Goal: Task Accomplishment & Management: Manage account settings

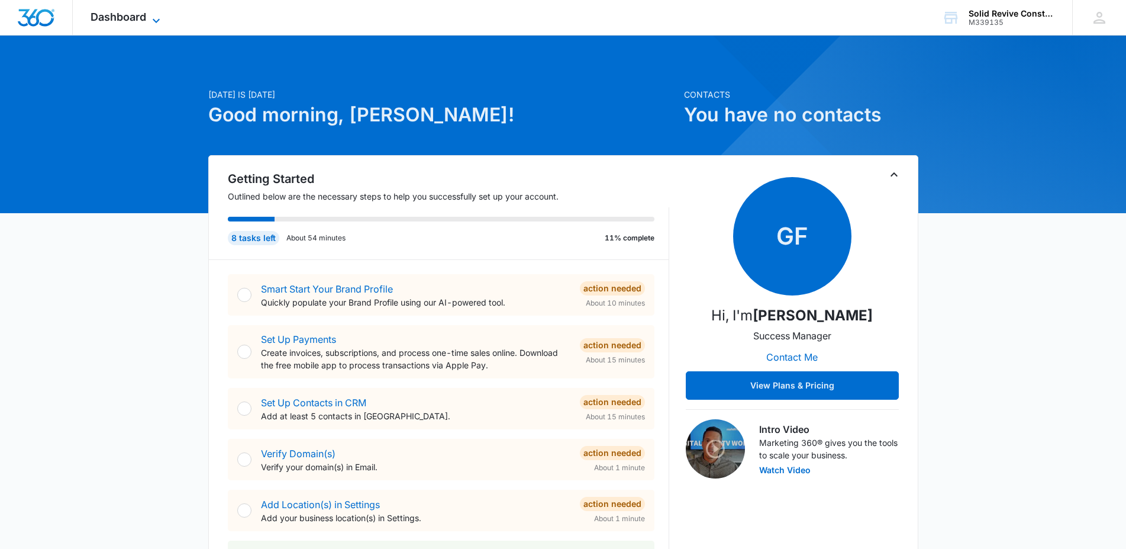
click at [159, 17] on icon at bounding box center [156, 21] width 14 height 14
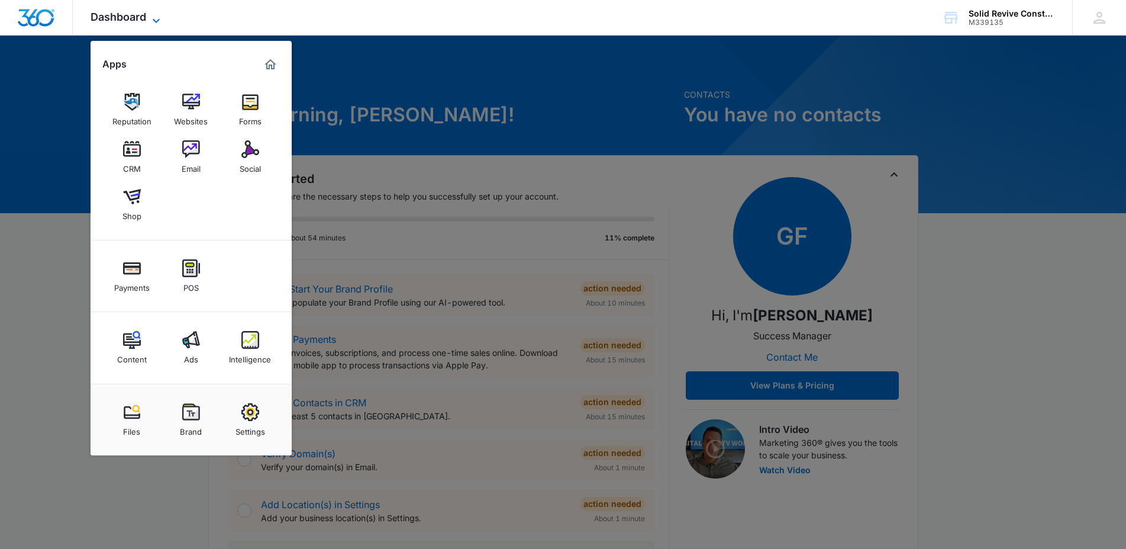
click at [155, 21] on icon at bounding box center [156, 21] width 14 height 14
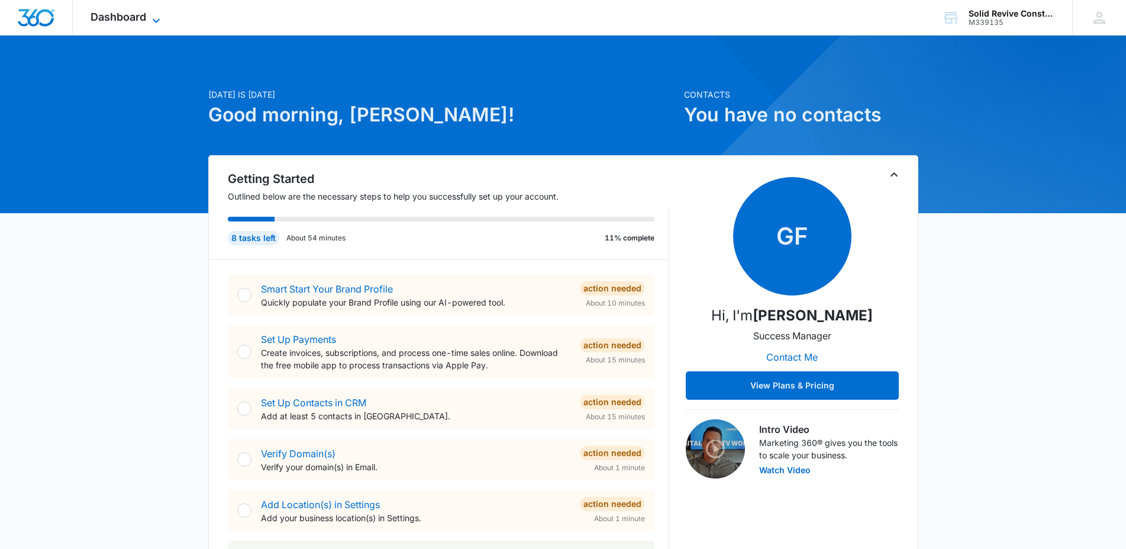
click at [155, 21] on icon at bounding box center [156, 20] width 7 height 4
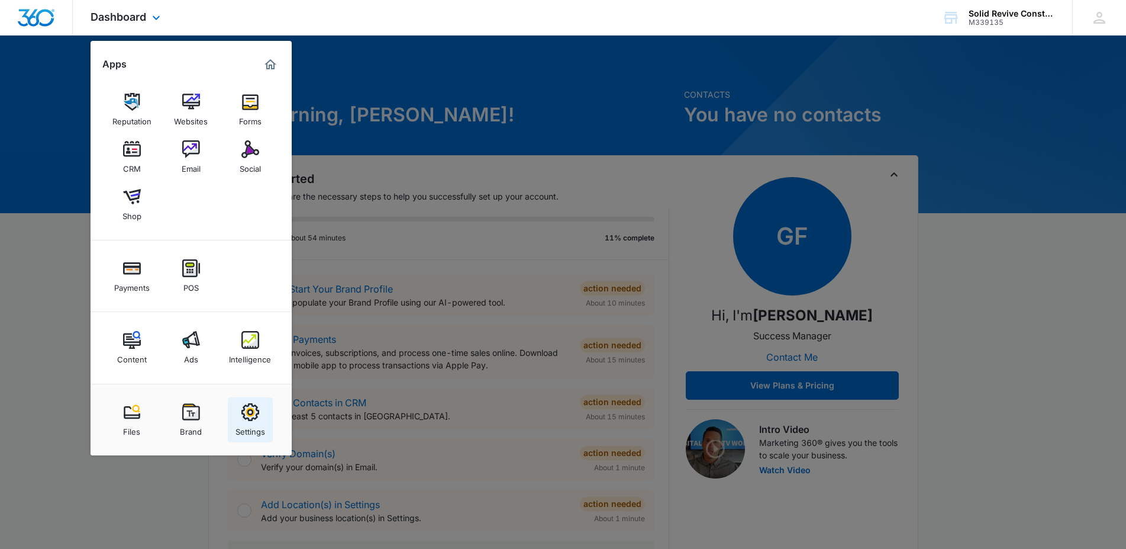
click at [253, 412] on img at bounding box center [250, 412] width 18 height 18
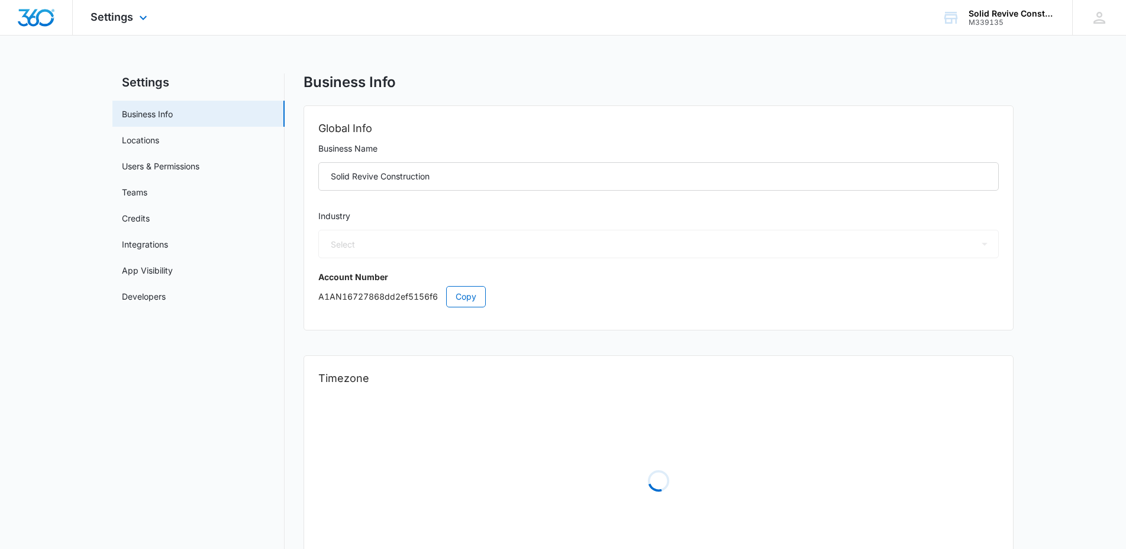
select select "US"
select select "America/[GEOGRAPHIC_DATA]"
select select "4"
click at [144, 217] on link "Credits" at bounding box center [136, 218] width 28 height 12
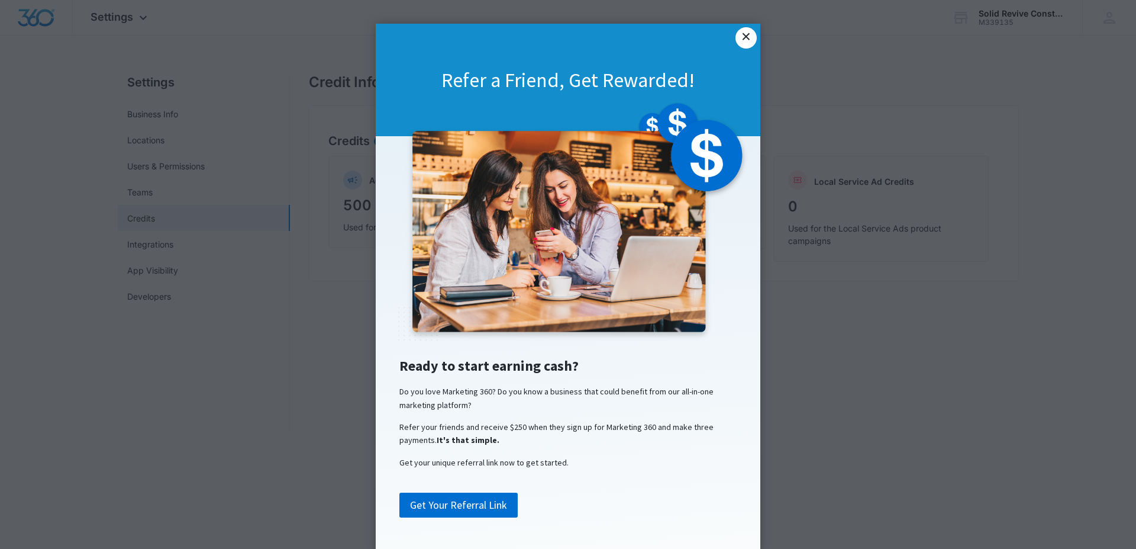
click at [739, 37] on link "×" at bounding box center [746, 37] width 21 height 21
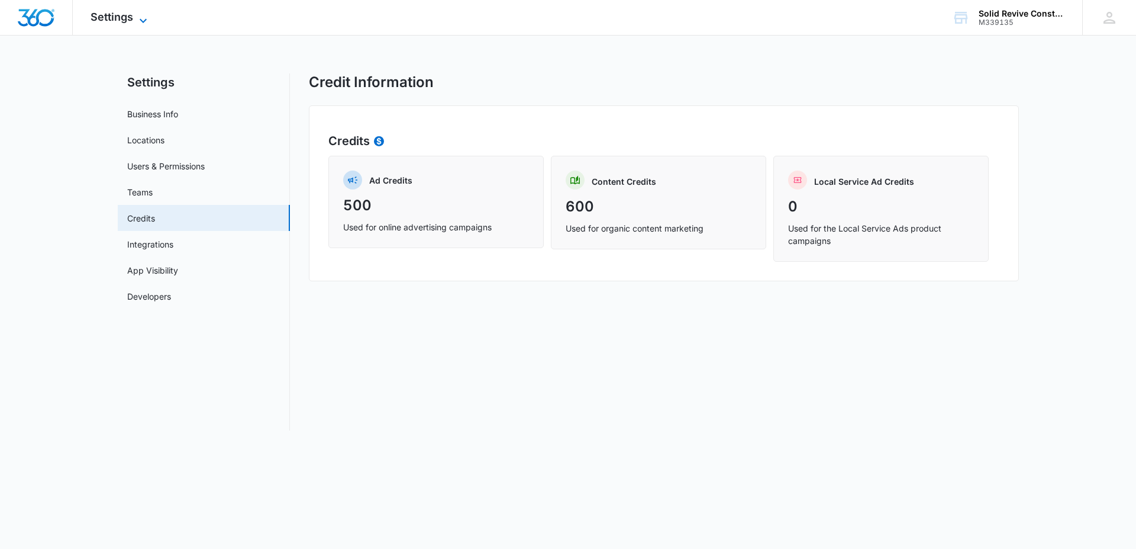
click at [142, 16] on icon at bounding box center [143, 21] width 14 height 14
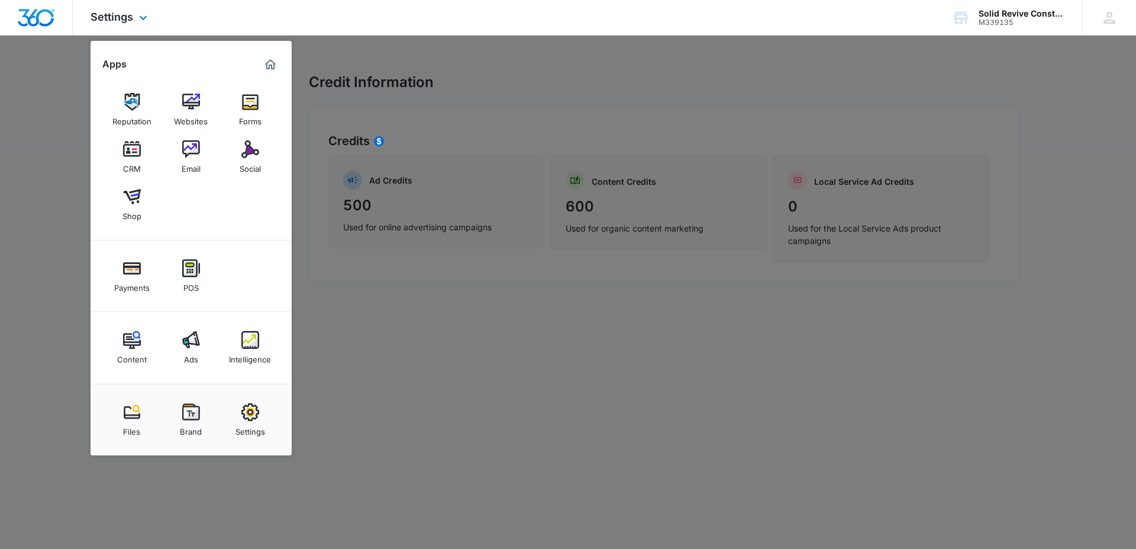
click at [269, 58] on img "Marketing 360® Dashboard" at bounding box center [270, 64] width 14 height 14
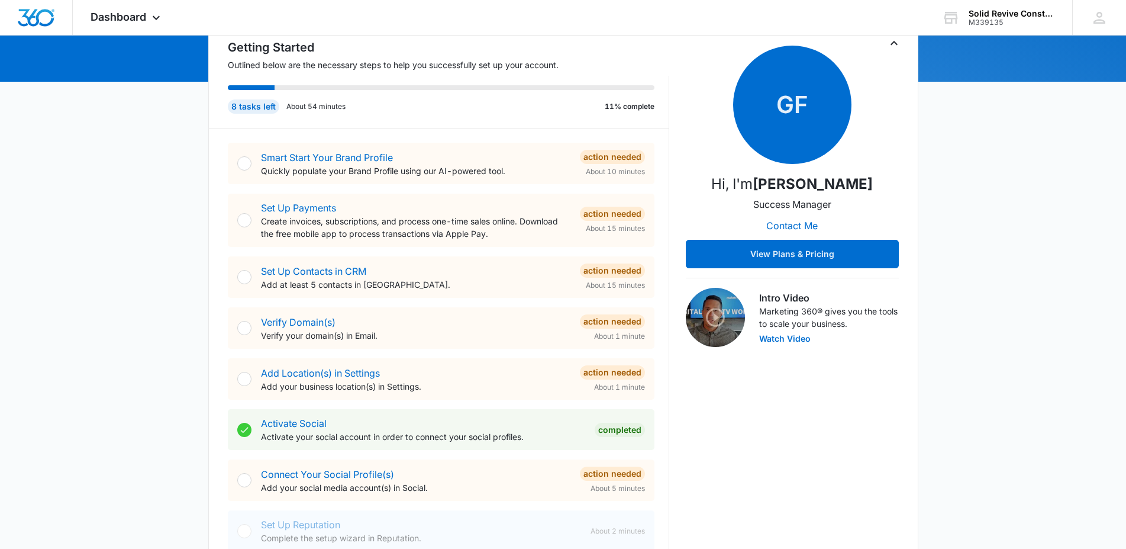
scroll to position [156, 0]
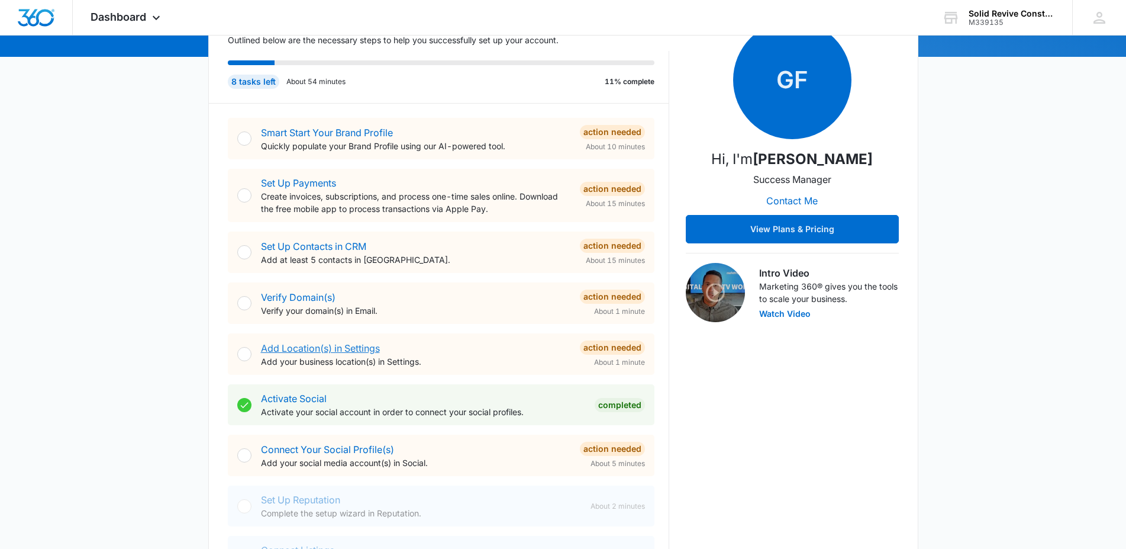
click at [292, 344] on link "Add Location(s) in Settings" at bounding box center [320, 348] width 119 height 12
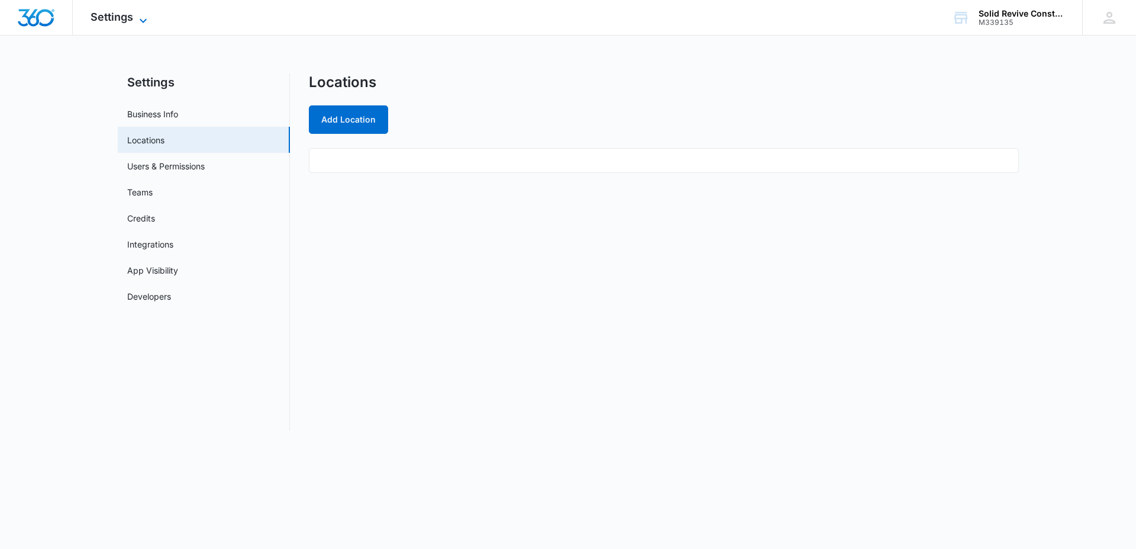
click at [127, 11] on span "Settings" at bounding box center [112, 17] width 43 height 12
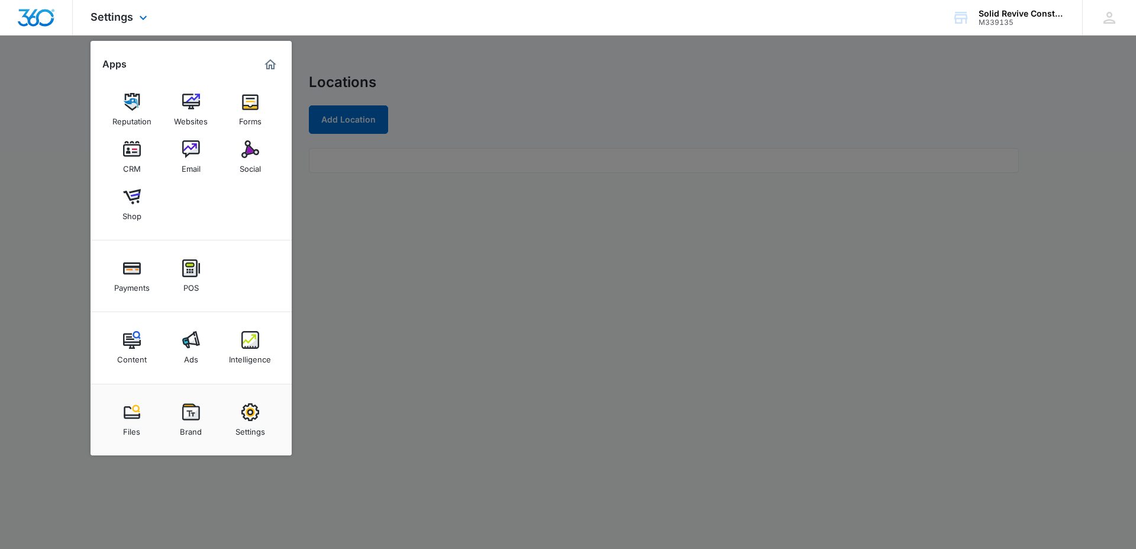
click at [269, 63] on img "Marketing 360® Dashboard" at bounding box center [270, 64] width 14 height 14
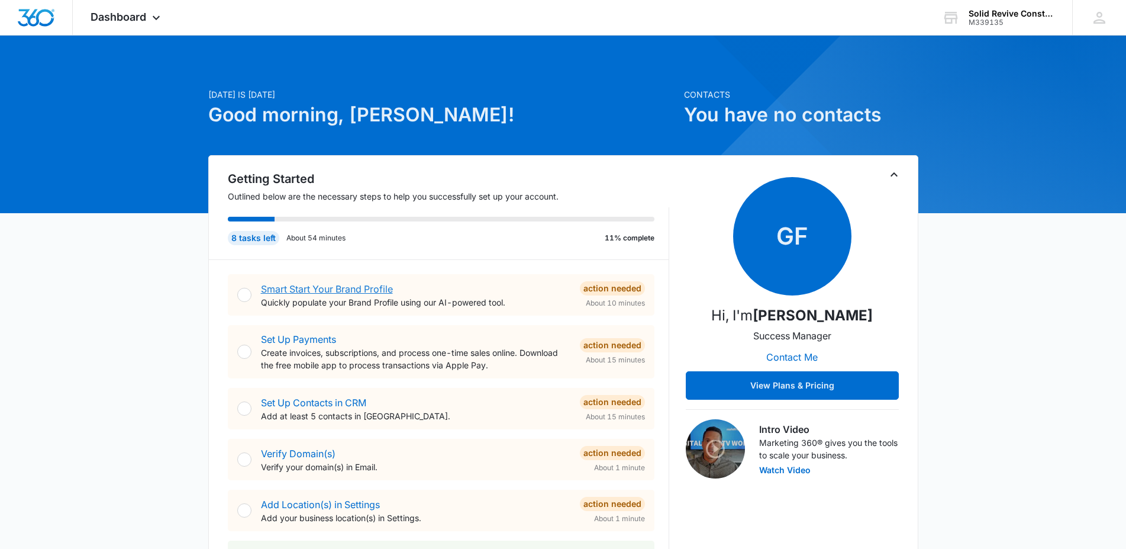
click at [328, 285] on link "Smart Start Your Brand Profile" at bounding box center [327, 289] width 132 height 12
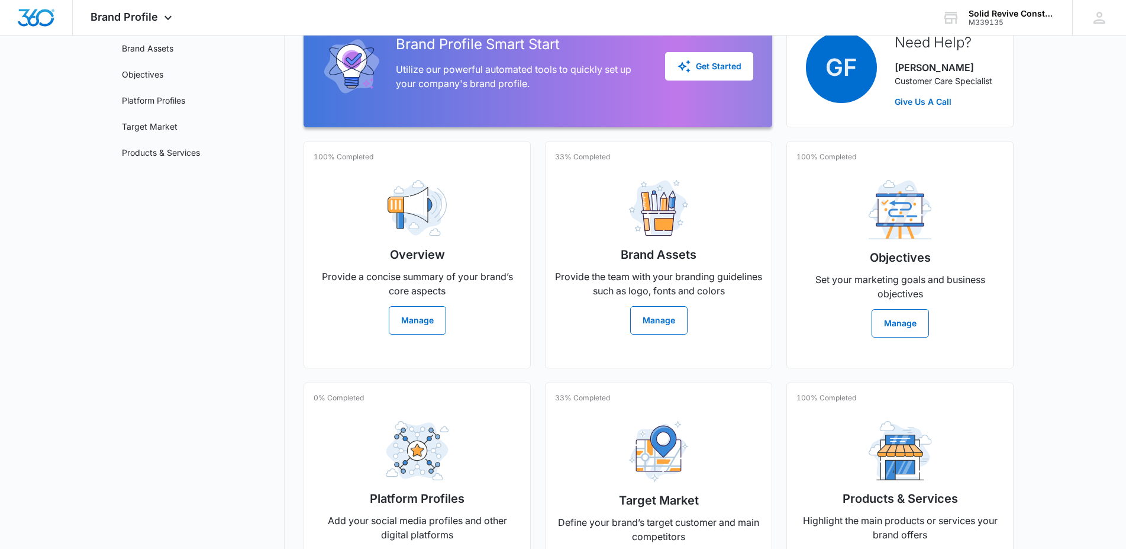
scroll to position [210, 0]
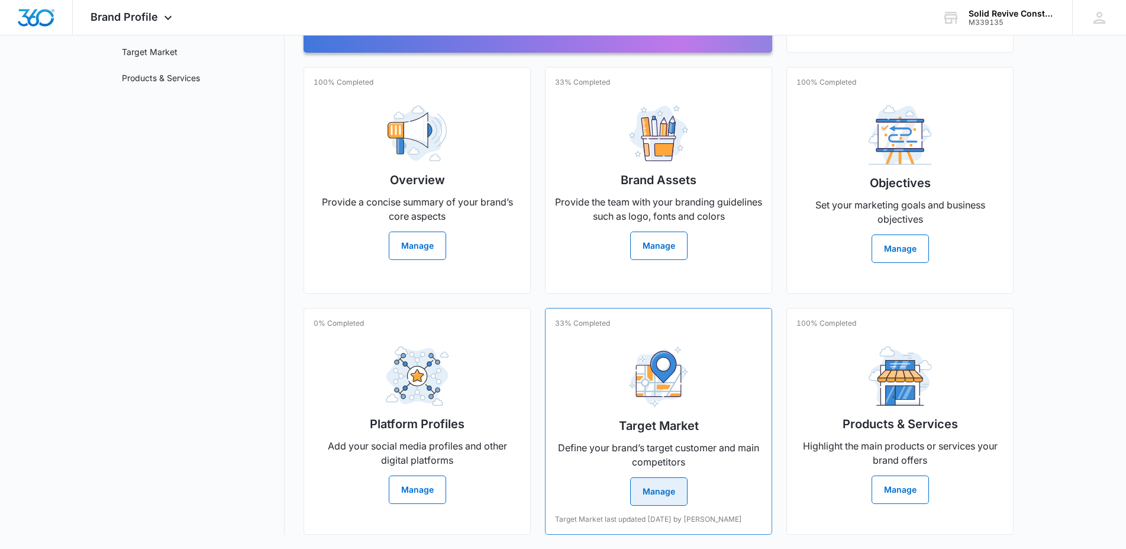
click at [680, 397] on img at bounding box center [658, 376] width 59 height 61
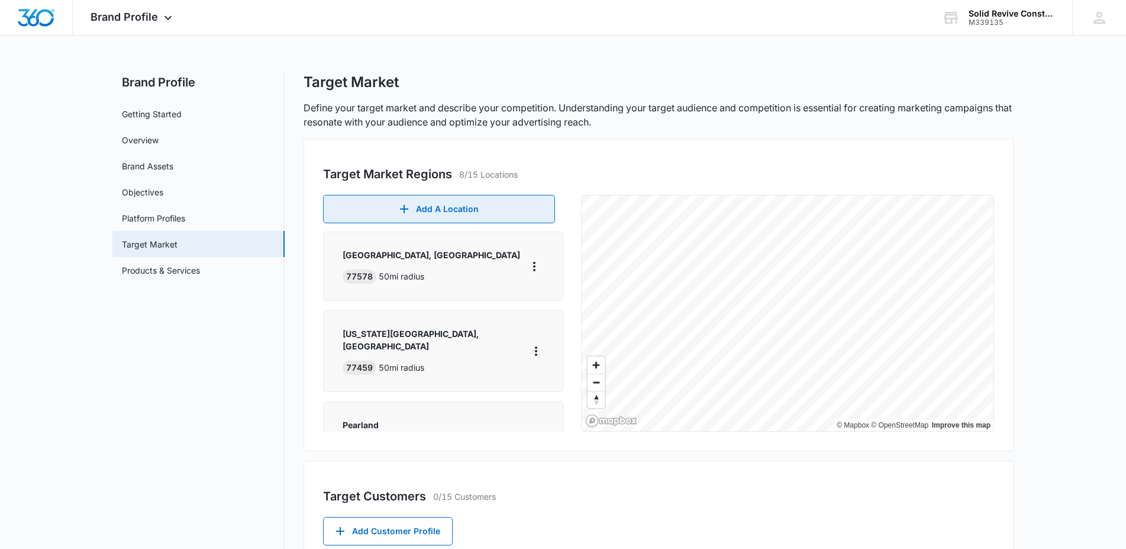
click at [456, 206] on button "Add A Location" at bounding box center [439, 209] width 232 height 28
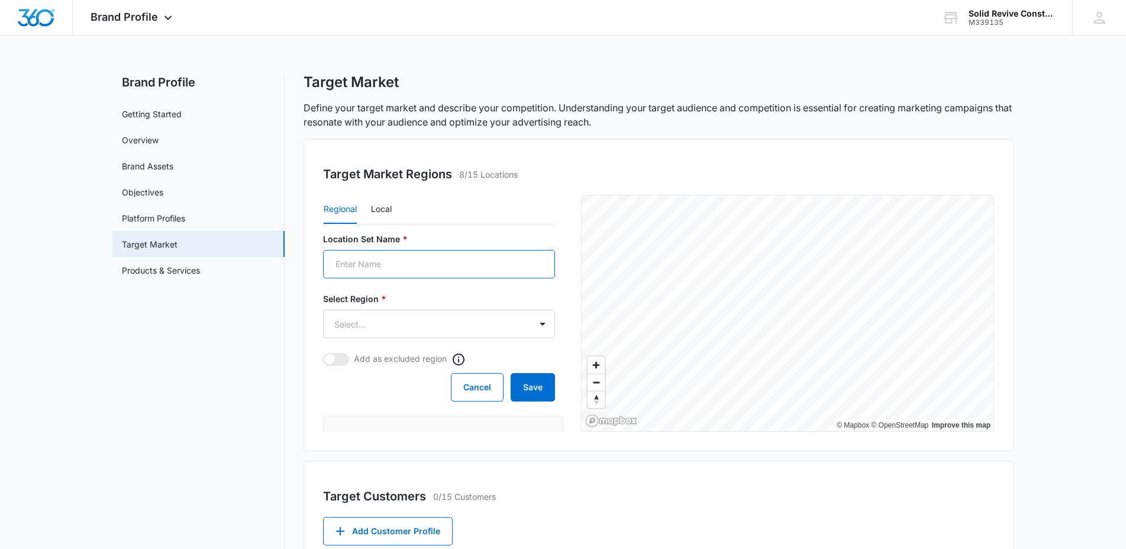
click at [438, 269] on input "Location Set Name *" at bounding box center [439, 264] width 232 height 28
type input "[GEOGRAPHIC_DATA], [GEOGRAPHIC_DATA]"
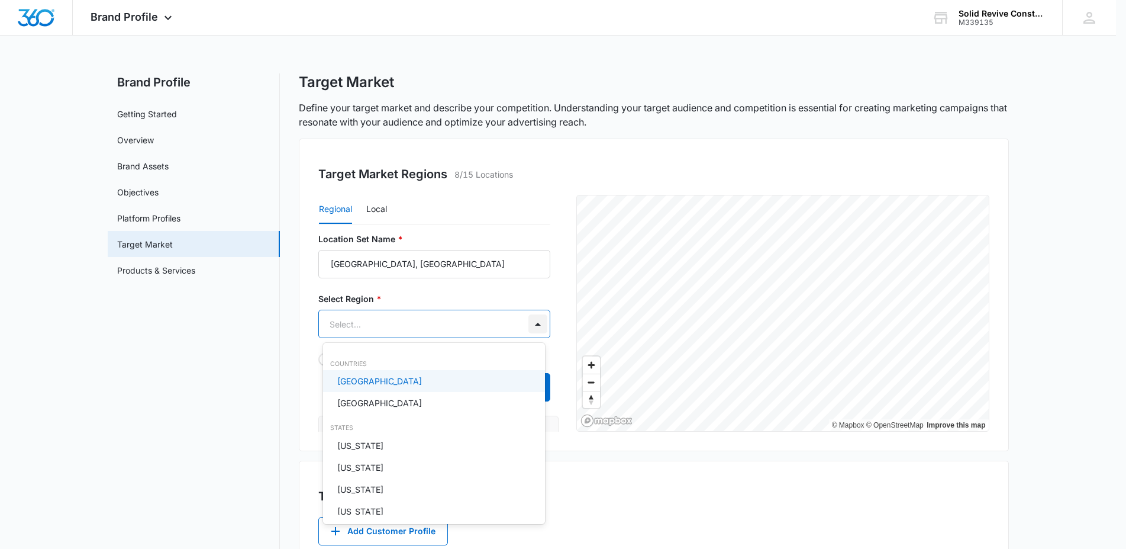
click at [531, 323] on body "Brand Profile Apps Reputation Websites Forms CRM Email Social Shop Payments POS…" at bounding box center [563, 274] width 1126 height 549
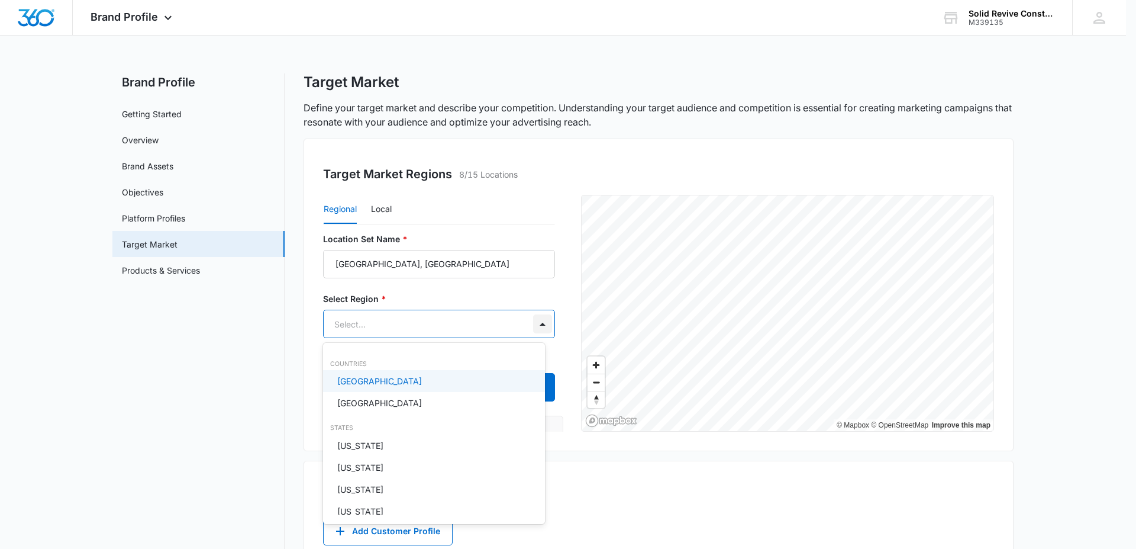
click at [531, 323] on div at bounding box center [568, 274] width 1136 height 549
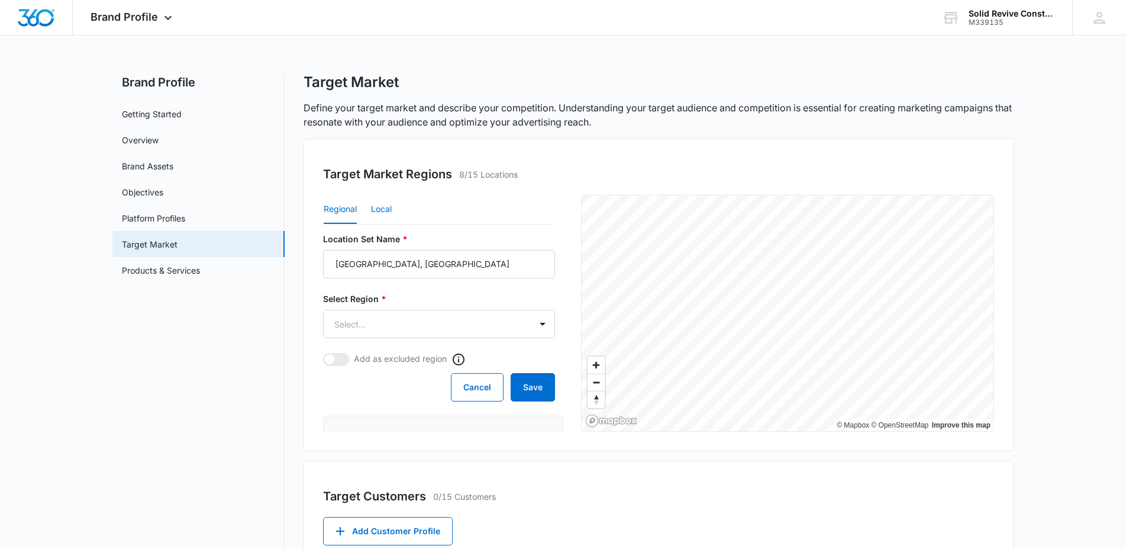
click at [388, 209] on button "Local" at bounding box center [381, 209] width 21 height 28
click at [385, 268] on input "Location Set Name *" at bounding box center [439, 264] width 232 height 28
type input "[GEOGRAPHIC_DATA], [GEOGRAPHIC_DATA]"
click at [379, 331] on input "Postal Code or City, State *" at bounding box center [387, 323] width 128 height 28
type input "77545"
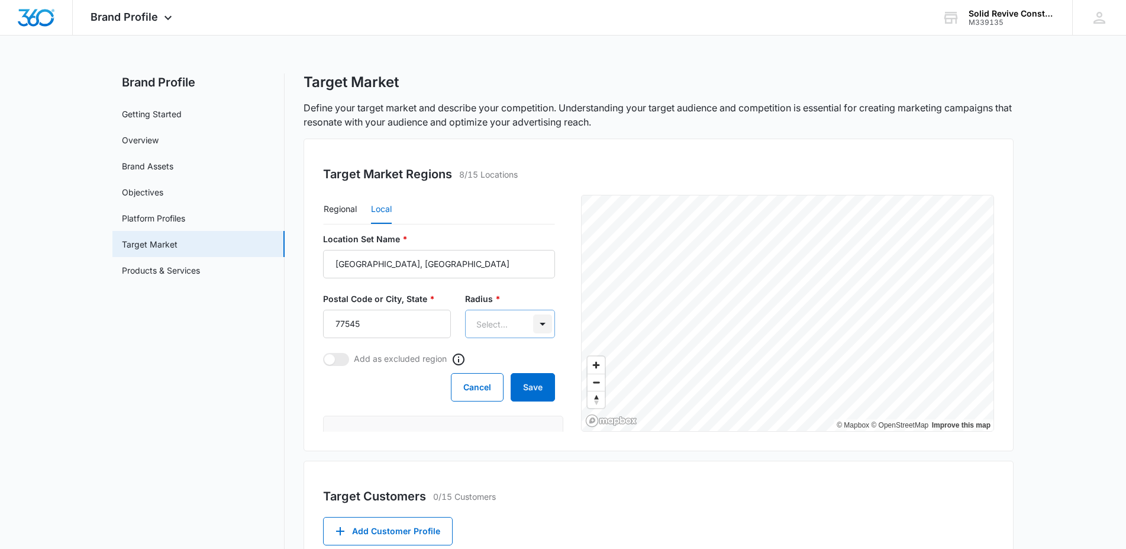
click at [530, 324] on body "Brand Profile Apps Reputation Websites Forms CRM Email Social Shop Payments POS…" at bounding box center [563, 373] width 1126 height 747
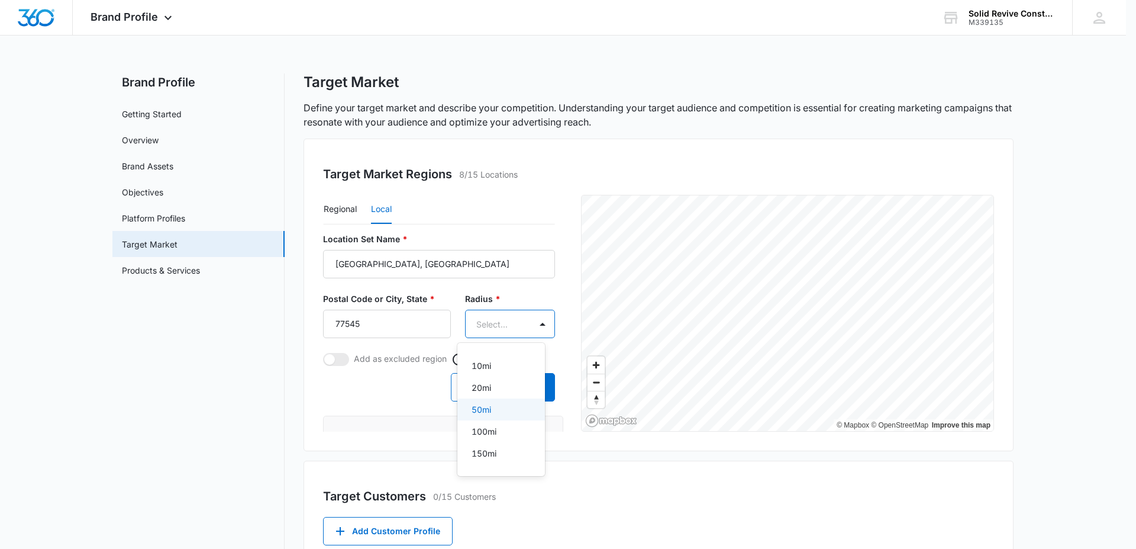
click at [483, 404] on p "50mi" at bounding box center [482, 409] width 20 height 12
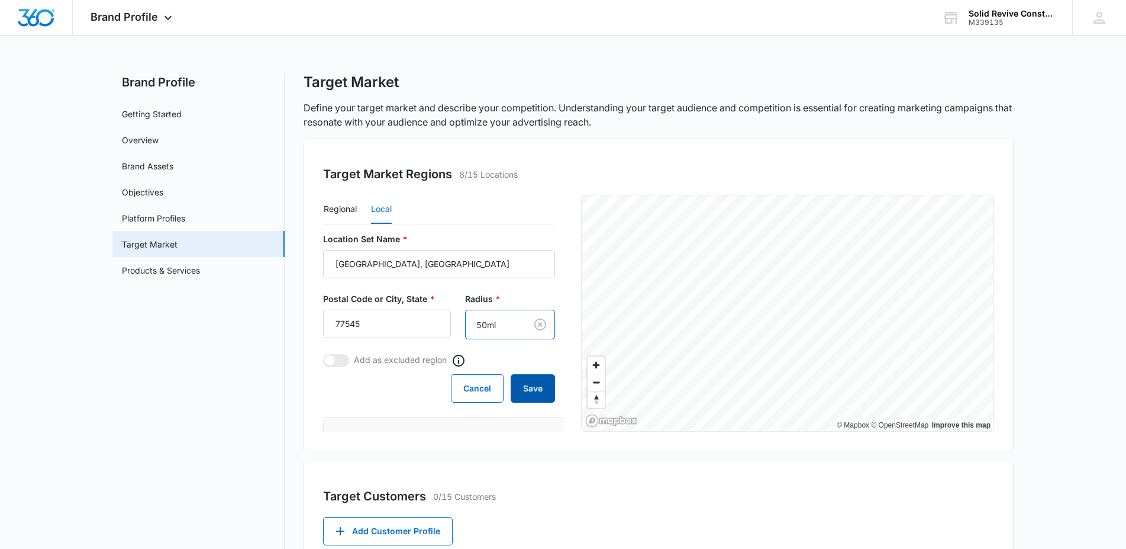
click at [521, 389] on button "Save" at bounding box center [533, 388] width 44 height 28
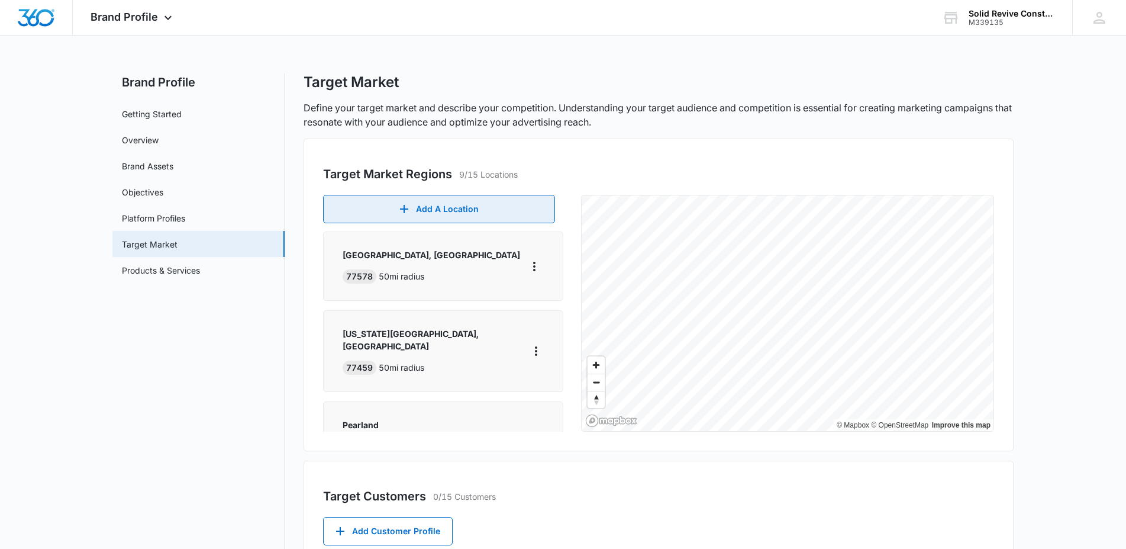
click at [454, 207] on button "Add A Location" at bounding box center [439, 209] width 232 height 28
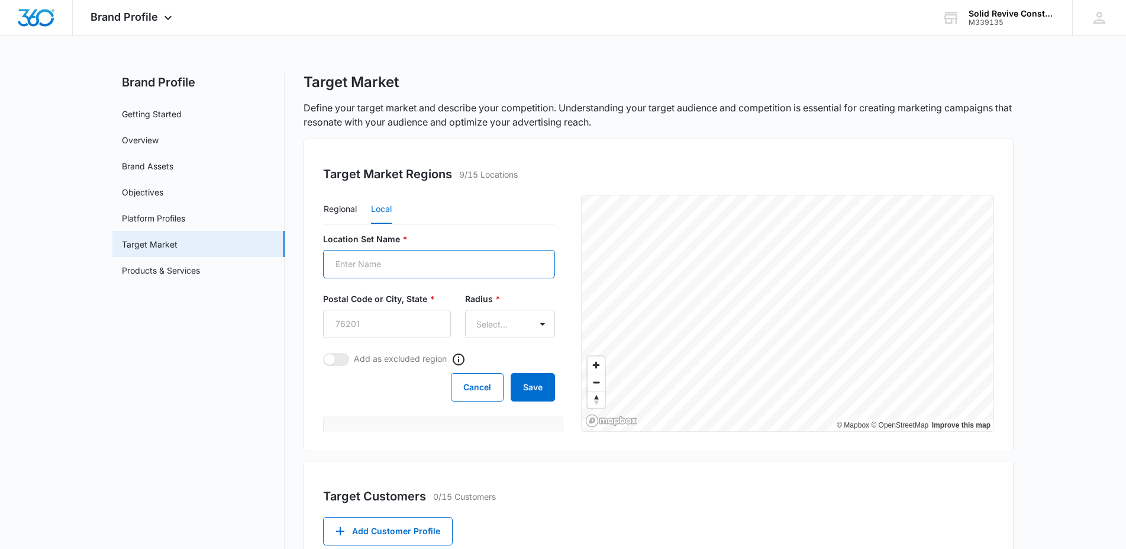
click at [426, 267] on input "Location Set Name *" at bounding box center [439, 264] width 232 height 28
type input "[GEOGRAPHIC_DATA], [GEOGRAPHIC_DATA]"
click at [419, 333] on input "Postal Code or City, State *" at bounding box center [387, 323] width 128 height 28
type input "77581"
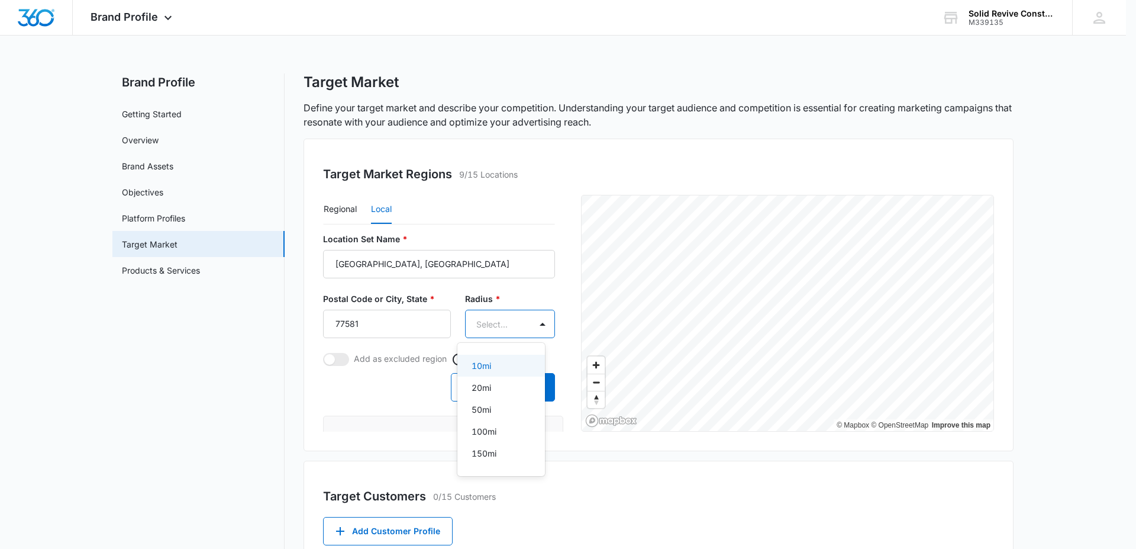
click at [499, 327] on body "Brand Profile Apps Reputation Websites Forms CRM Email Social Shop Payments POS…" at bounding box center [568, 274] width 1136 height 549
click at [485, 407] on p "50mi" at bounding box center [482, 409] width 20 height 12
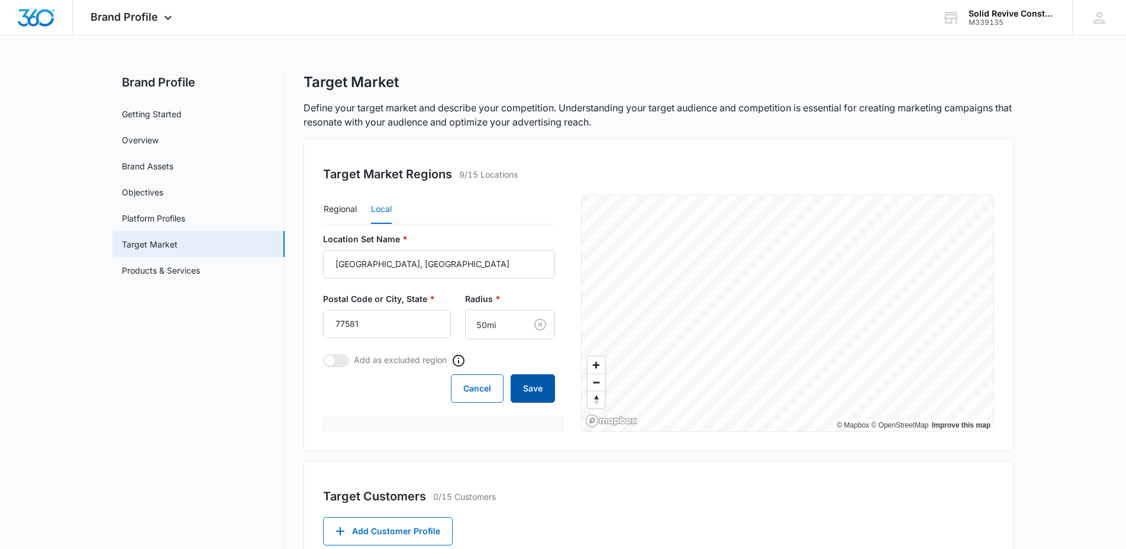
click at [524, 388] on button "Save" at bounding box center [533, 388] width 44 height 28
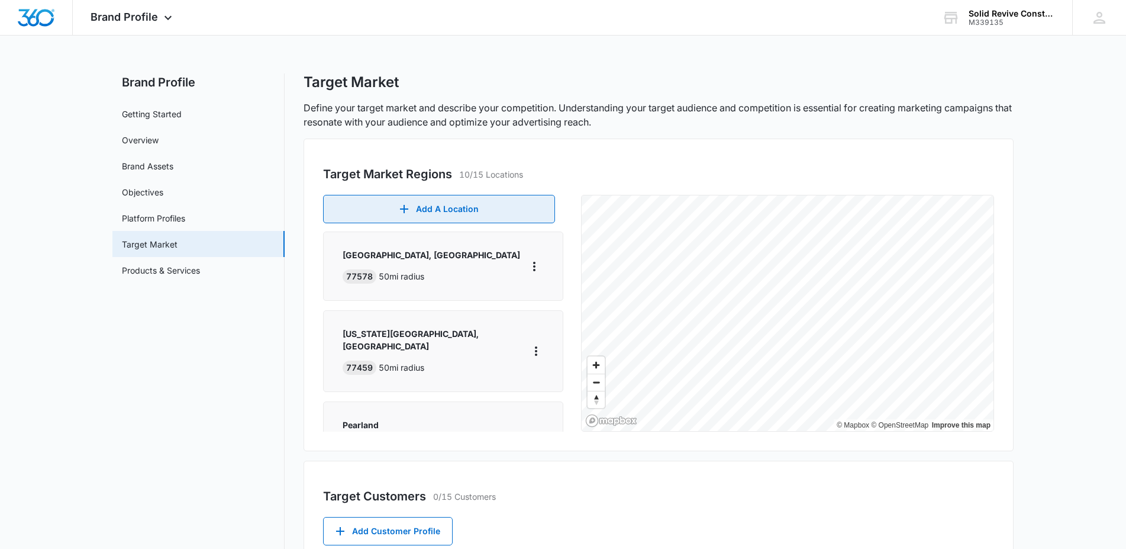
click at [465, 210] on button "Add A Location" at bounding box center [439, 209] width 232 height 28
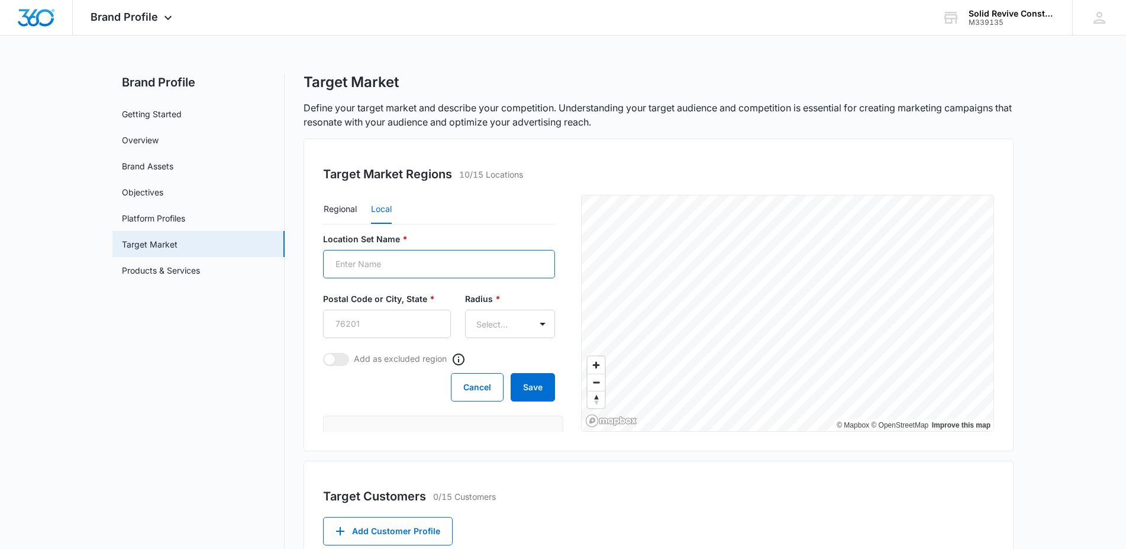
click at [456, 258] on input "Location Set Name *" at bounding box center [439, 264] width 232 height 28
type input "[GEOGRAPHIC_DATA], [GEOGRAPHIC_DATA]"
click at [427, 326] on input "Postal Code or City, State *" at bounding box center [387, 323] width 128 height 28
type input "77546"
click at [534, 324] on body "Brand Profile Apps Reputation Websites Forms CRM Email Social Shop Payments POS…" at bounding box center [563, 373] width 1126 height 747
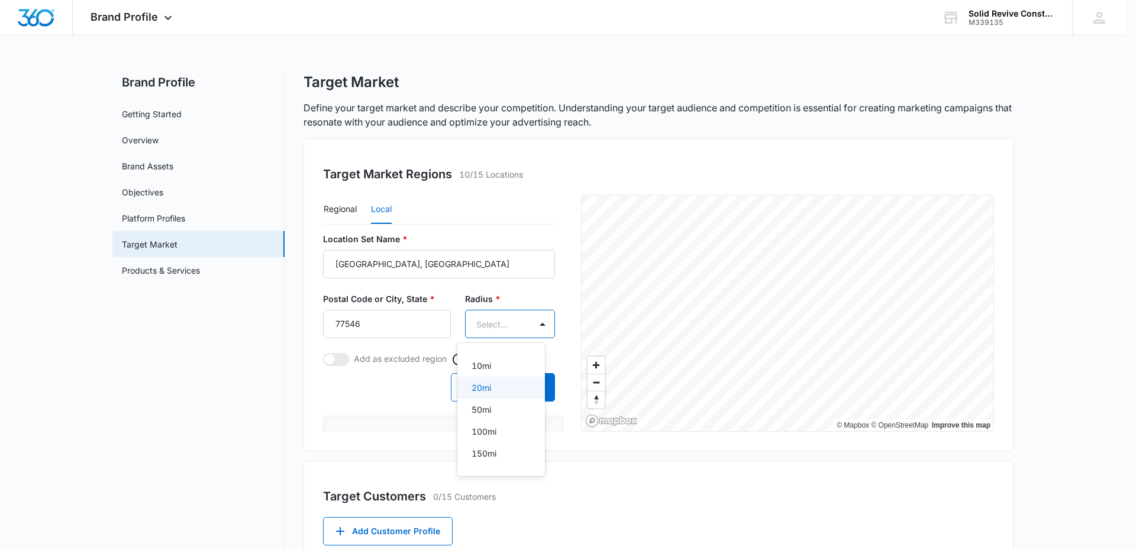
click at [490, 391] on p "20mi" at bounding box center [482, 387] width 20 height 12
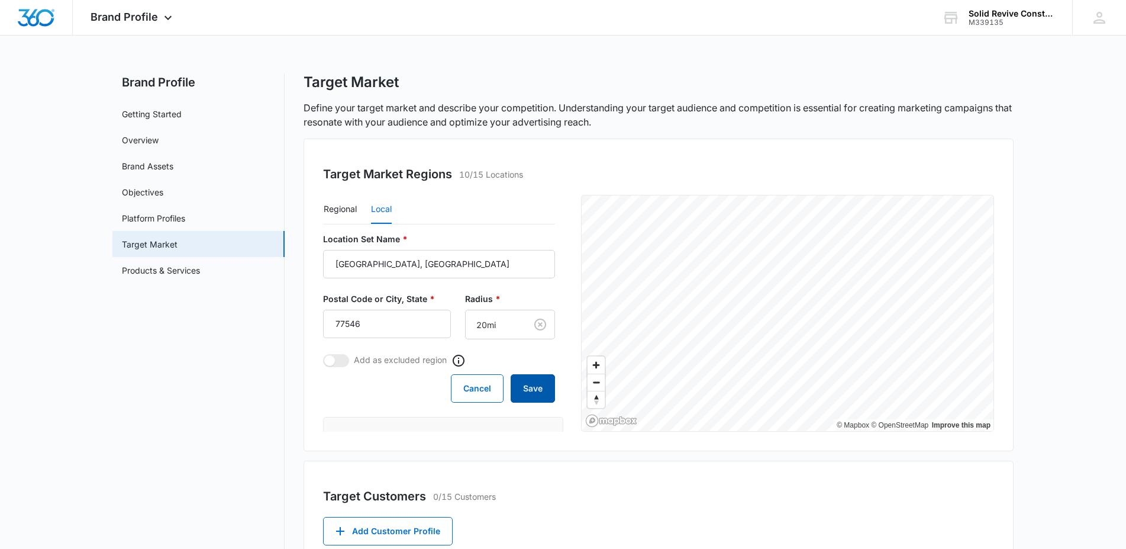
click at [531, 383] on button "Save" at bounding box center [533, 388] width 44 height 28
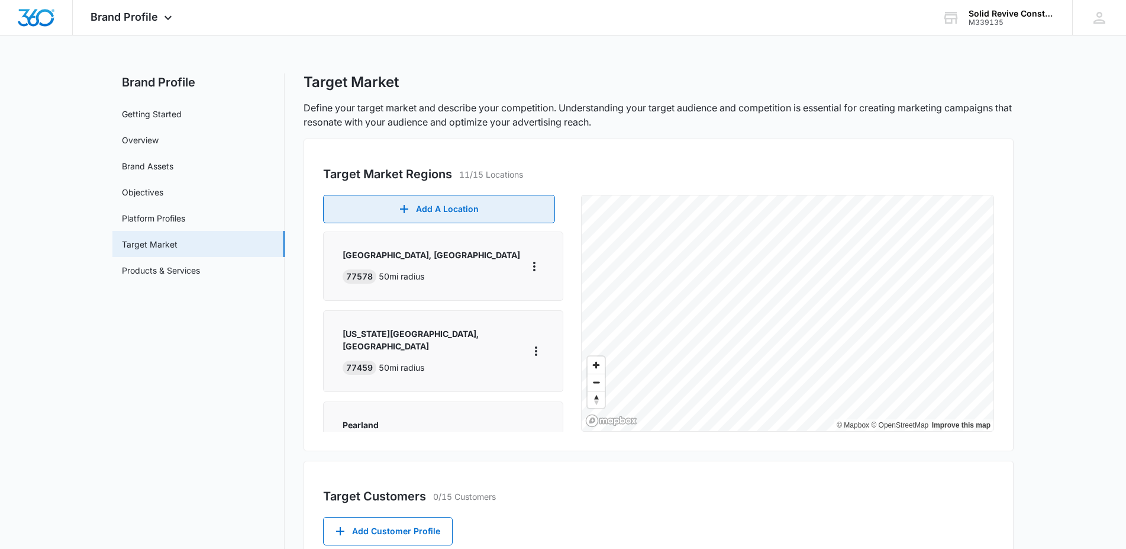
click at [436, 210] on button "Add A Location" at bounding box center [439, 209] width 232 height 28
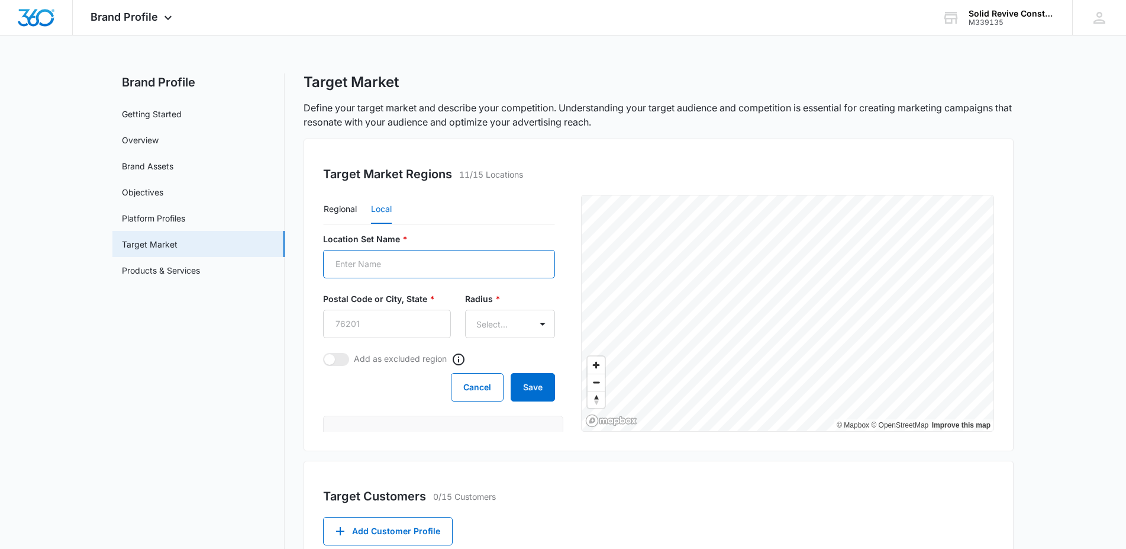
click at [412, 265] on input "Location Set Name *" at bounding box center [439, 264] width 232 height 28
type input "[US_STATE][GEOGRAPHIC_DATA], [GEOGRAPHIC_DATA]"
type input "77489"
click at [527, 325] on body "Brand Profile Apps Reputation Websites Forms CRM Email Social Shop Payments POS…" at bounding box center [563, 373] width 1126 height 747
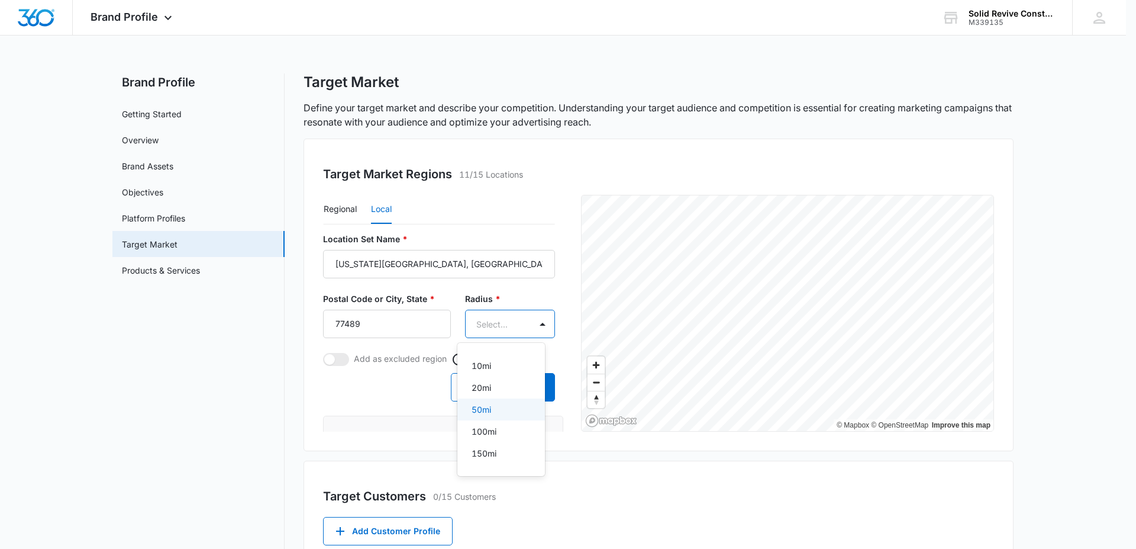
click at [490, 404] on p "50mi" at bounding box center [482, 409] width 20 height 12
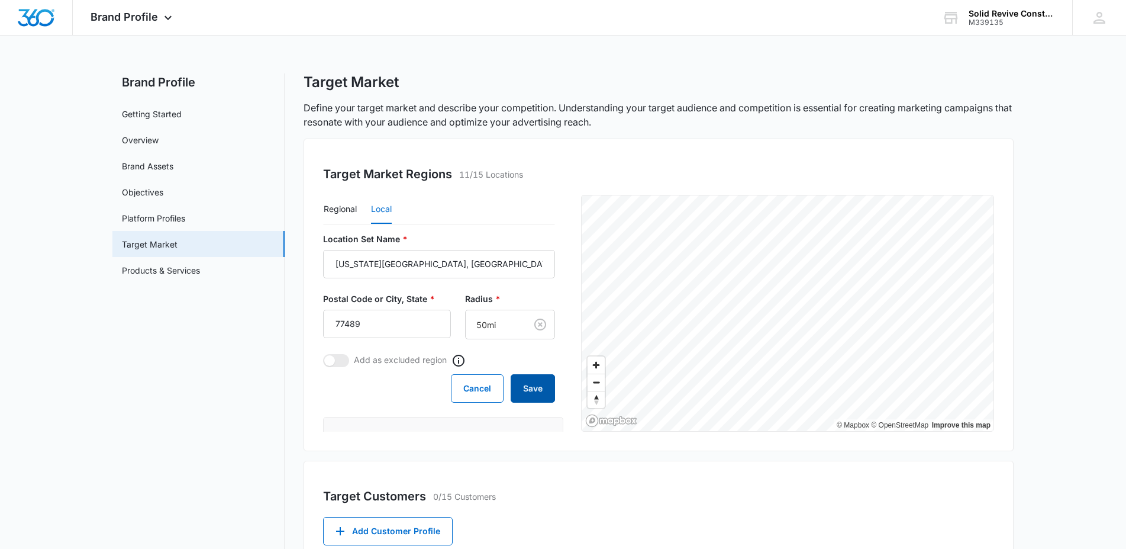
click at [518, 390] on button "Save" at bounding box center [533, 388] width 44 height 28
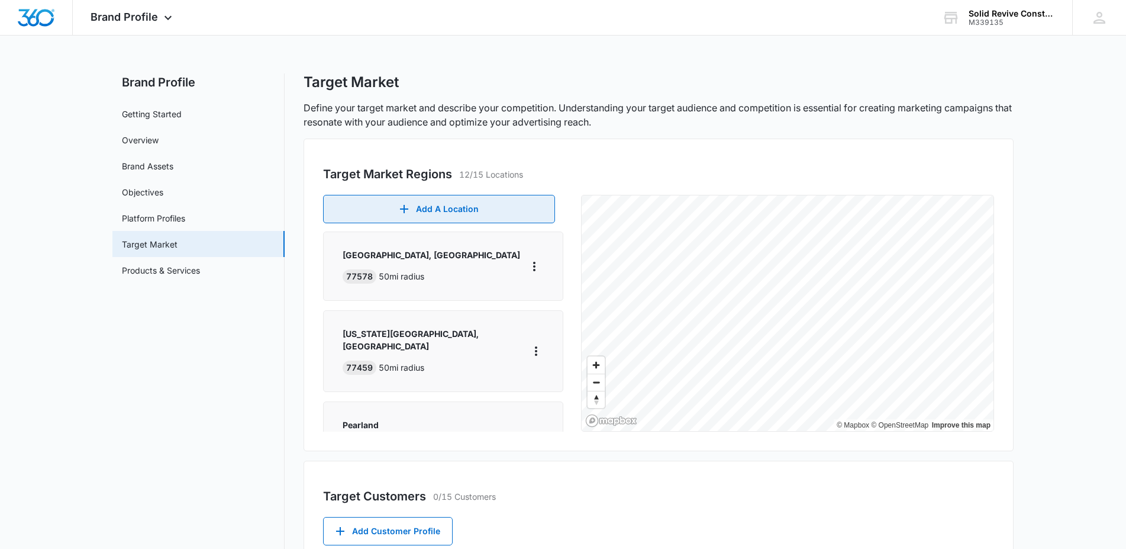
click at [472, 208] on button "Add A Location" at bounding box center [439, 209] width 232 height 28
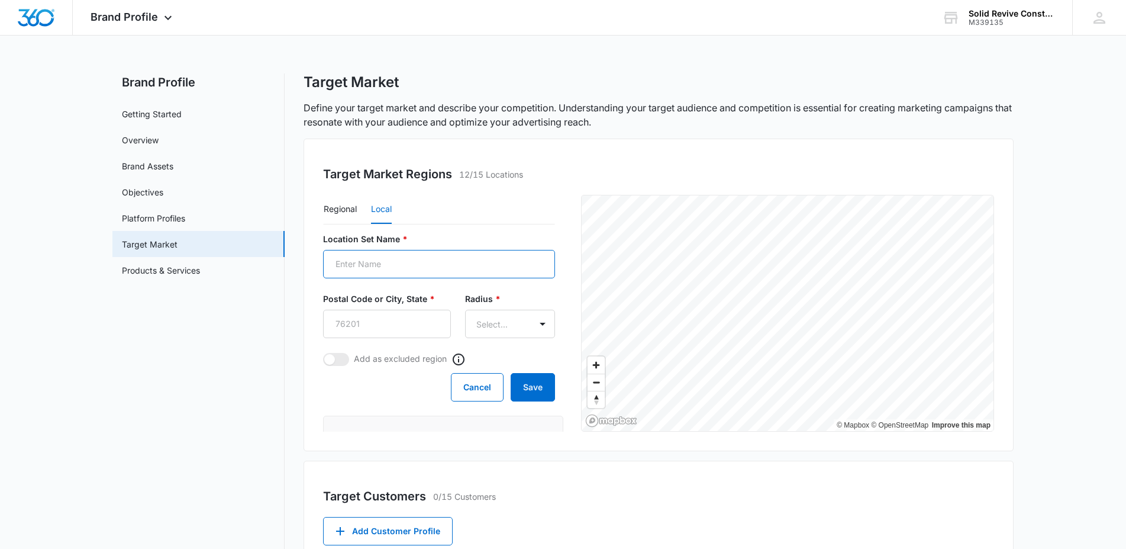
click at [444, 256] on input "Location Set Name *" at bounding box center [439, 264] width 232 height 28
type input "[GEOGRAPHIC_DATA], [GEOGRAPHIC_DATA]"
type input "77478"
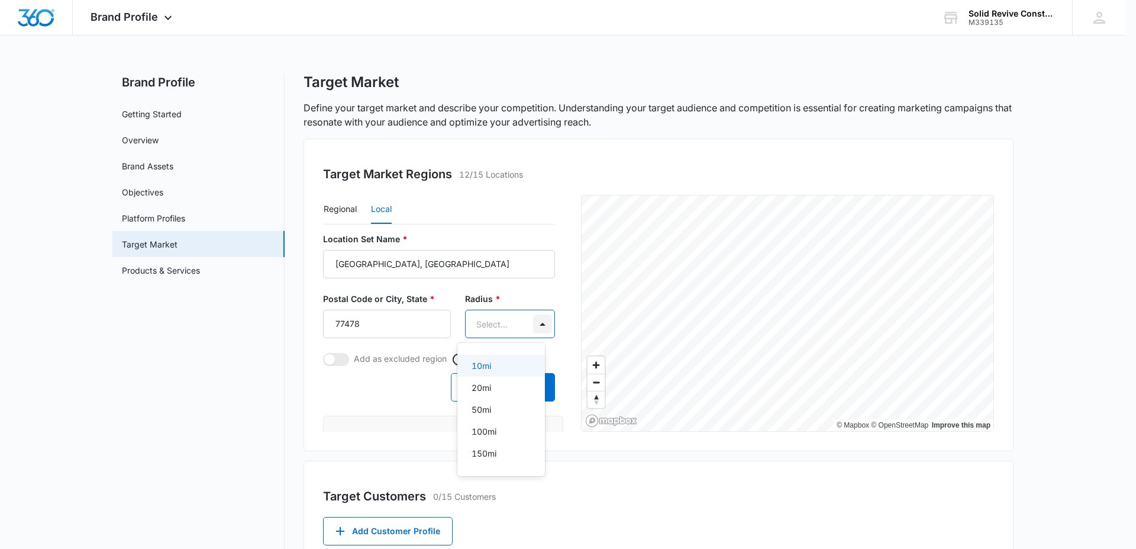
click at [533, 321] on body "Brand Profile Apps Reputation Websites Forms CRM Email Social Shop Payments POS…" at bounding box center [568, 274] width 1136 height 549
click at [489, 385] on p "20mi" at bounding box center [482, 387] width 20 height 12
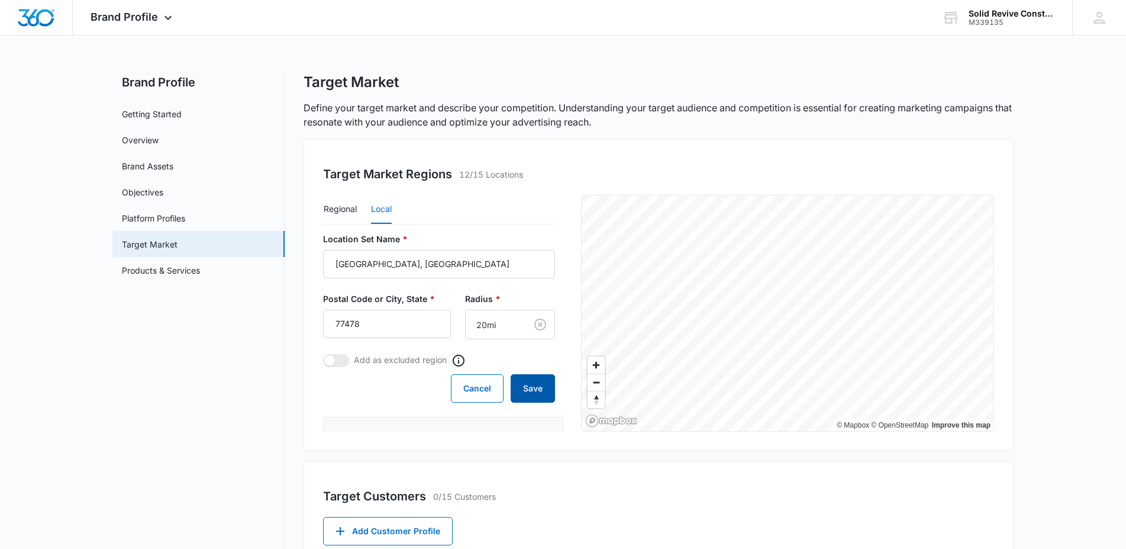
click at [523, 391] on button "Save" at bounding box center [533, 388] width 44 height 28
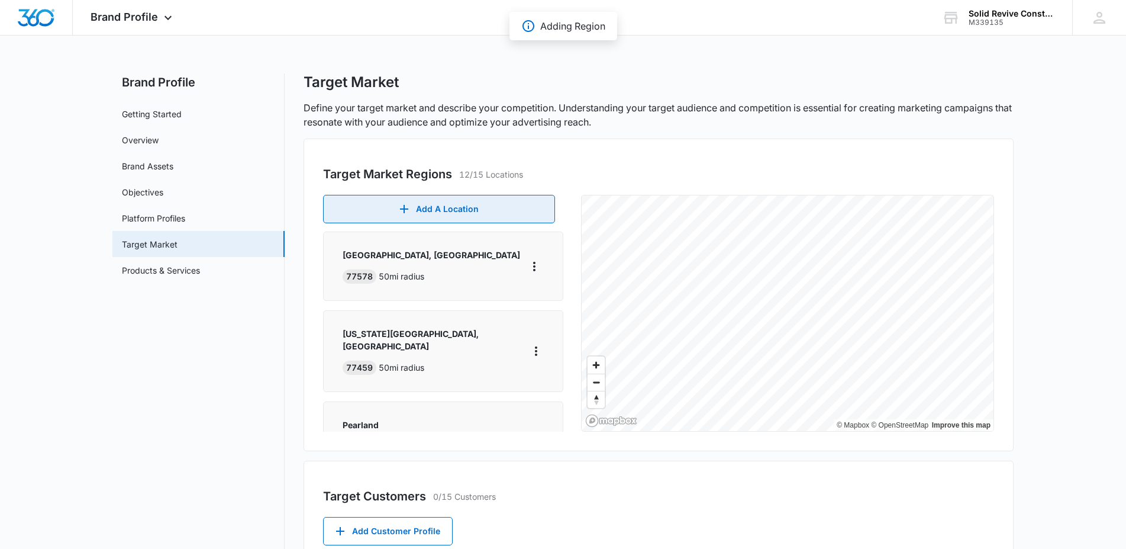
click at [454, 217] on button "Add A Location" at bounding box center [439, 209] width 232 height 28
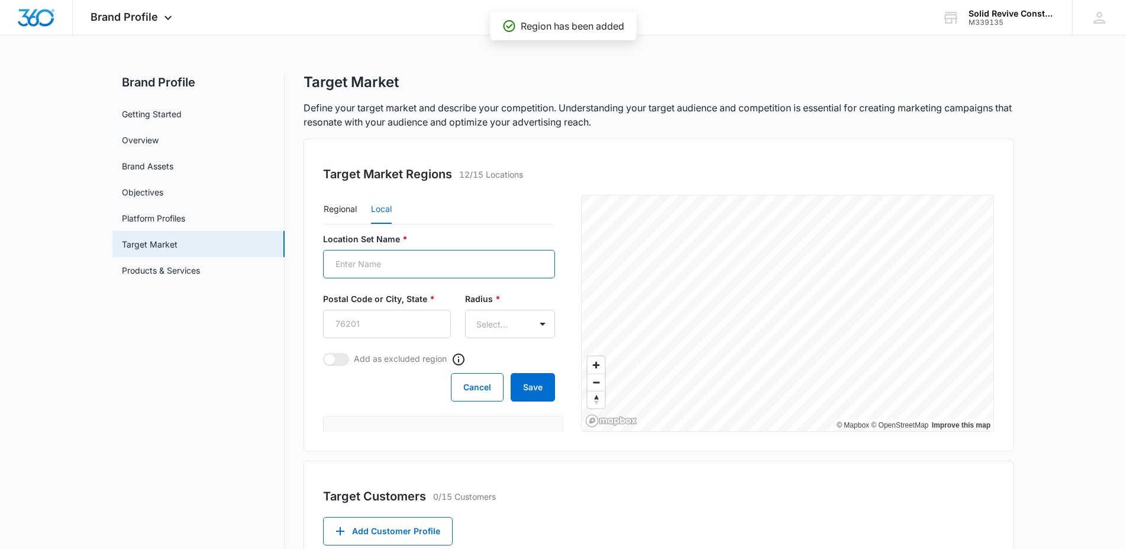
click at [396, 266] on input "Location Set Name *" at bounding box center [439, 264] width 232 height 28
type input "[GEOGRAPHIC_DATA], [GEOGRAPHIC_DATA]"
type input "77479"
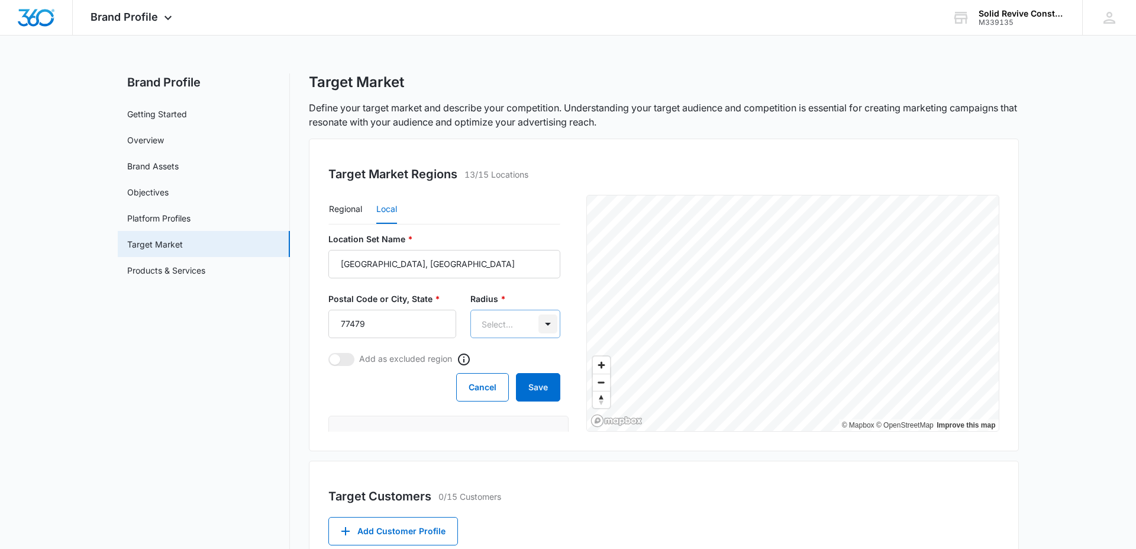
click at [526, 321] on body "Brand Profile Apps Reputation Websites Forms CRM Email Social Shop Payments POS…" at bounding box center [568, 373] width 1136 height 747
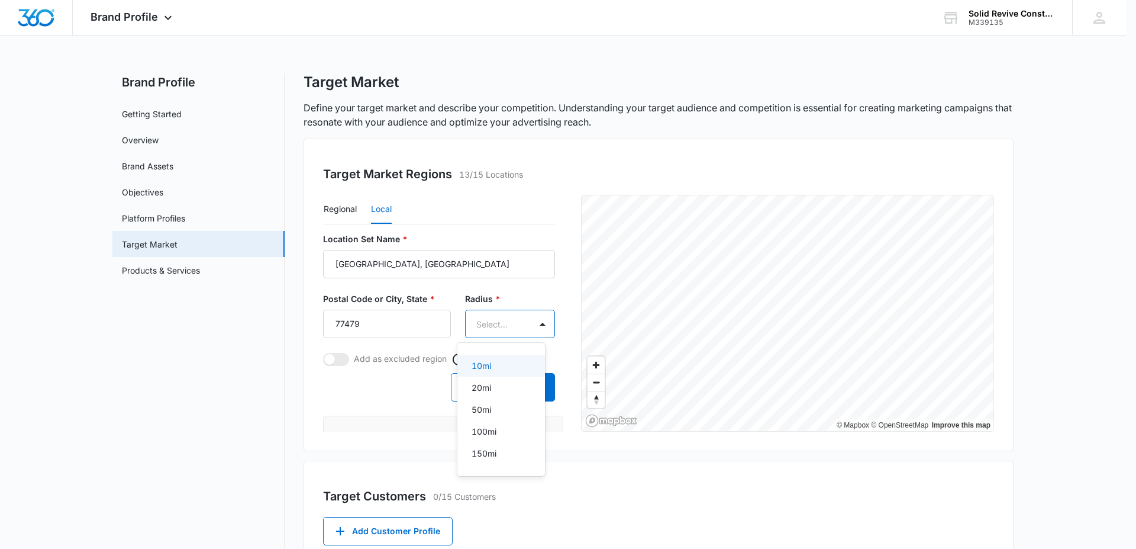
click at [488, 384] on p "20mi" at bounding box center [482, 387] width 20 height 12
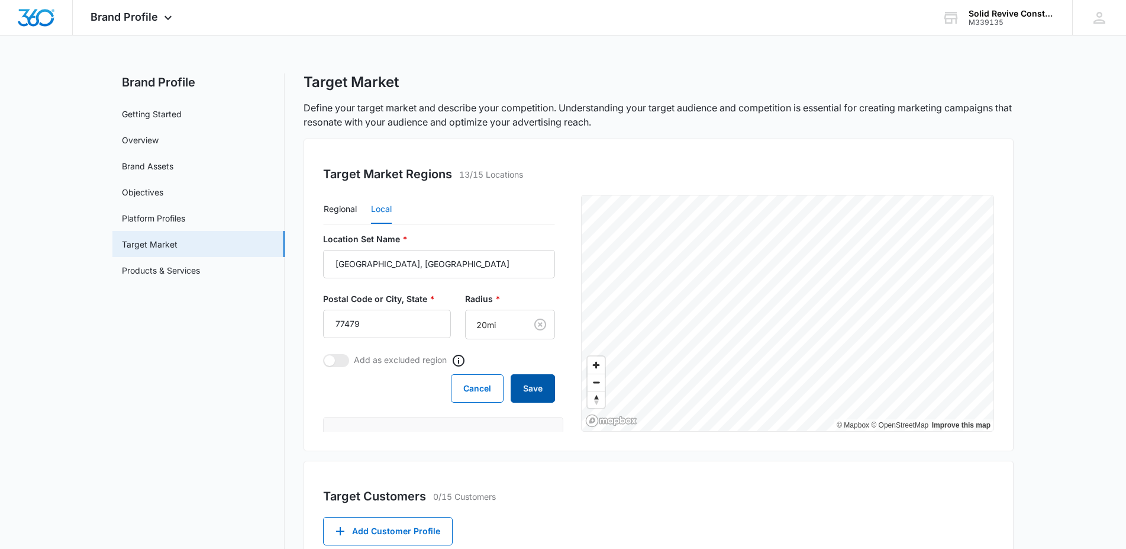
click at [514, 386] on button "Save" at bounding box center [533, 388] width 44 height 28
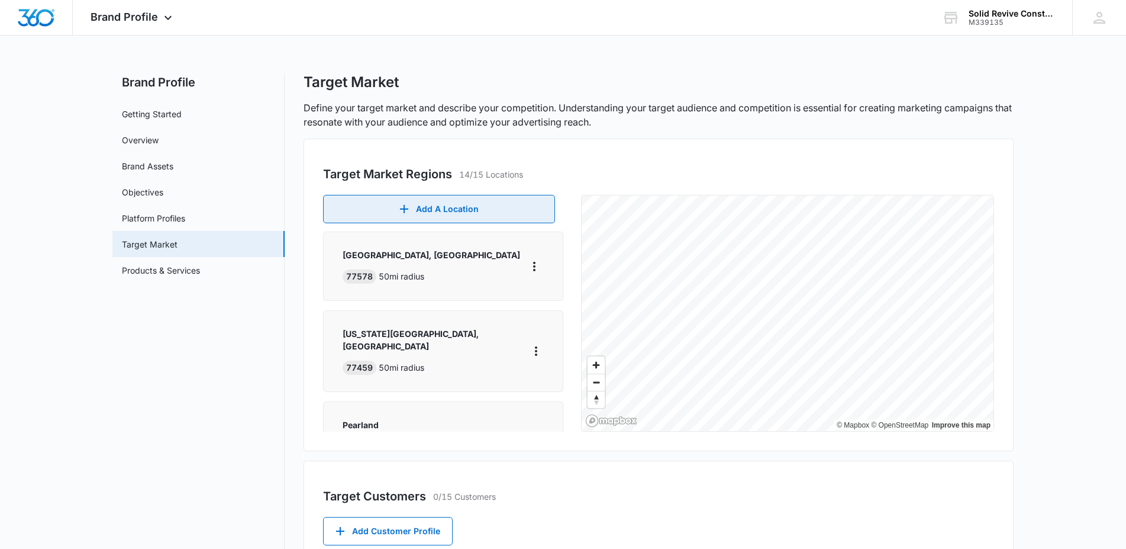
click at [451, 207] on button "Add A Location" at bounding box center [439, 209] width 232 height 28
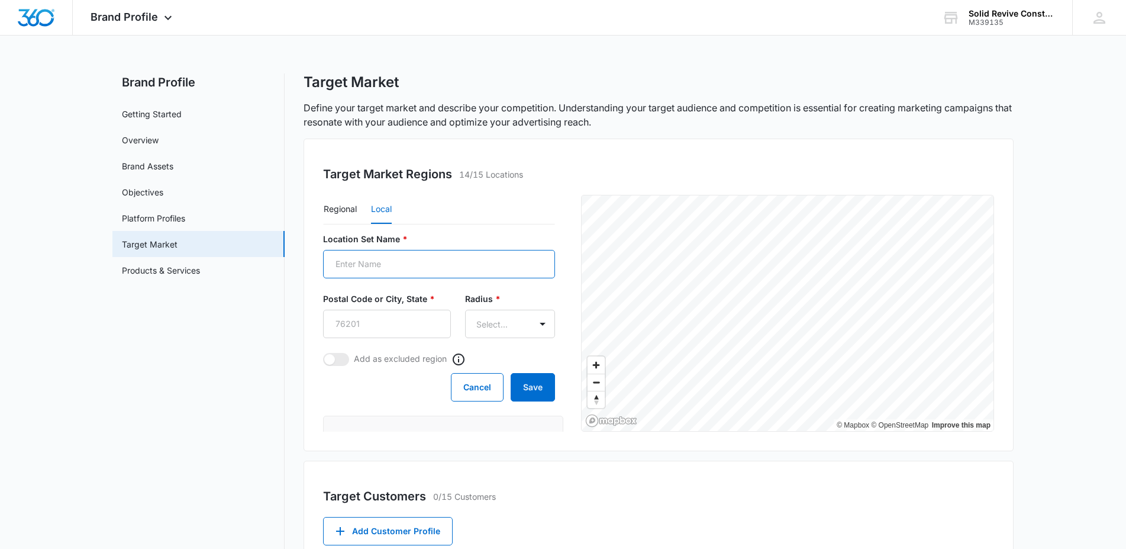
click at [436, 262] on input "Location Set Name *" at bounding box center [439, 264] width 232 height 28
type input "[GEOGRAPHIC_DATA], [GEOGRAPHIC_DATA]"
type input "77515"
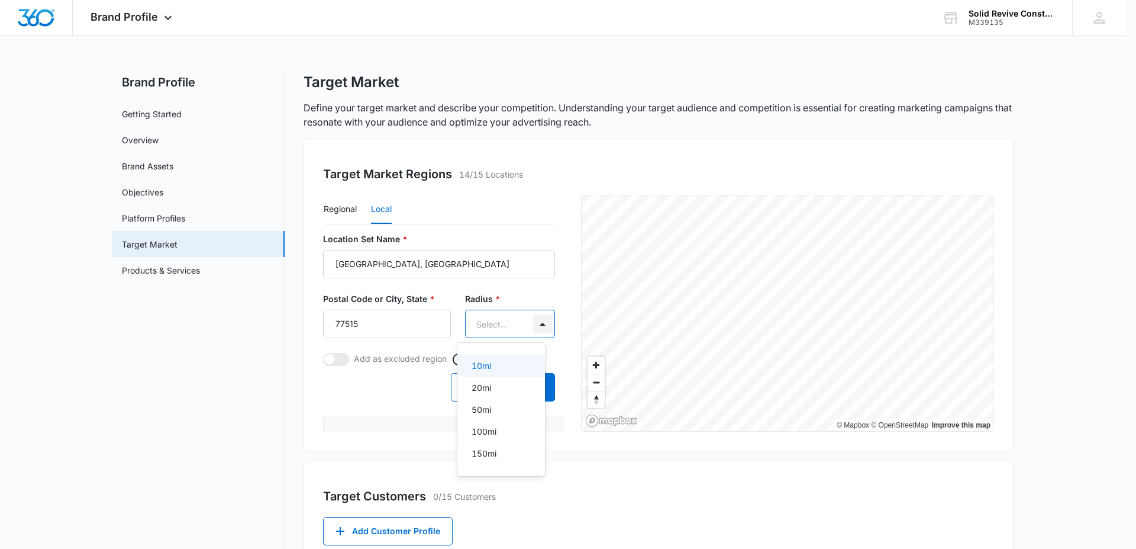
click at [530, 326] on body "Brand Profile Apps Reputation Websites Forms CRM Email Social Shop Payments POS…" at bounding box center [568, 274] width 1136 height 549
click at [483, 382] on p "20mi" at bounding box center [482, 387] width 20 height 12
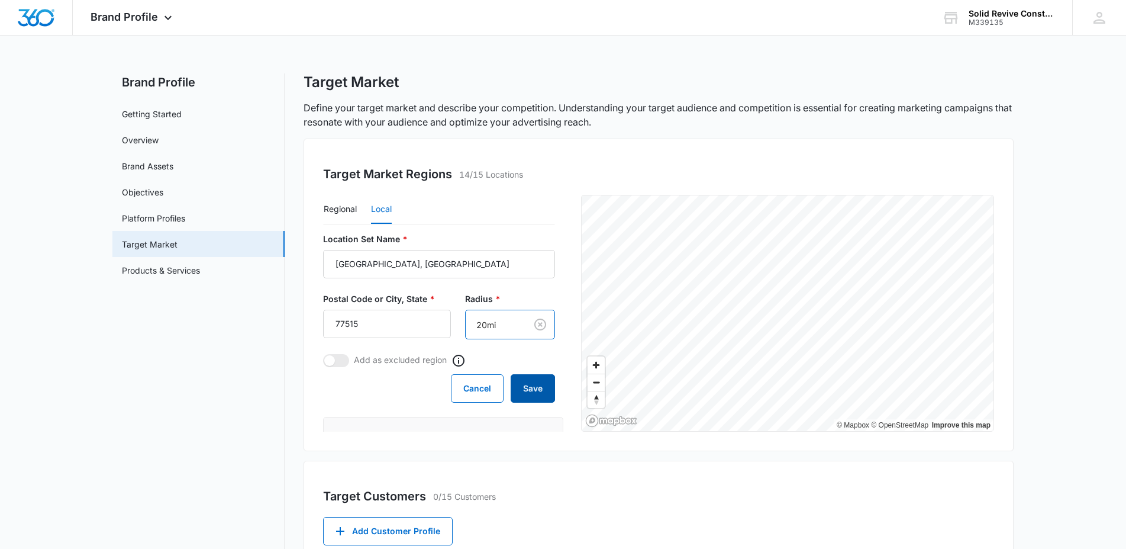
click at [521, 391] on button "Save" at bounding box center [533, 388] width 44 height 28
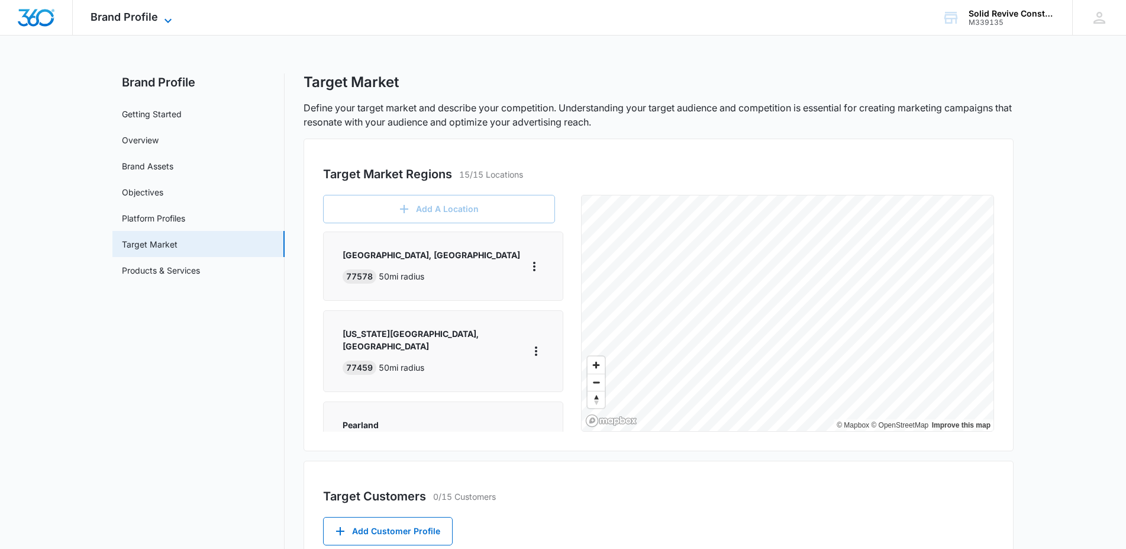
click at [167, 19] on icon at bounding box center [168, 21] width 14 height 14
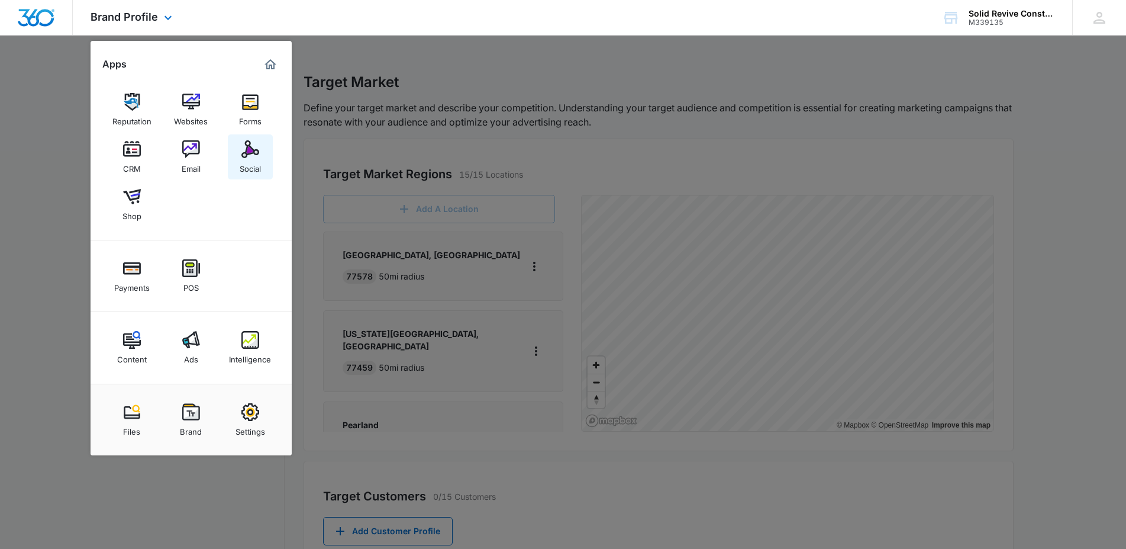
click at [245, 147] on img at bounding box center [250, 149] width 18 height 18
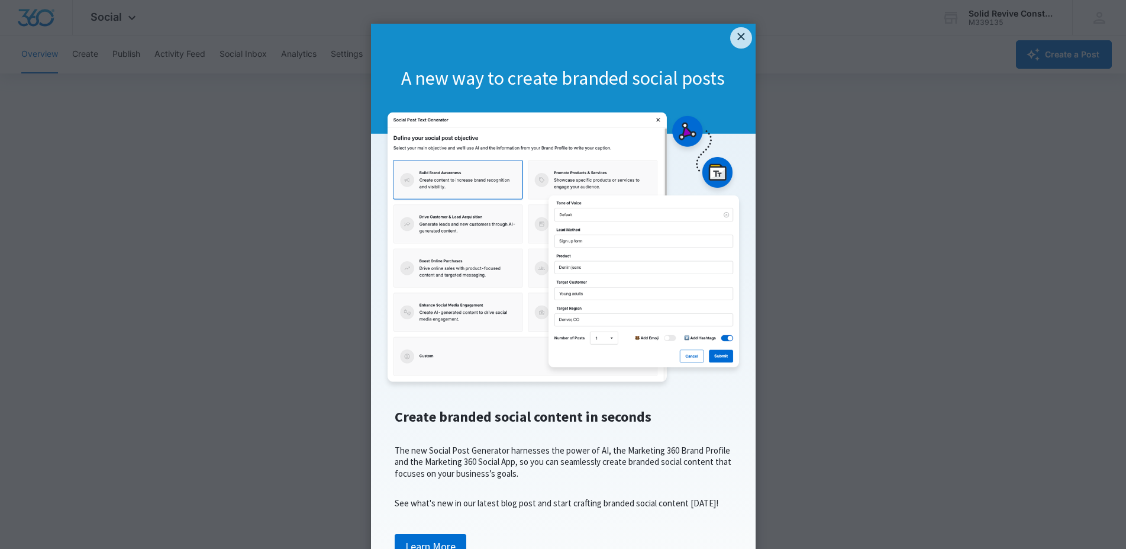
click at [734, 34] on link "×" at bounding box center [740, 37] width 21 height 21
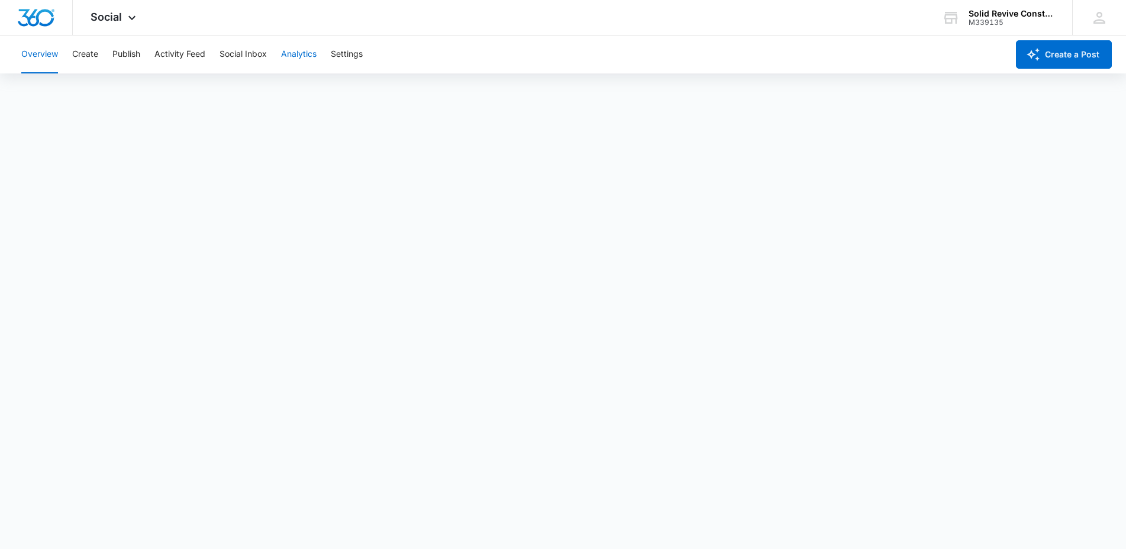
click at [303, 55] on button "Analytics" at bounding box center [299, 55] width 36 height 38
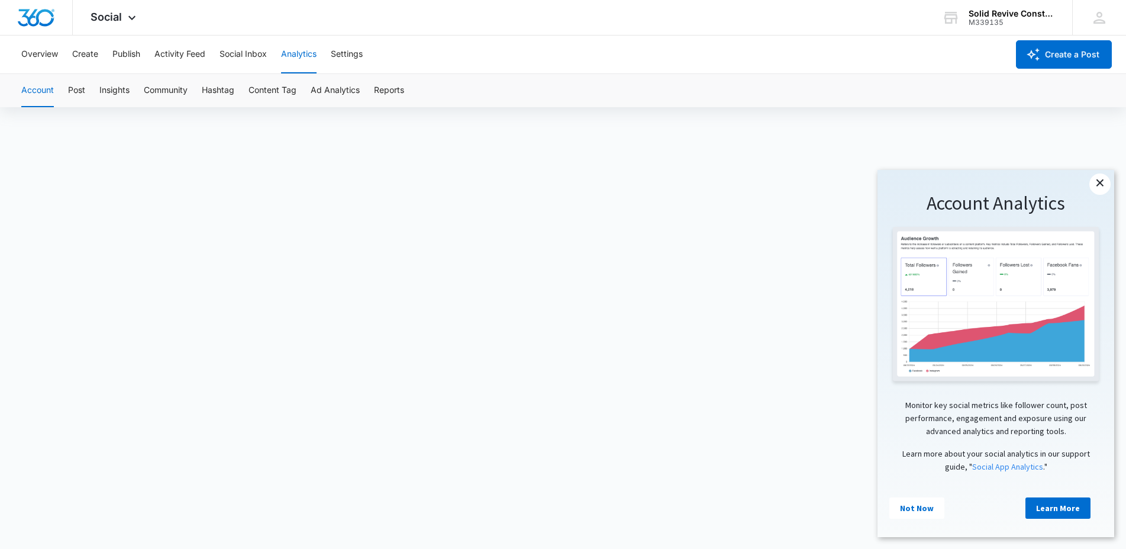
click at [1097, 183] on link "×" at bounding box center [1099, 183] width 21 height 21
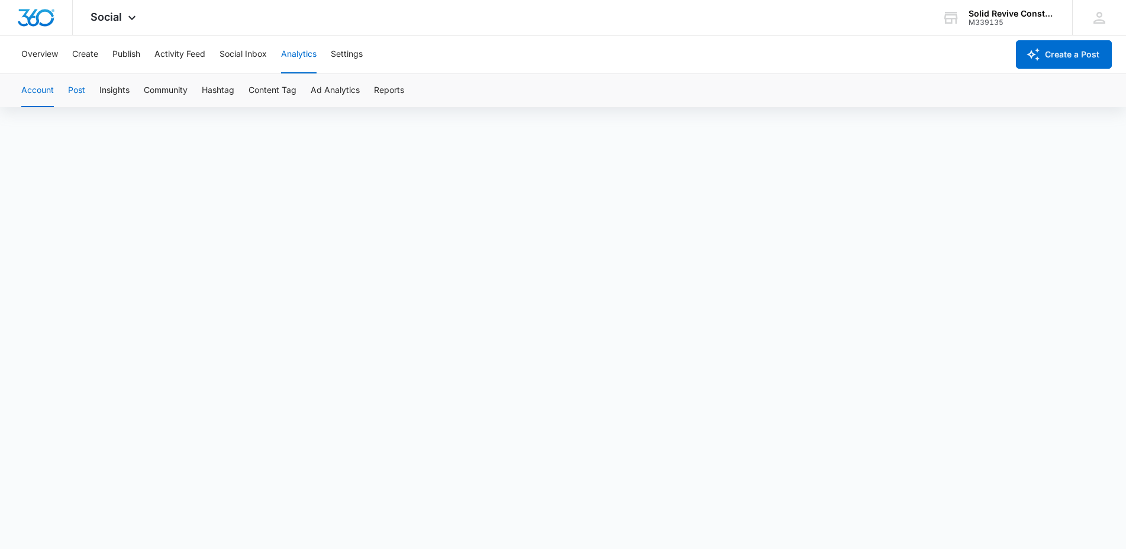
click at [79, 88] on button "Post" at bounding box center [76, 90] width 17 height 33
click at [48, 56] on button "Overview" at bounding box center [39, 55] width 37 height 38
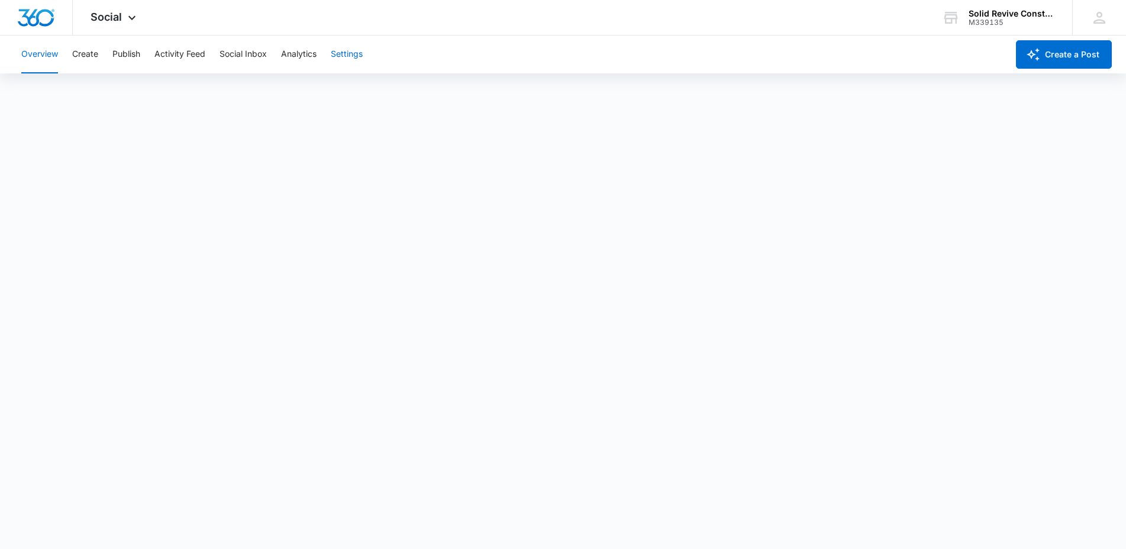
click at [345, 54] on button "Settings" at bounding box center [347, 55] width 32 height 38
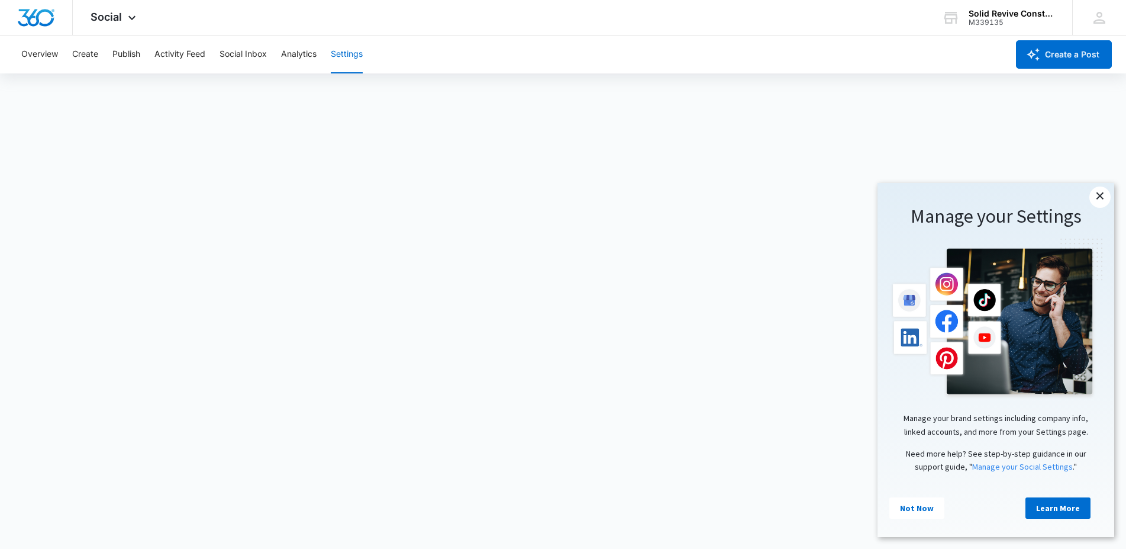
click at [1099, 195] on link "×" at bounding box center [1099, 196] width 21 height 21
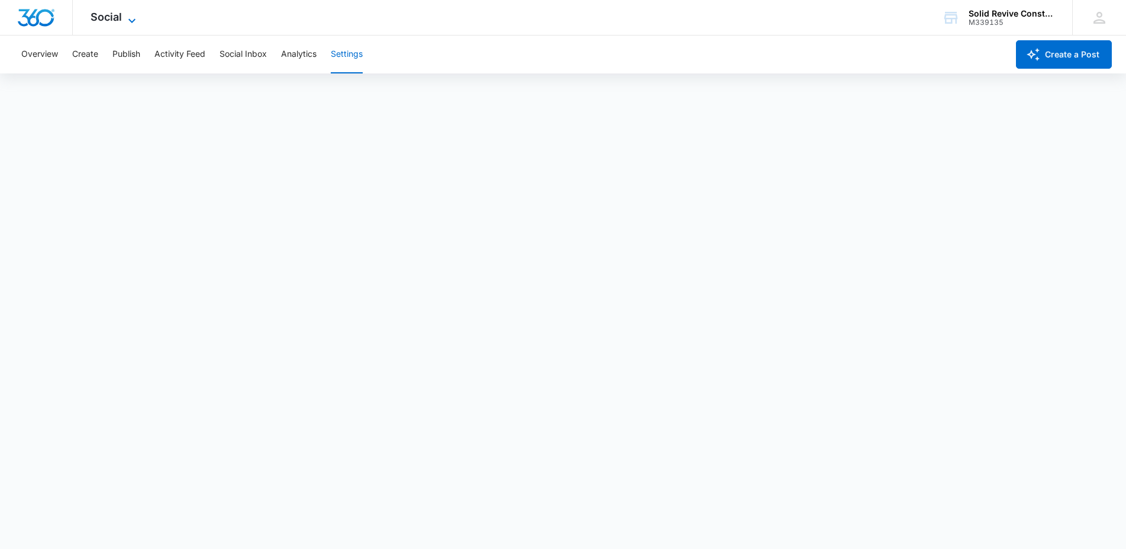
click at [130, 19] on icon at bounding box center [132, 21] width 14 height 14
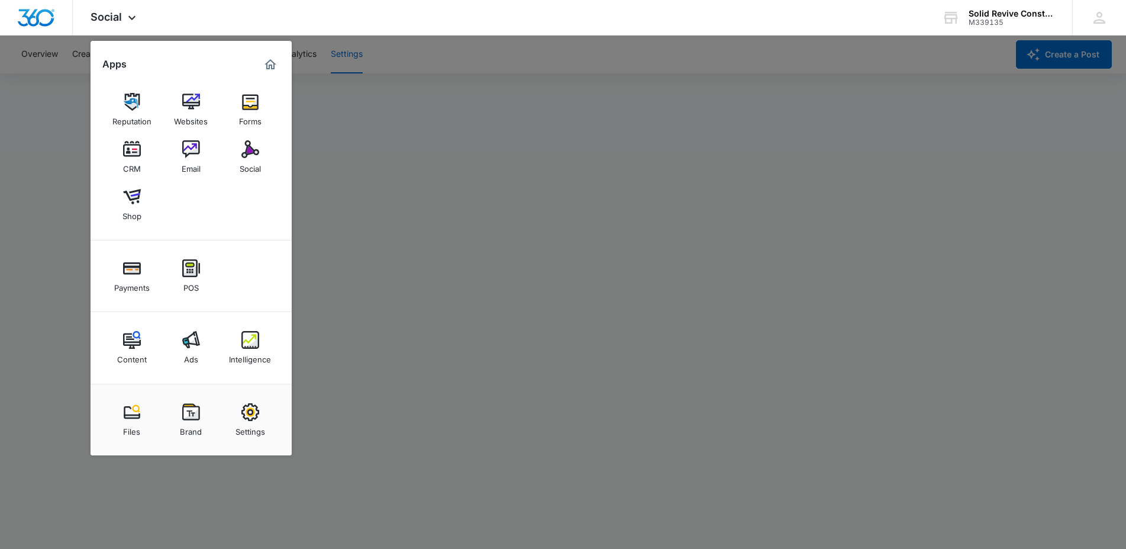
click at [320, 88] on div at bounding box center [563, 274] width 1126 height 549
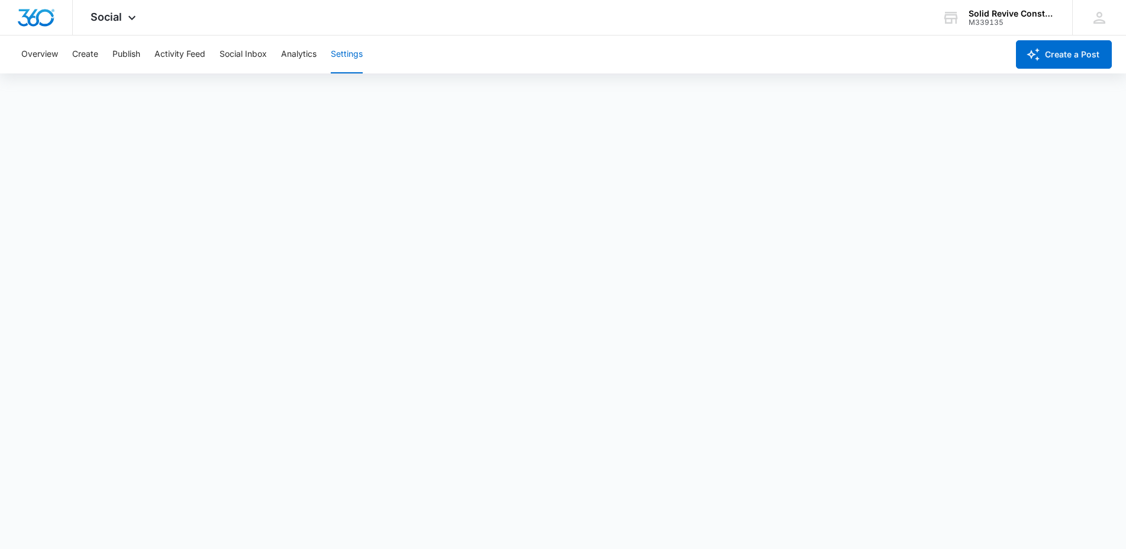
click at [349, 53] on button "Settings" at bounding box center [347, 55] width 32 height 38
click at [296, 52] on button "Analytics" at bounding box center [299, 55] width 36 height 38
click at [344, 51] on button "Settings" at bounding box center [347, 55] width 32 height 38
click at [31, 56] on button "Overview" at bounding box center [39, 55] width 37 height 38
click at [117, 18] on span "Social" at bounding box center [106, 17] width 31 height 12
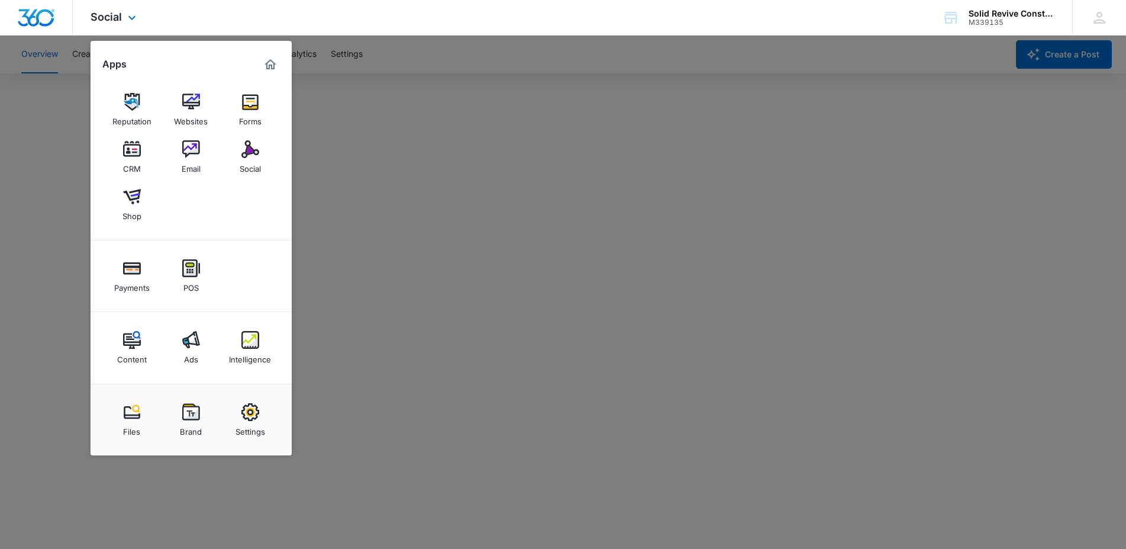
click at [268, 66] on img "Marketing 360® Dashboard" at bounding box center [270, 64] width 14 height 14
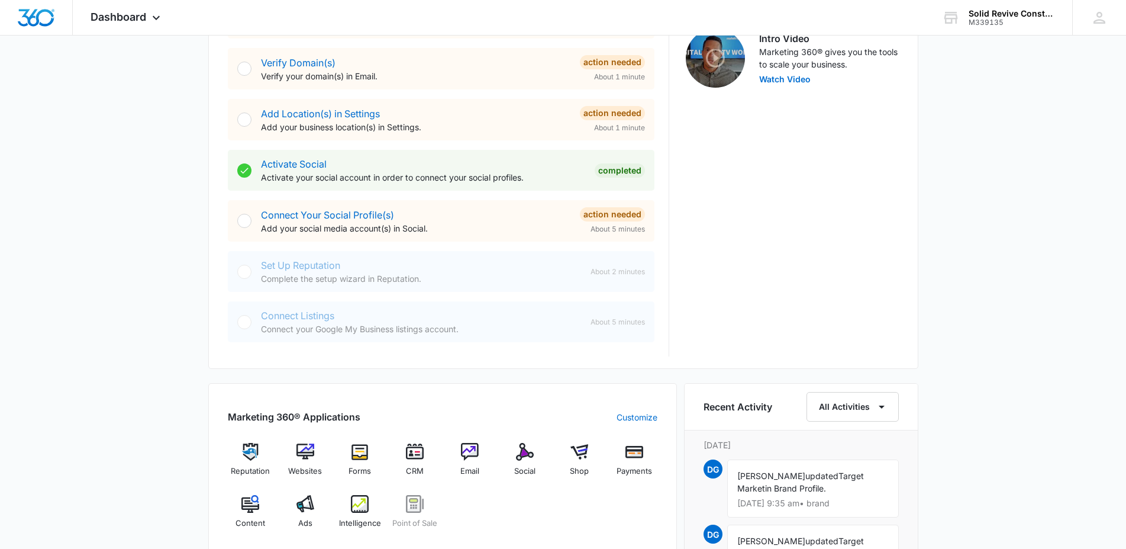
scroll to position [234, 0]
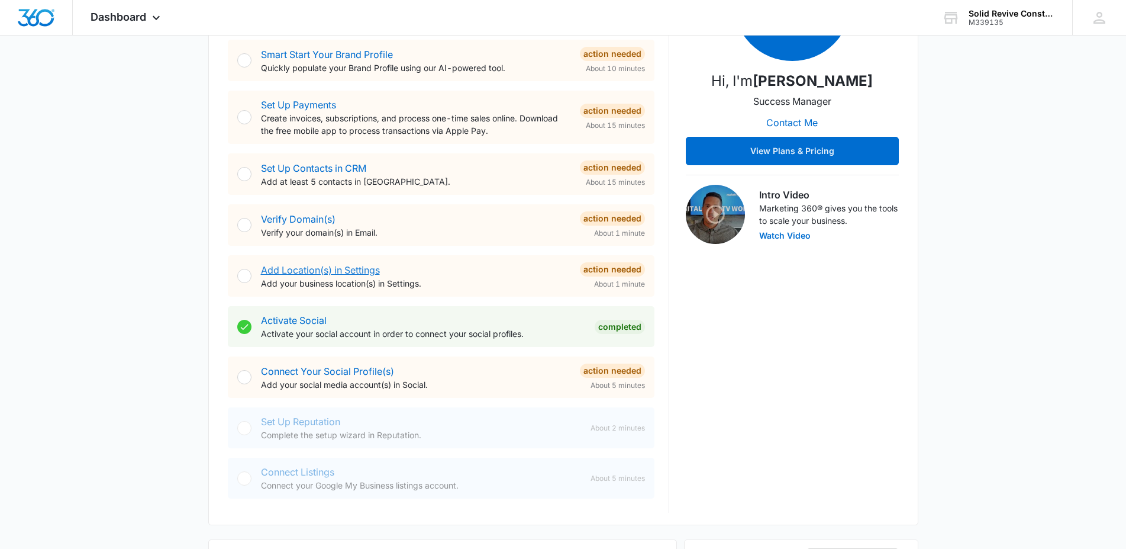
click at [318, 271] on link "Add Location(s) in Settings" at bounding box center [320, 270] width 119 height 12
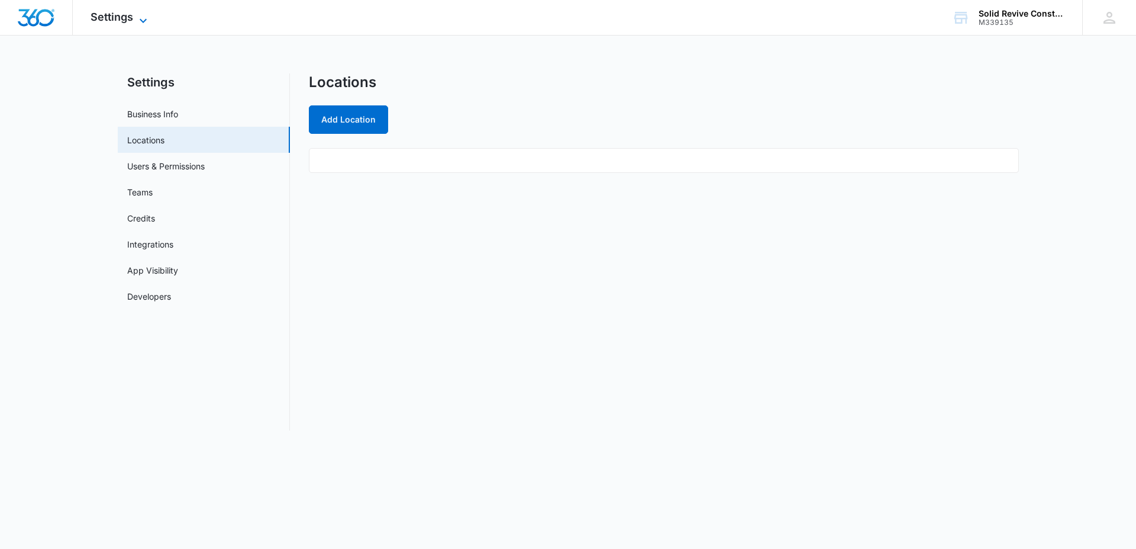
click at [146, 16] on icon at bounding box center [143, 21] width 14 height 14
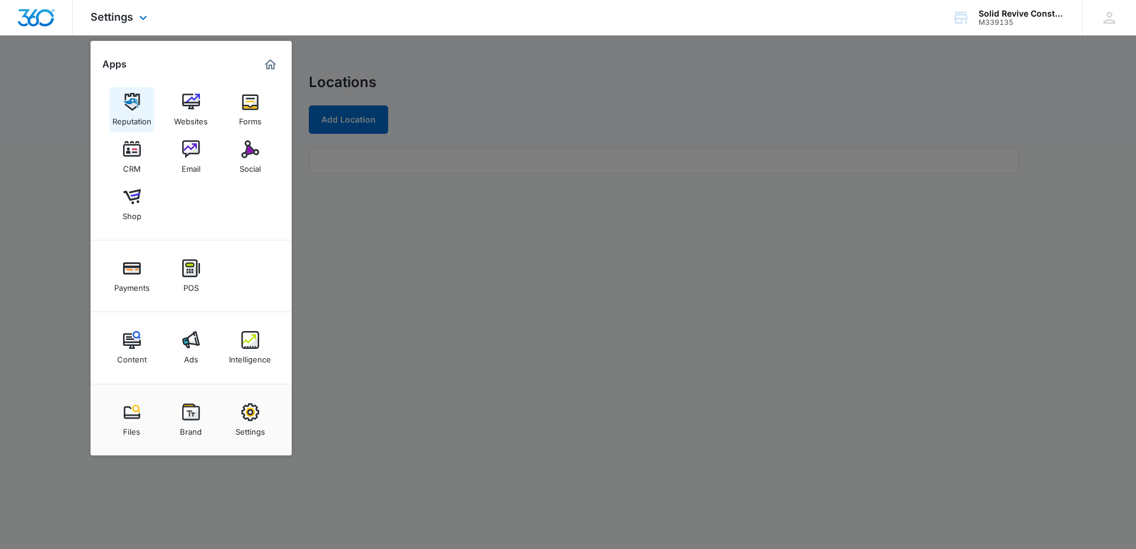
click at [137, 97] on img at bounding box center [132, 102] width 18 height 18
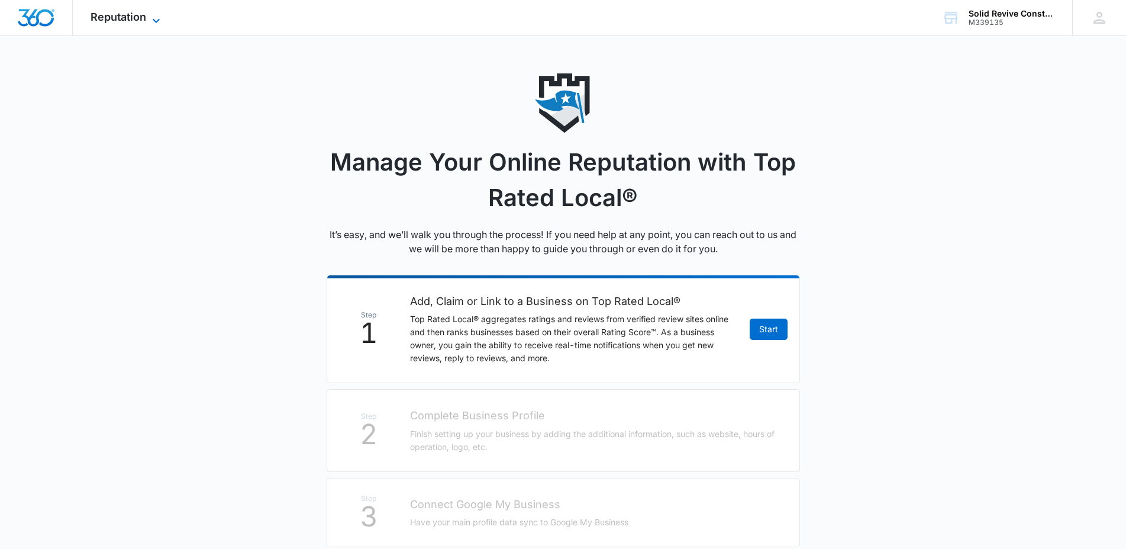
click at [158, 21] on icon at bounding box center [156, 20] width 7 height 4
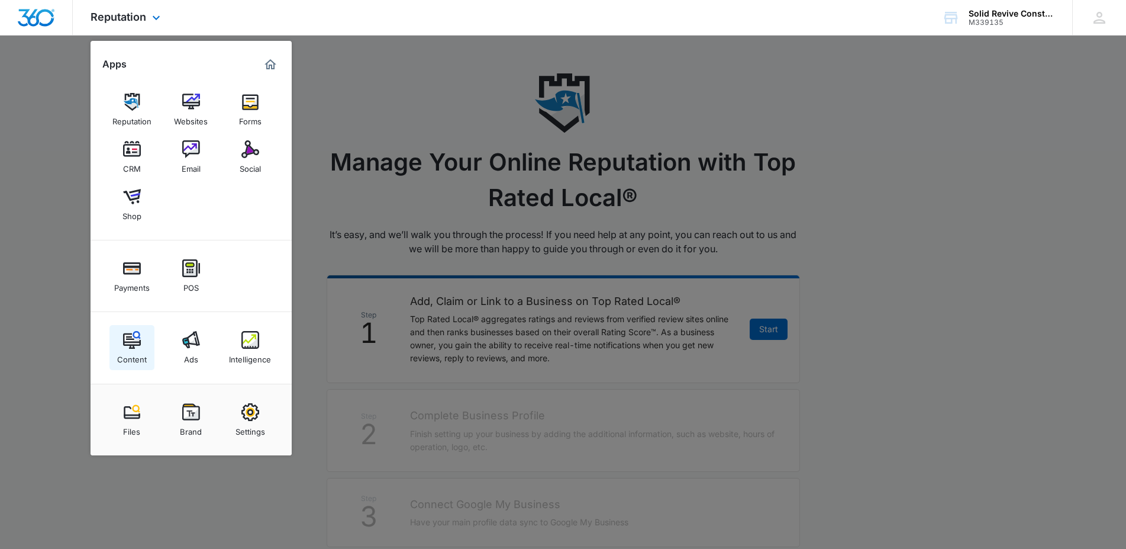
click at [134, 339] on img at bounding box center [132, 340] width 18 height 18
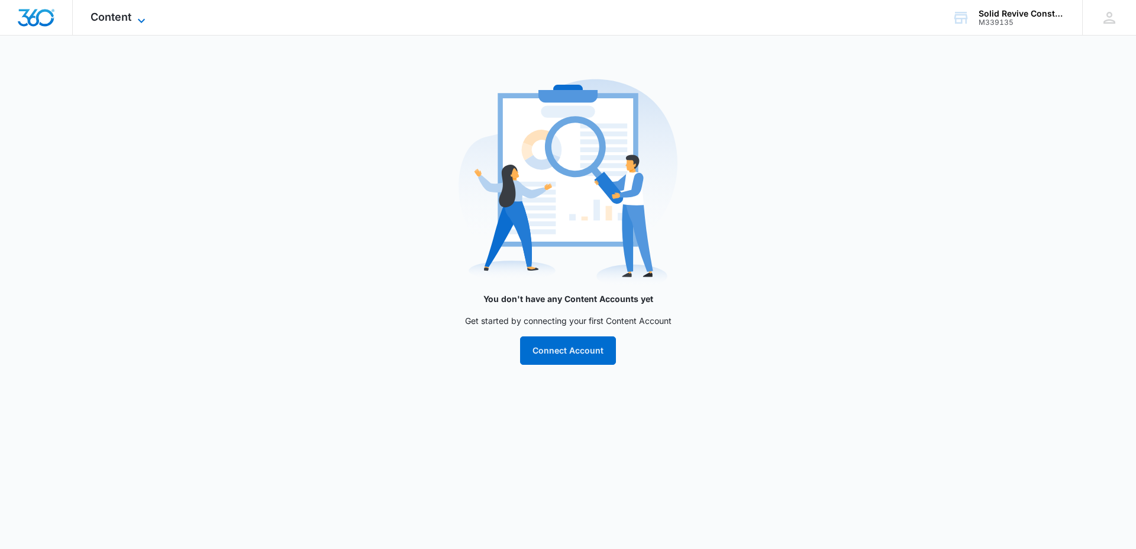
click at [144, 15] on icon at bounding box center [141, 21] width 14 height 14
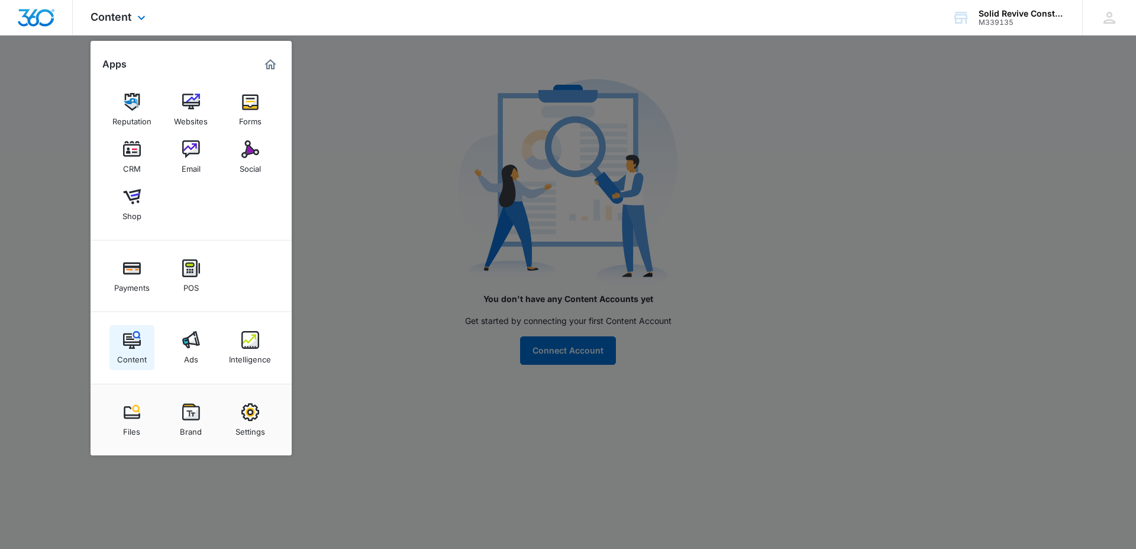
click at [131, 336] on img at bounding box center [132, 340] width 18 height 18
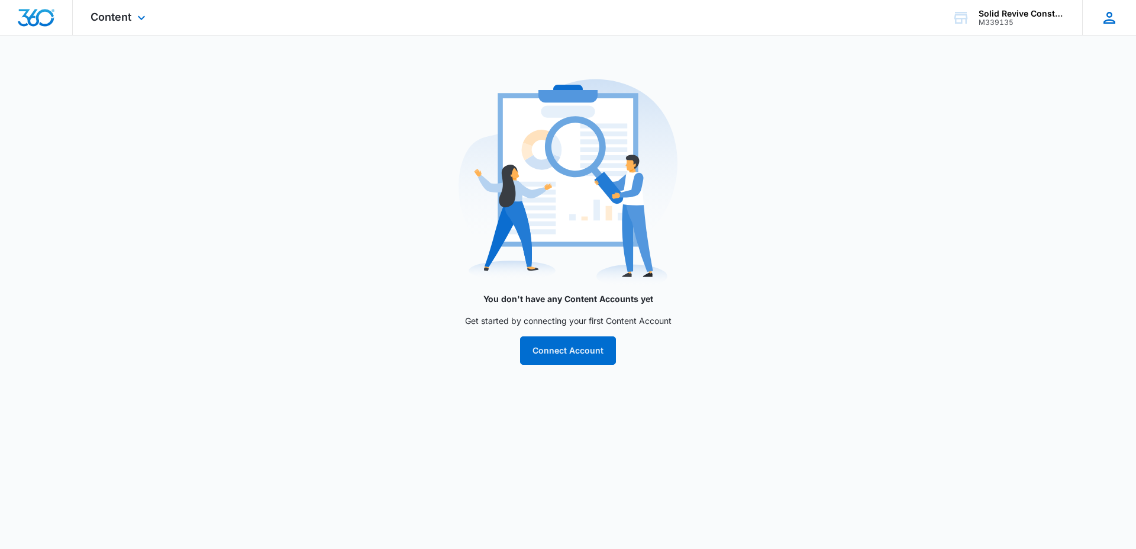
click at [1113, 14] on icon at bounding box center [1110, 18] width 18 height 18
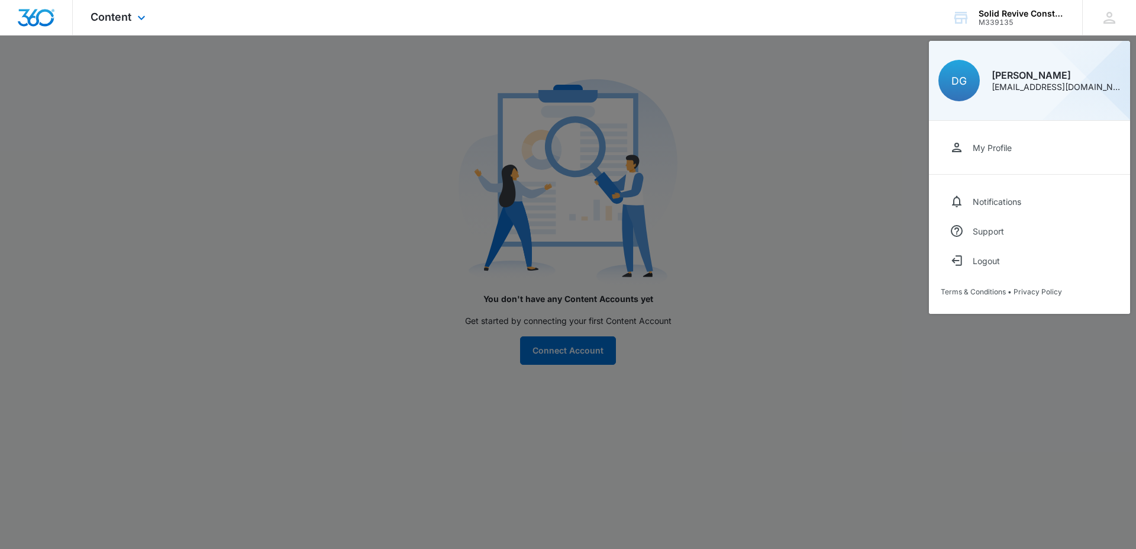
click at [788, 27] on div "Content Apps Reputation Websites Forms CRM Email Social Shop Payments POS Conte…" at bounding box center [568, 18] width 1136 height 36
click at [287, 88] on div at bounding box center [568, 274] width 1136 height 549
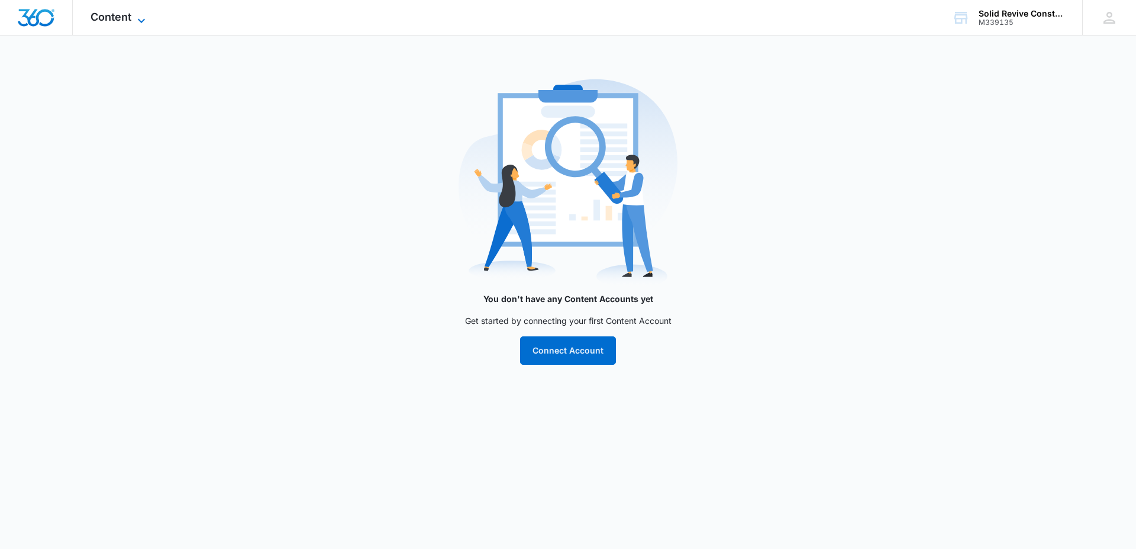
click at [145, 16] on icon at bounding box center [141, 21] width 14 height 14
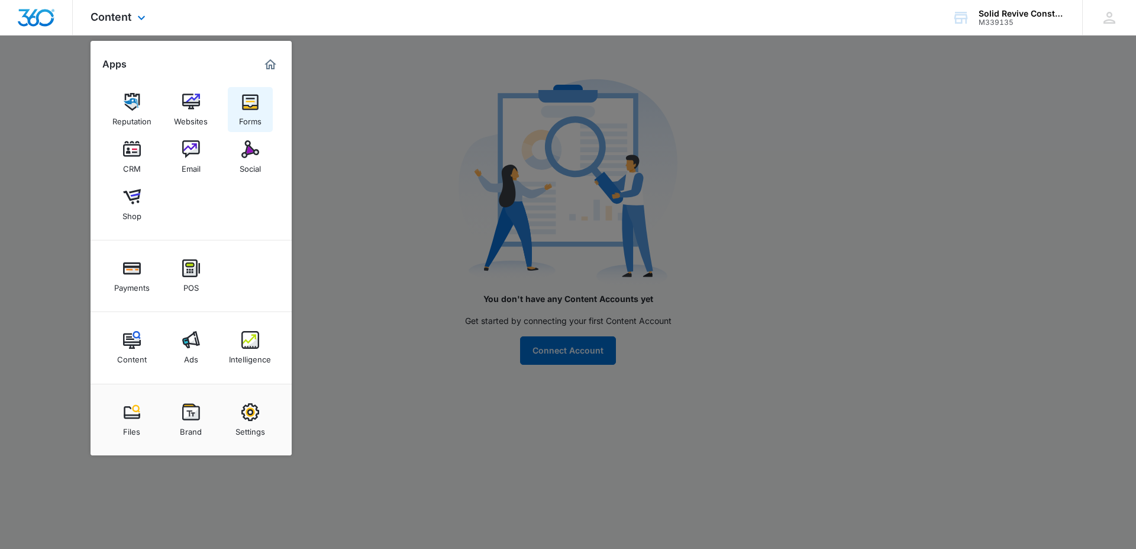
click at [255, 99] on img at bounding box center [250, 102] width 18 height 18
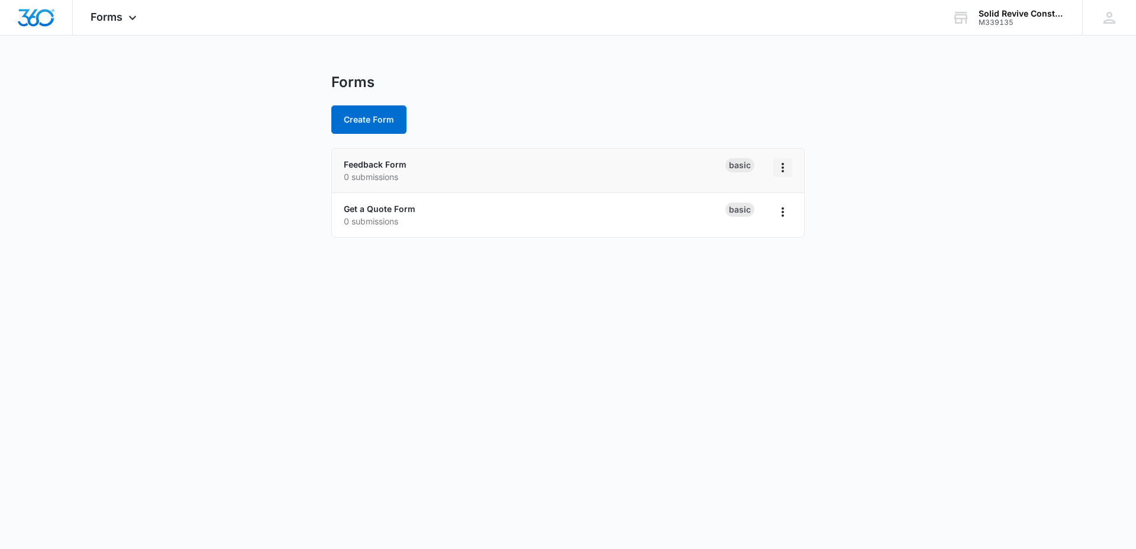
click at [783, 165] on icon "Overflow Menu" at bounding box center [783, 167] width 2 height 9
click at [749, 60] on div "Forms Apps Reputation Websites Forms CRM Email Social Shop Payments POS Content…" at bounding box center [568, 125] width 1136 height 251
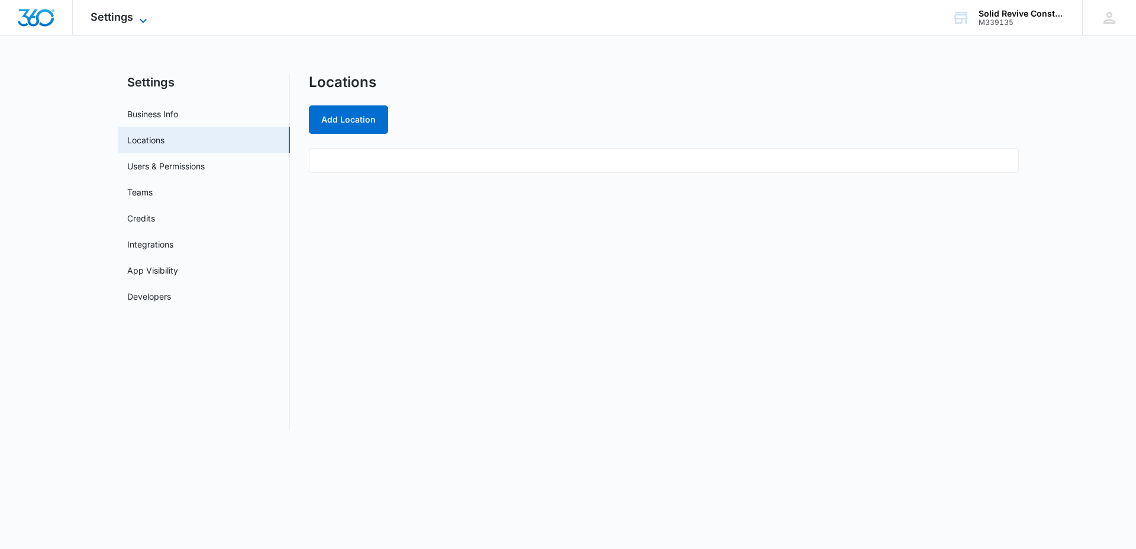
click at [145, 17] on icon at bounding box center [143, 21] width 14 height 14
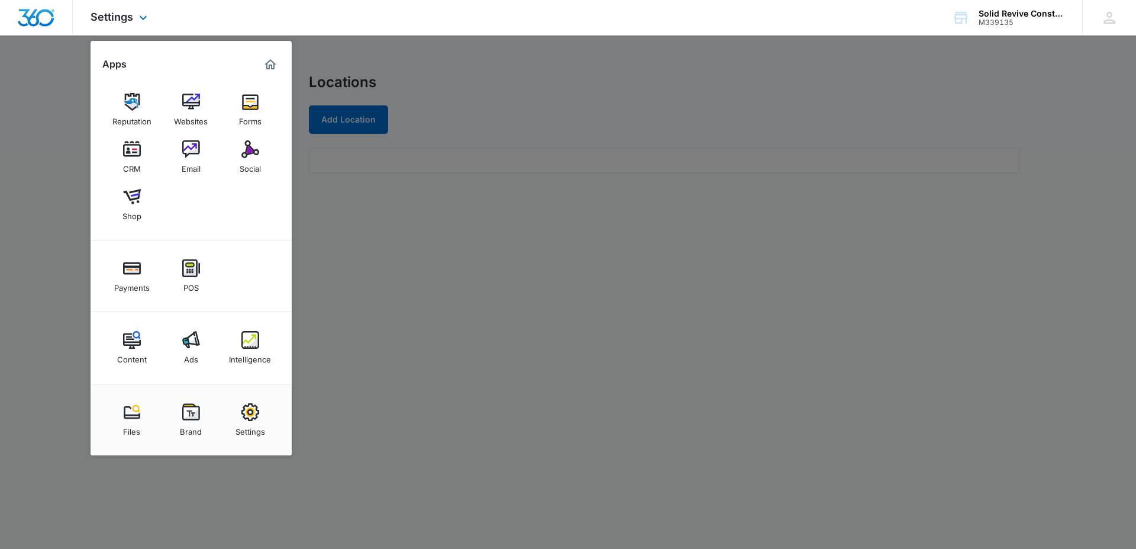
click at [267, 65] on img "Marketing 360® Dashboard" at bounding box center [270, 64] width 14 height 14
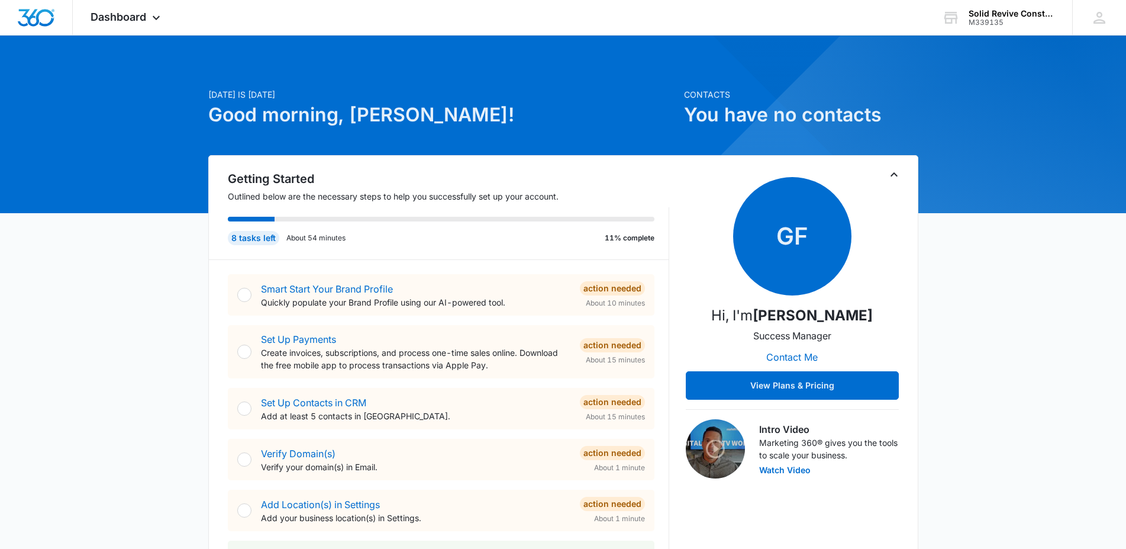
click at [897, 277] on div "GF Hi, I'm [PERSON_NAME] Success Manager Contact Me View Plans & Pricing" at bounding box center [792, 288] width 213 height 223
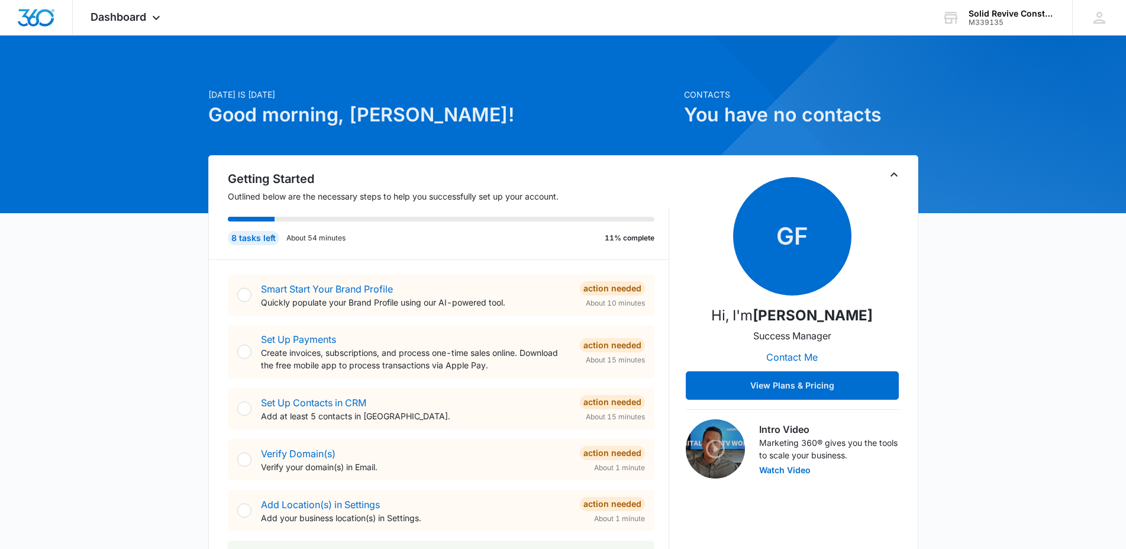
click at [154, 12] on icon at bounding box center [156, 18] width 14 height 14
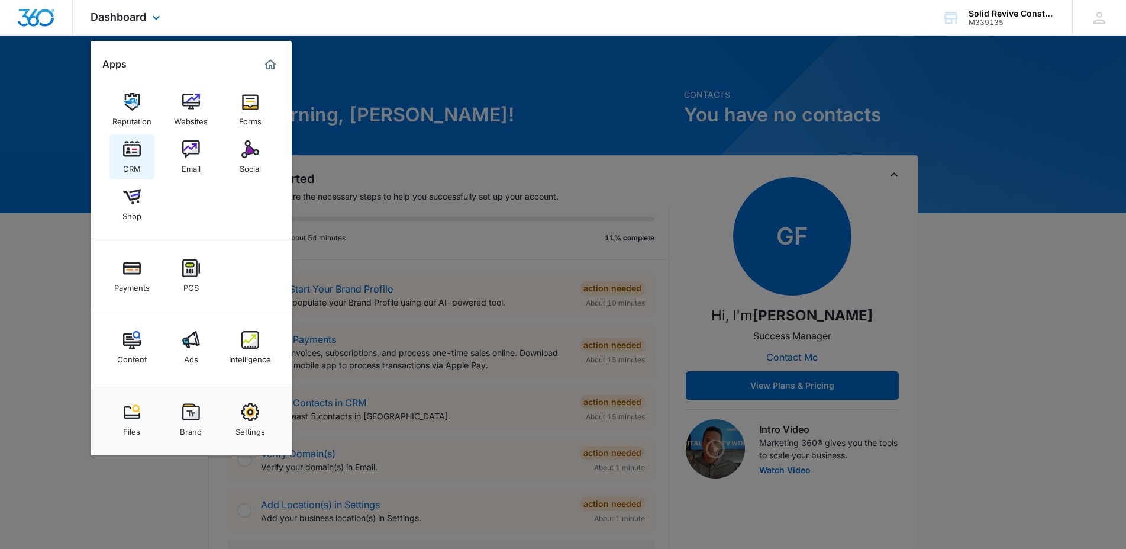
click at [137, 147] on img at bounding box center [132, 149] width 18 height 18
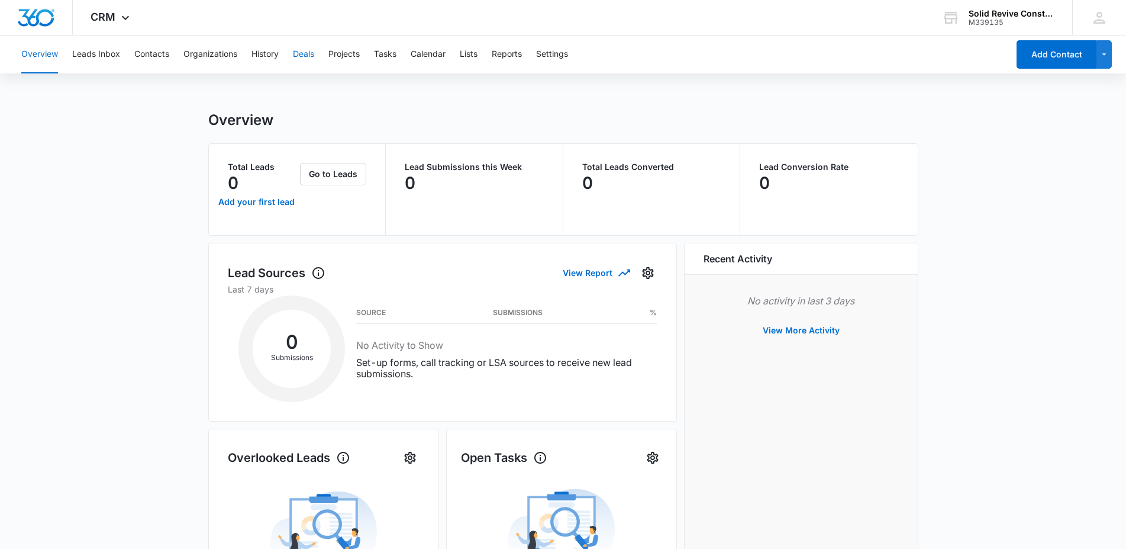
click at [299, 53] on button "Deals" at bounding box center [303, 55] width 21 height 38
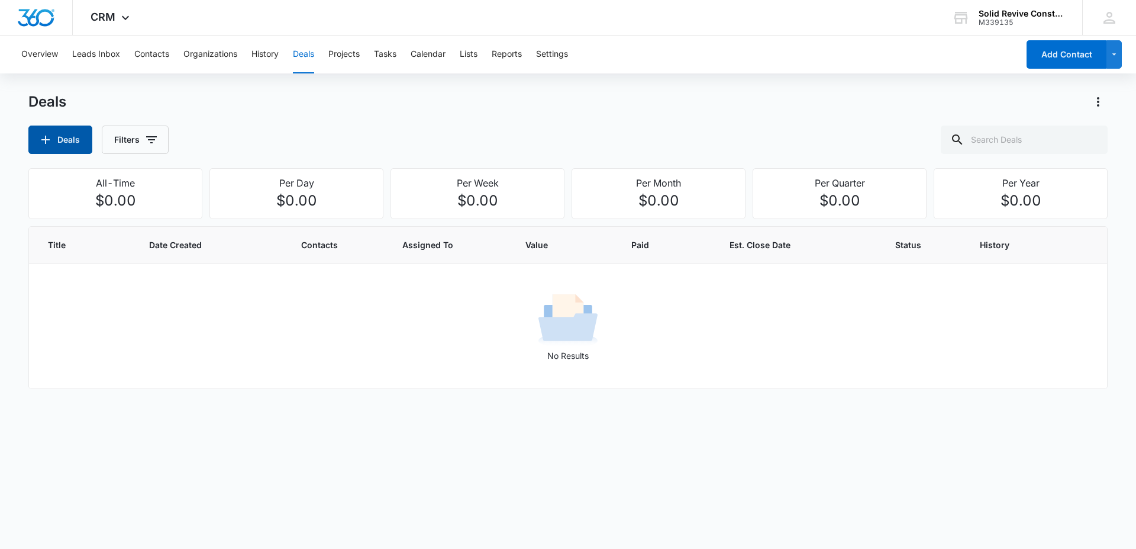
click at [73, 143] on button "Deals" at bounding box center [60, 139] width 64 height 28
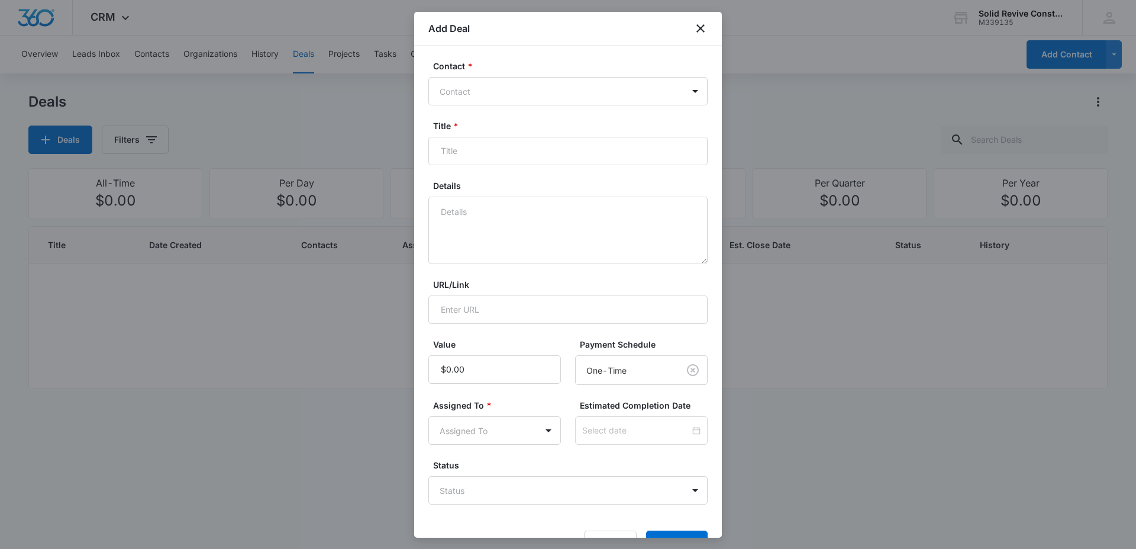
scroll to position [36, 0]
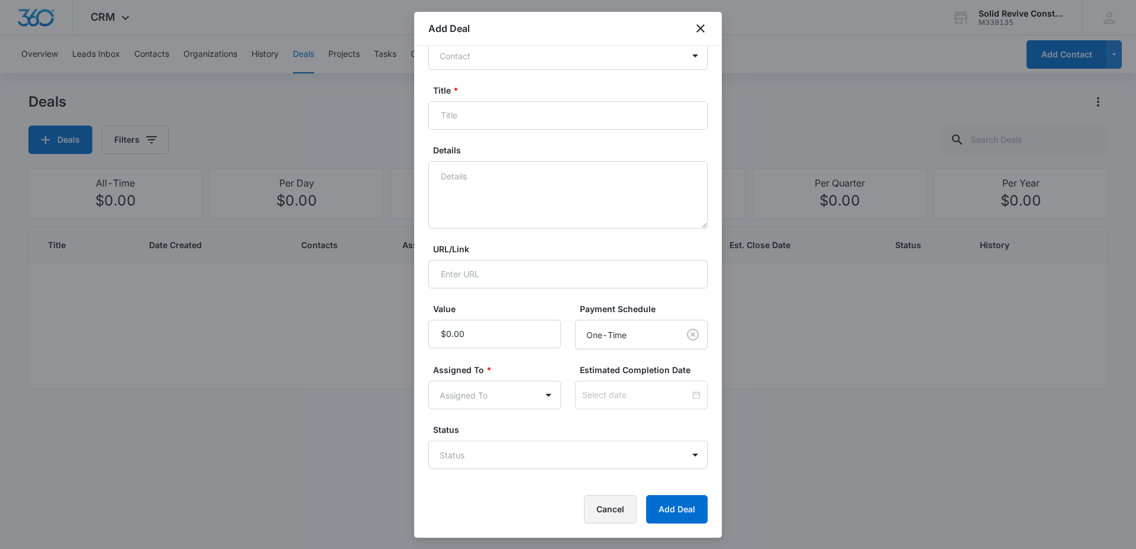
click at [595, 506] on button "Cancel" at bounding box center [610, 509] width 53 height 28
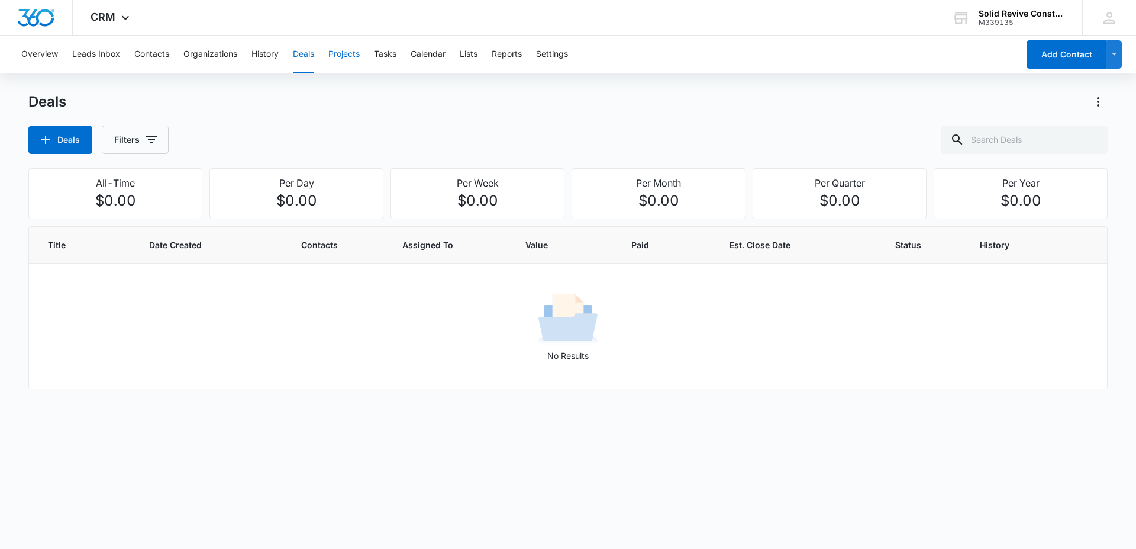
click at [342, 50] on button "Projects" at bounding box center [343, 55] width 31 height 38
click at [77, 141] on button "Projects" at bounding box center [65, 139] width 75 height 28
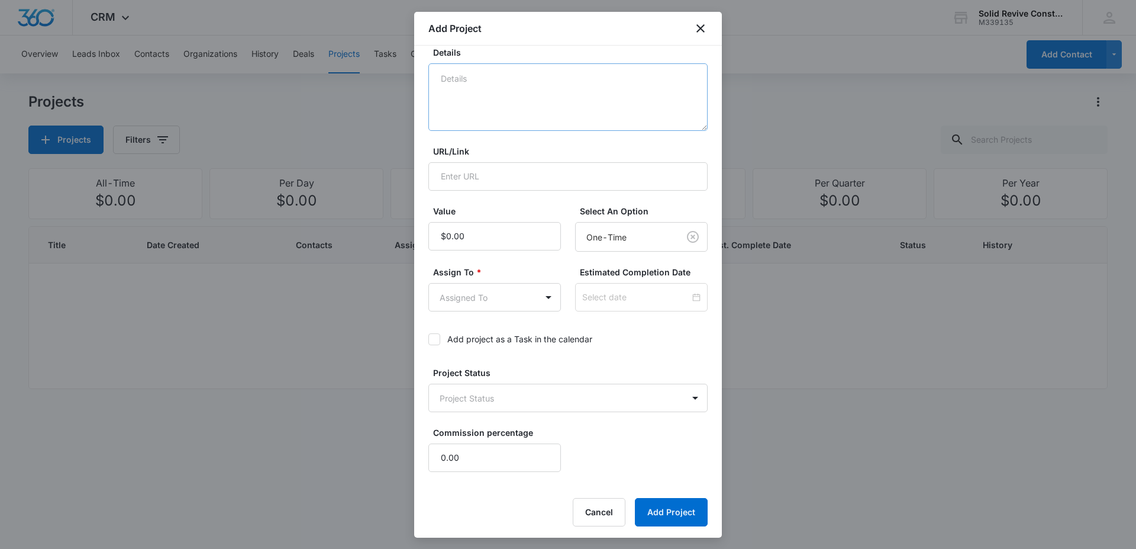
scroll to position [136, 0]
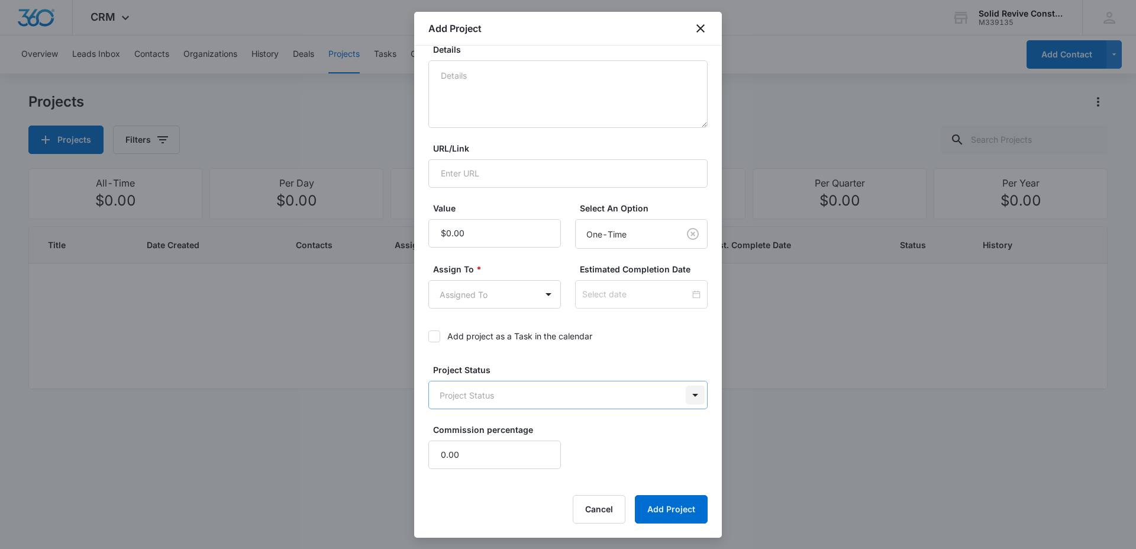
click at [683, 396] on body "CRM Apps Reputation Websites Forms CRM Email Social Shop Payments POS Content A…" at bounding box center [568, 274] width 1136 height 549
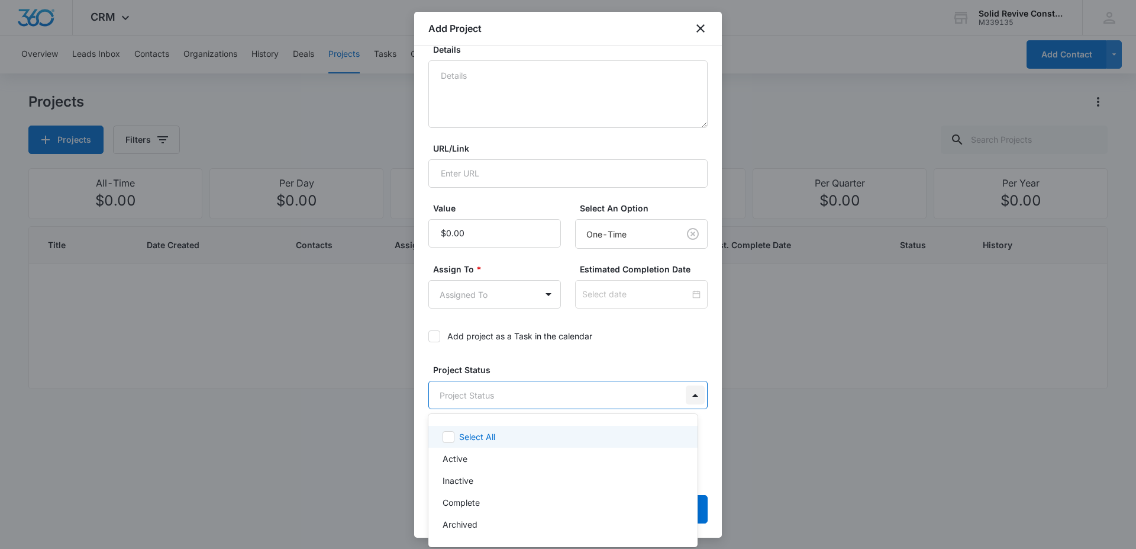
click at [683, 396] on div at bounding box center [568, 274] width 1136 height 549
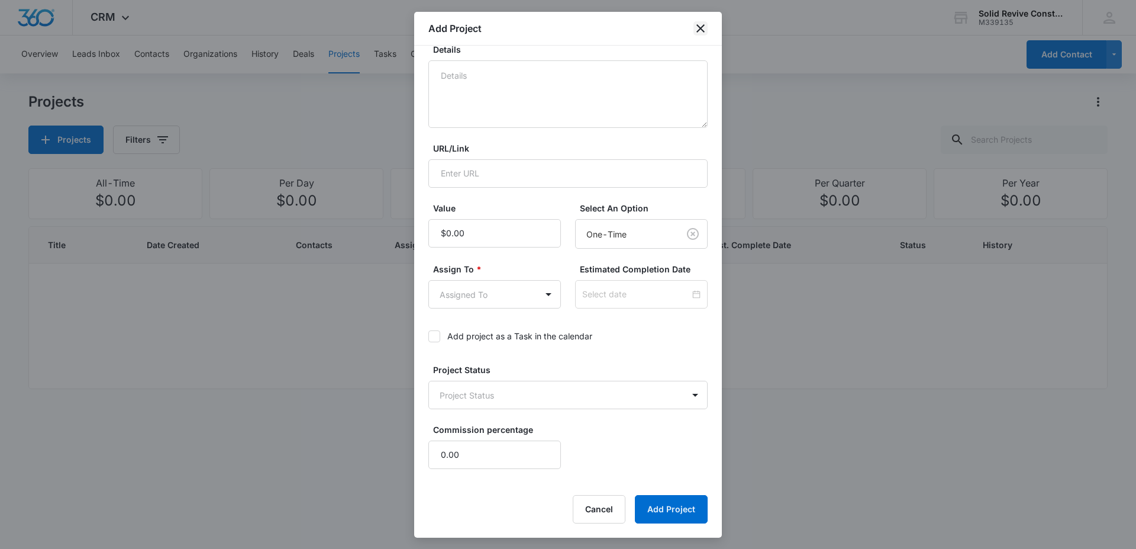
click at [701, 25] on icon "close" at bounding box center [701, 28] width 14 height 14
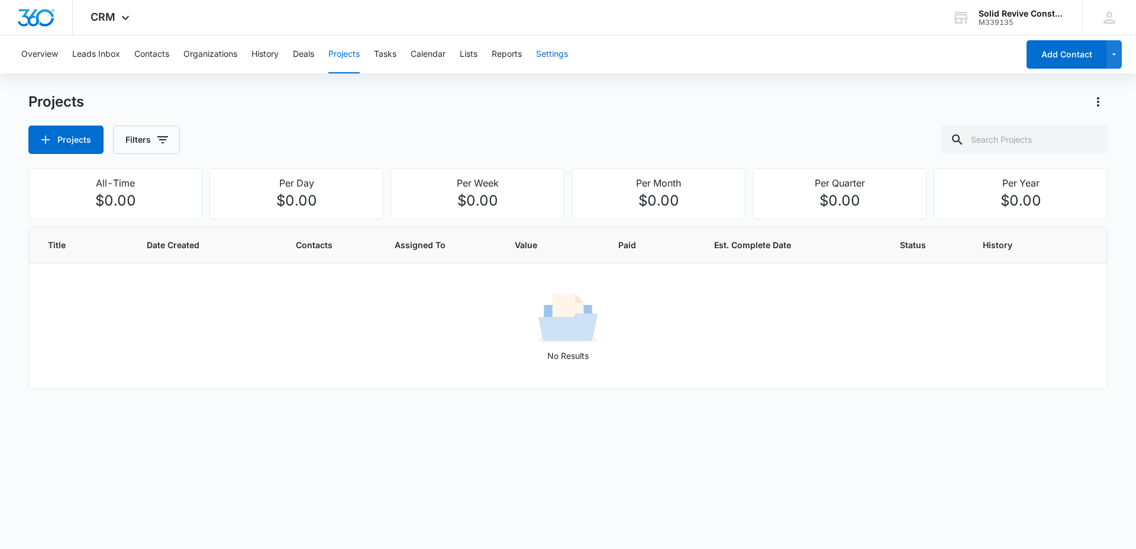
click at [549, 51] on button "Settings" at bounding box center [552, 55] width 32 height 38
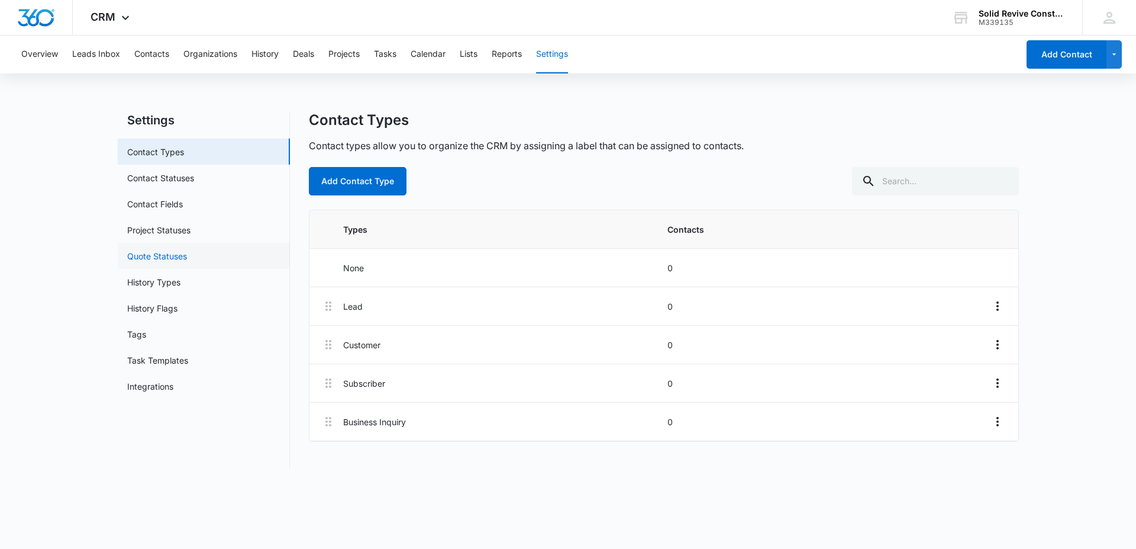
click at [180, 250] on link "Quote Statuses" at bounding box center [157, 256] width 60 height 12
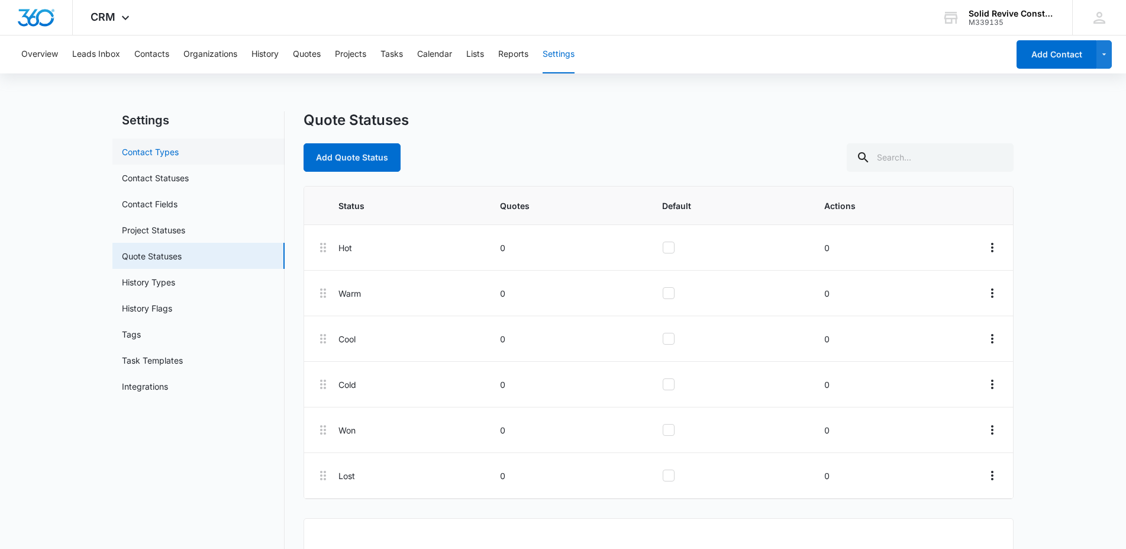
click at [175, 150] on link "Contact Types" at bounding box center [150, 152] width 57 height 12
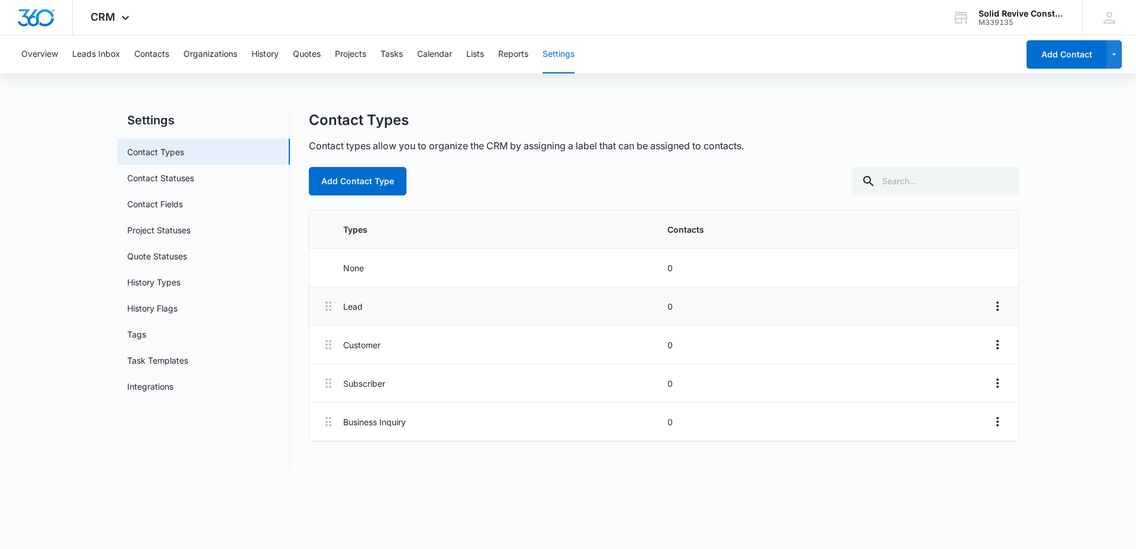
click at [357, 300] on p "Lead" at bounding box center [501, 306] width 317 height 12
click at [354, 186] on button "Add Contact Type" at bounding box center [358, 181] width 98 height 28
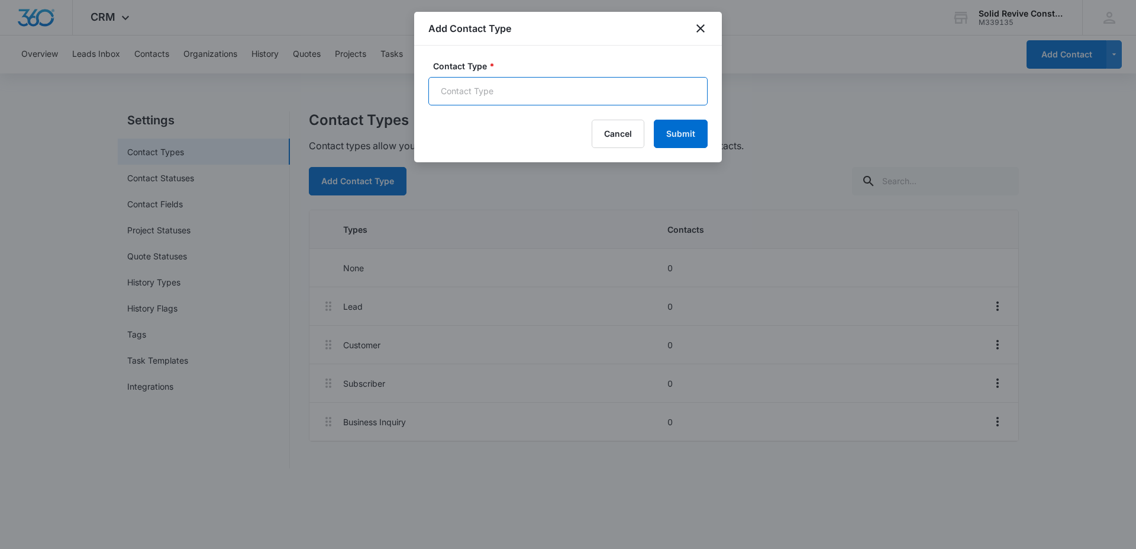
click at [522, 88] on input "Contact Type *" at bounding box center [567, 91] width 279 height 28
click at [701, 25] on icon "close" at bounding box center [701, 28] width 14 height 14
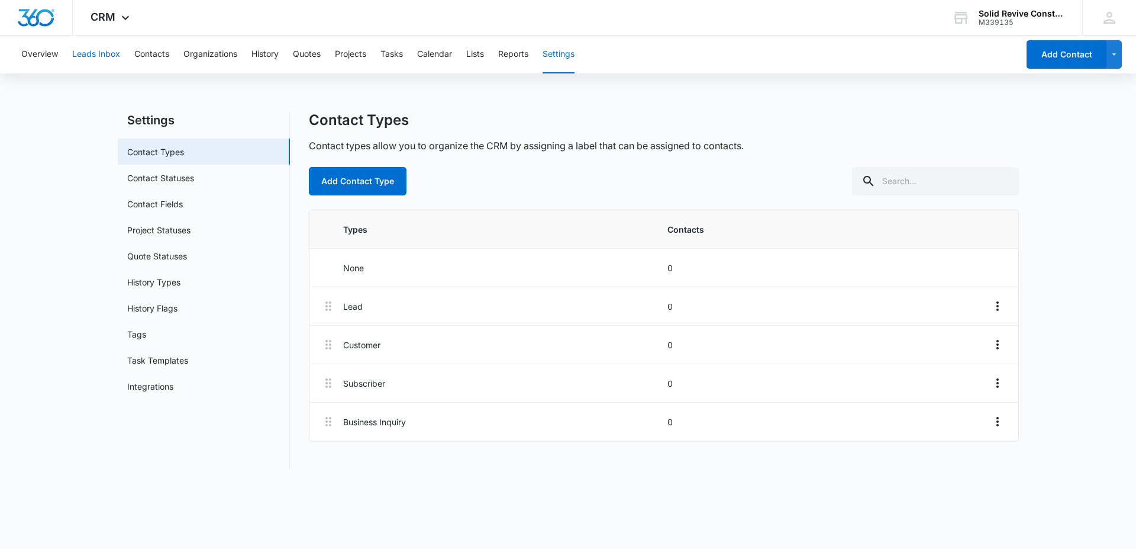
click at [107, 53] on button "Leads Inbox" at bounding box center [96, 55] width 48 height 38
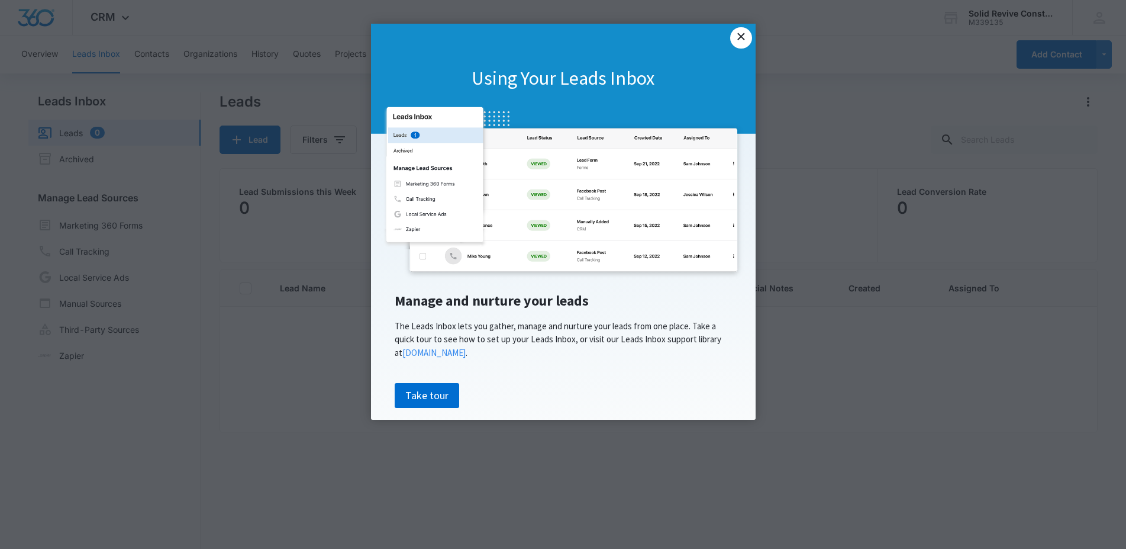
click at [738, 42] on link "×" at bounding box center [740, 37] width 21 height 21
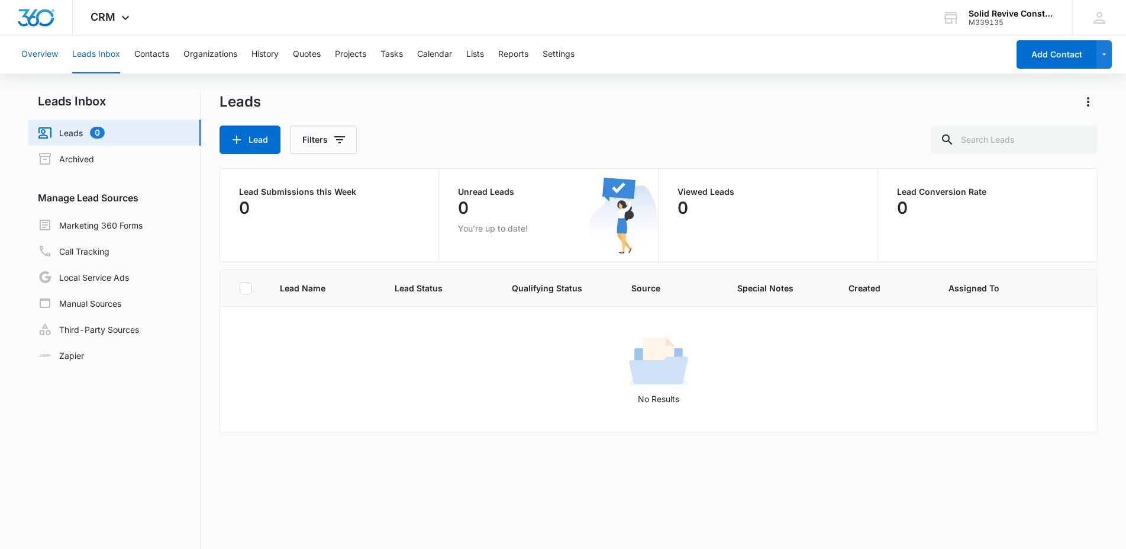
click at [44, 54] on button "Overview" at bounding box center [39, 55] width 37 height 38
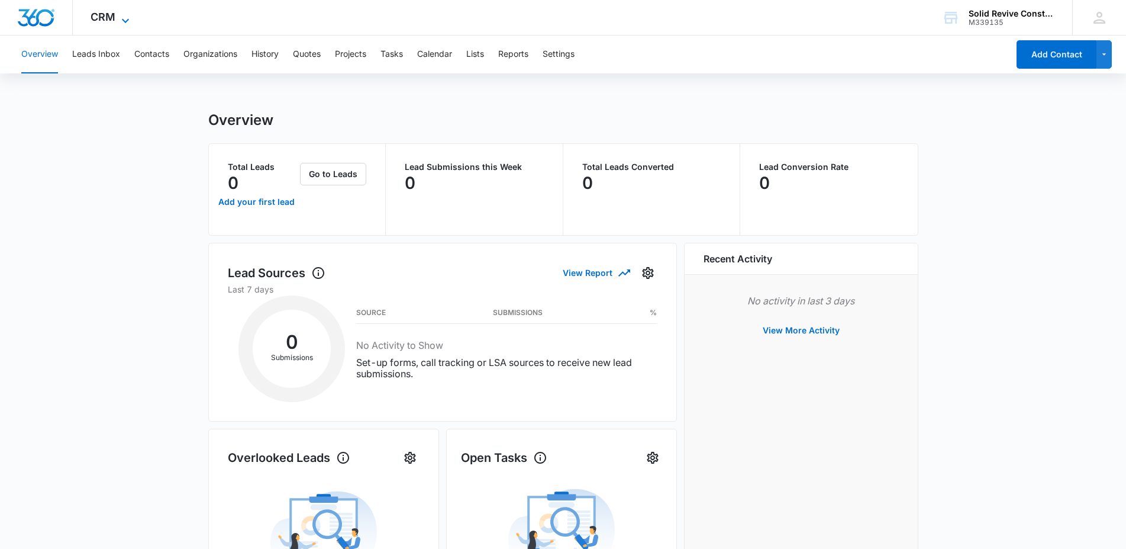
click at [127, 17] on icon at bounding box center [125, 21] width 14 height 14
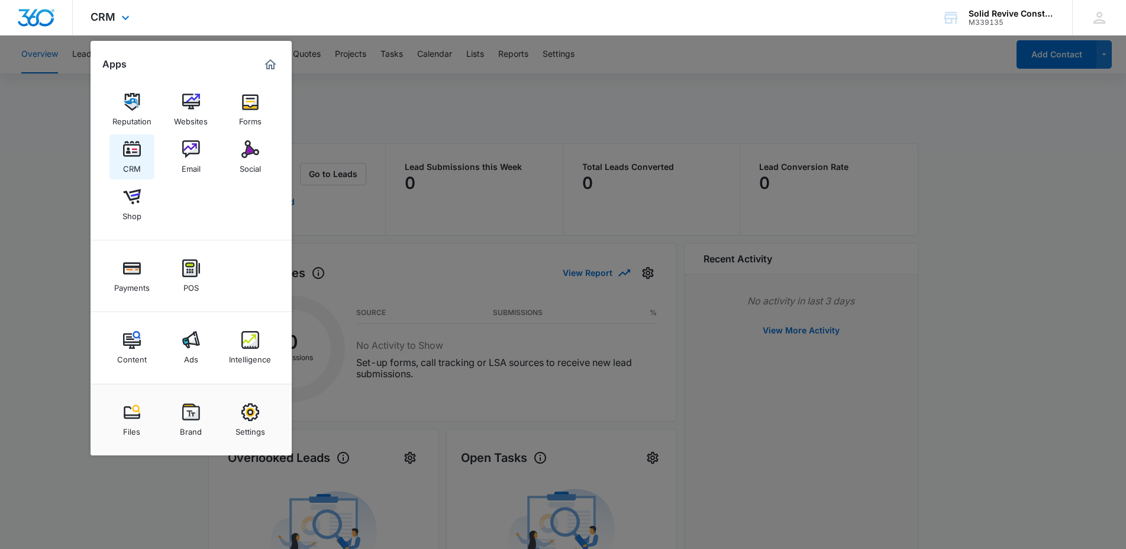
click at [134, 150] on img at bounding box center [132, 149] width 18 height 18
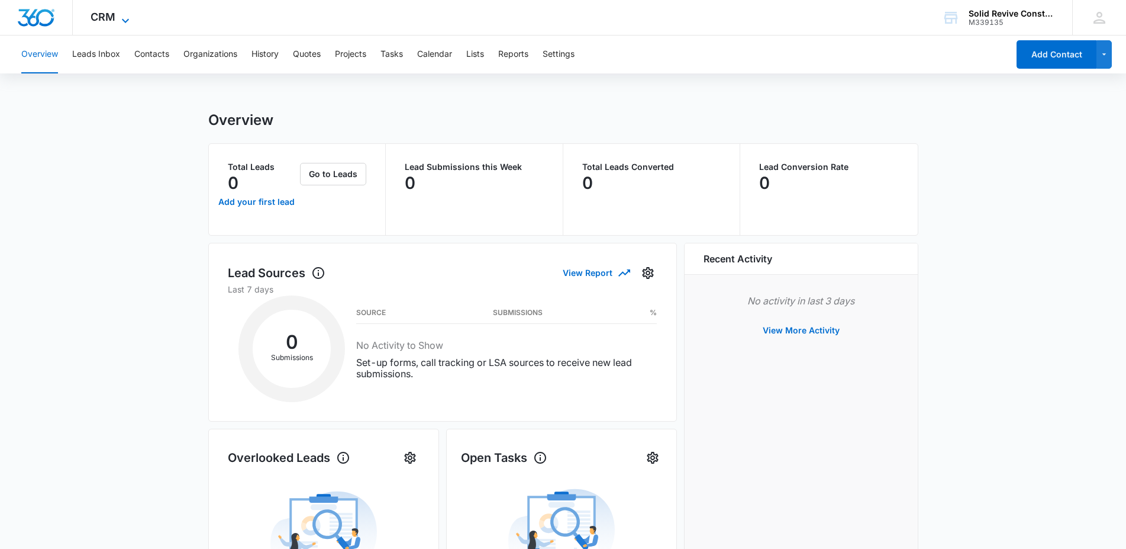
click at [125, 17] on icon at bounding box center [125, 21] width 14 height 14
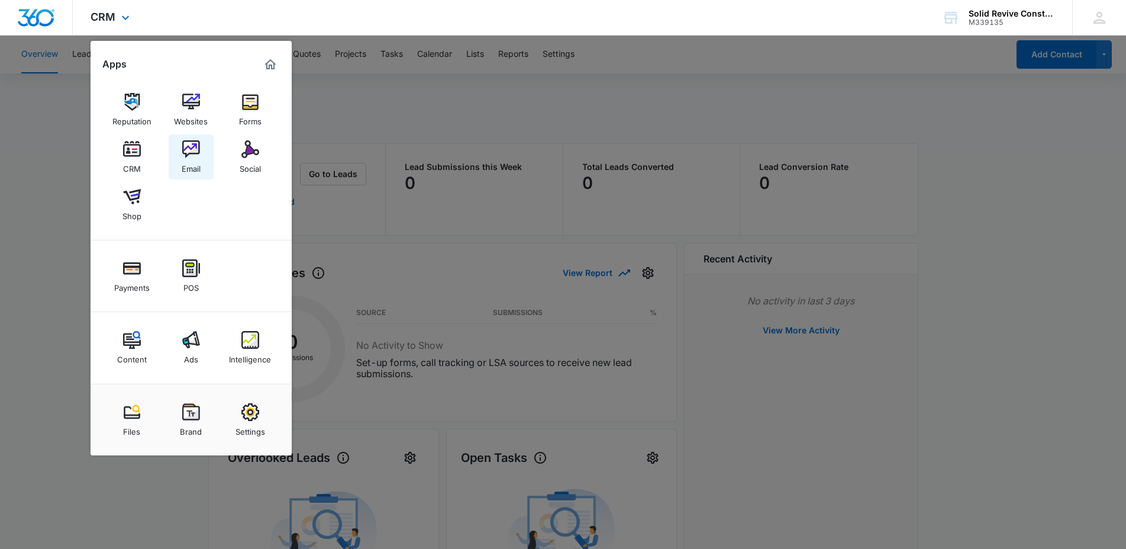
click at [191, 148] on img at bounding box center [191, 149] width 18 height 18
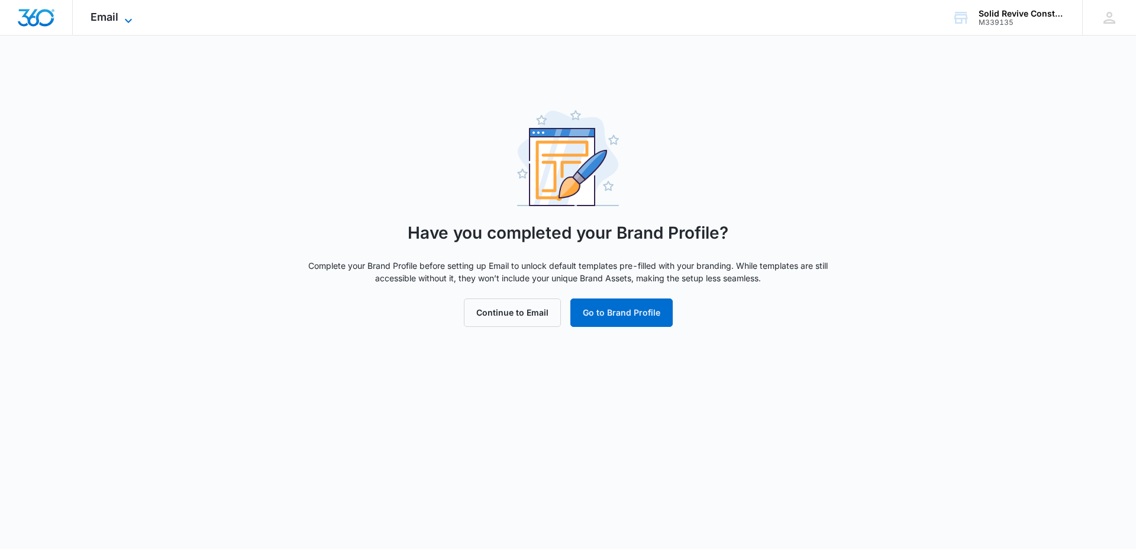
click at [123, 15] on icon at bounding box center [128, 21] width 14 height 14
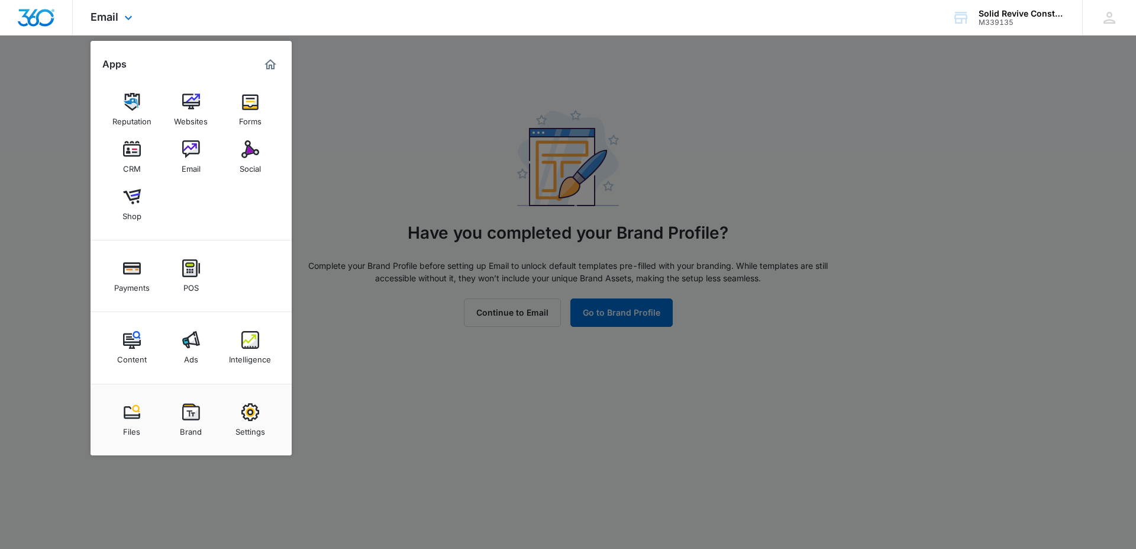
click at [270, 61] on img "Marketing 360® Dashboard" at bounding box center [270, 64] width 14 height 14
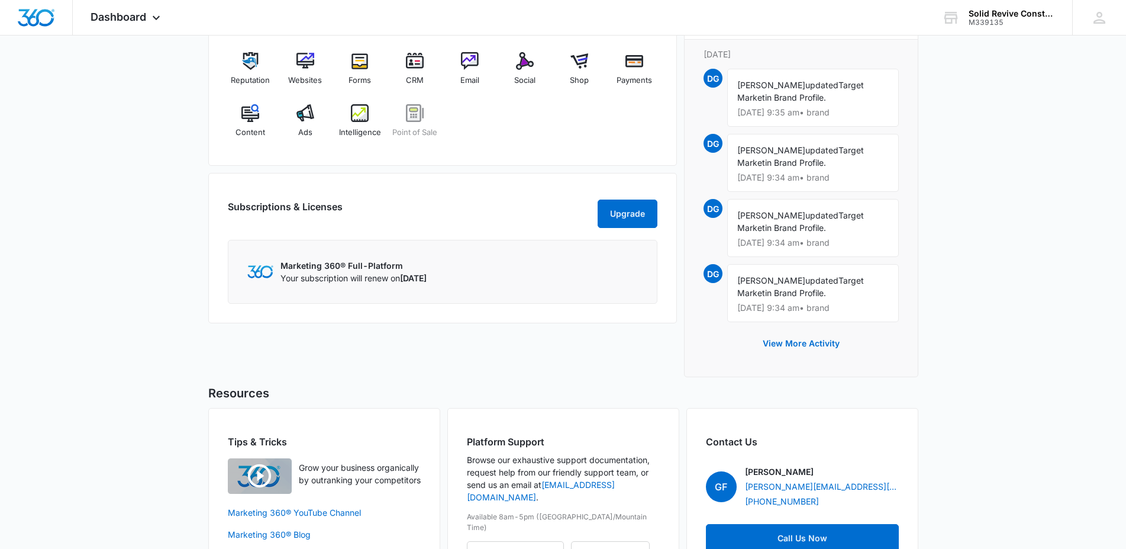
scroll to position [836, 0]
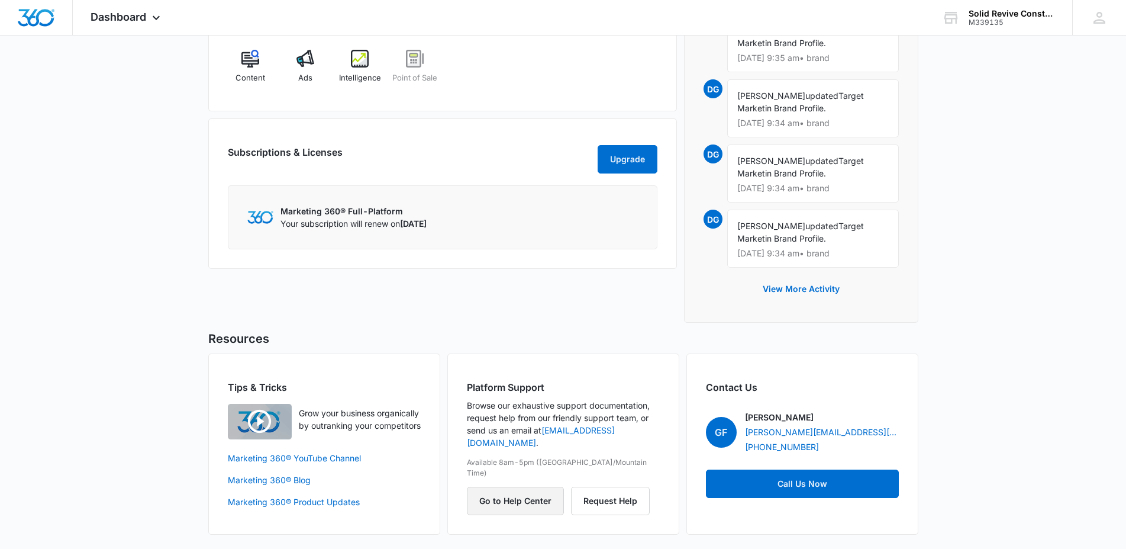
click at [523, 486] on button "Go to Help Center" at bounding box center [515, 500] width 97 height 28
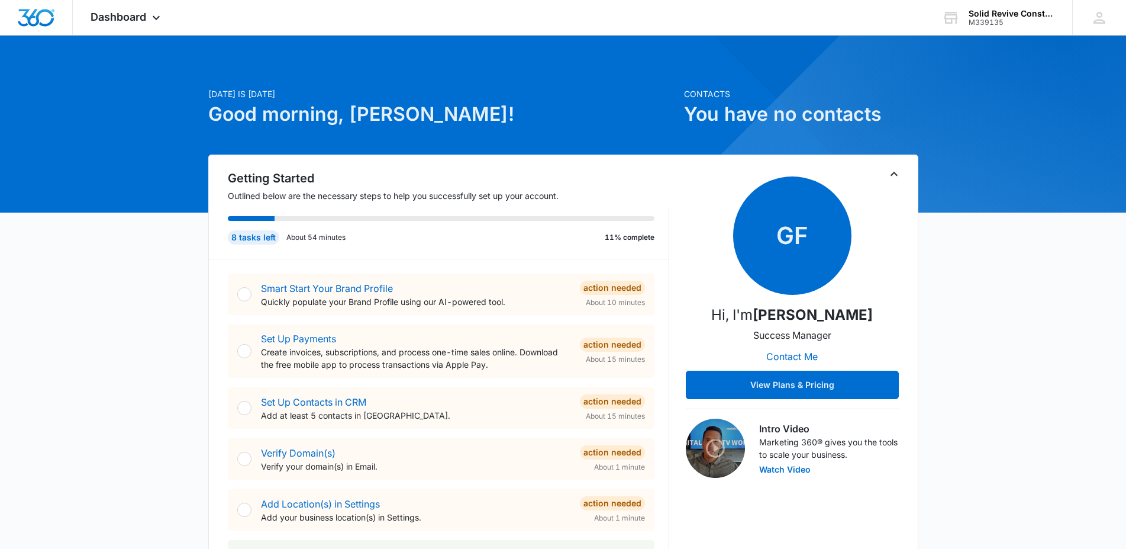
scroll to position [0, 0]
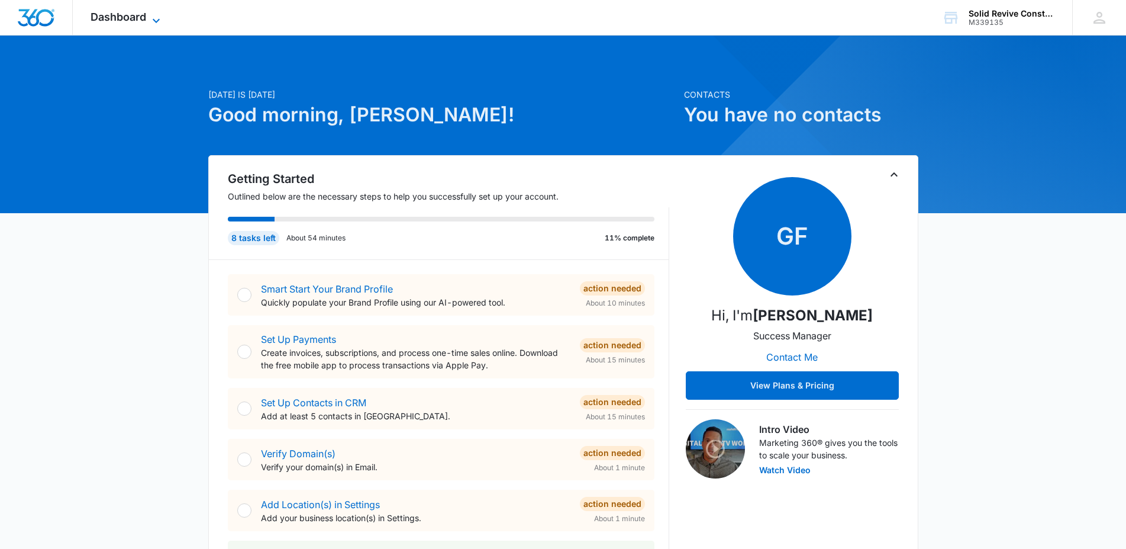
click at [158, 21] on icon at bounding box center [156, 20] width 7 height 4
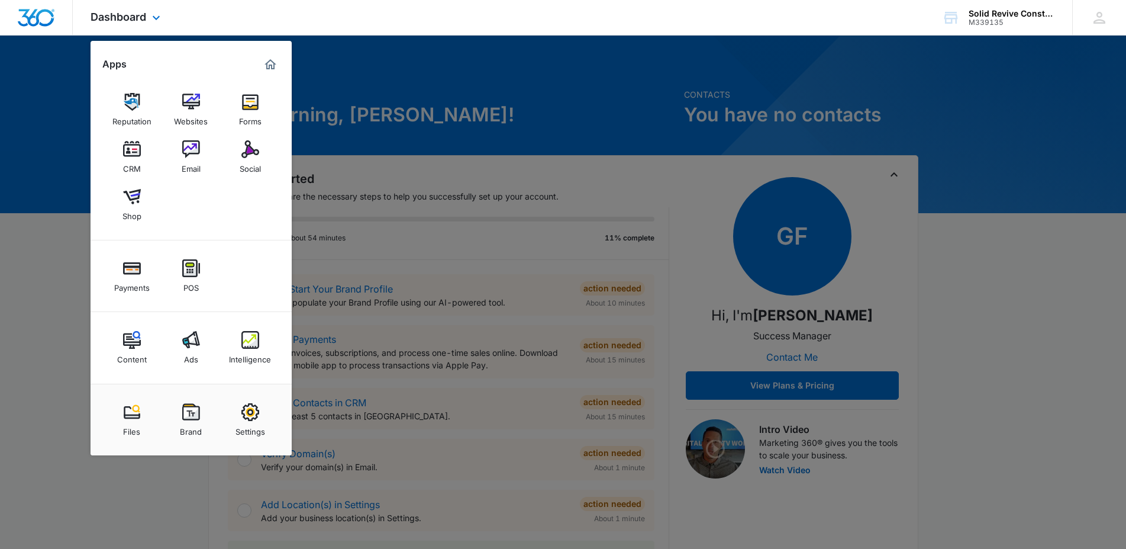
click at [272, 63] on img "Marketing 360® Dashboard" at bounding box center [270, 64] width 14 height 14
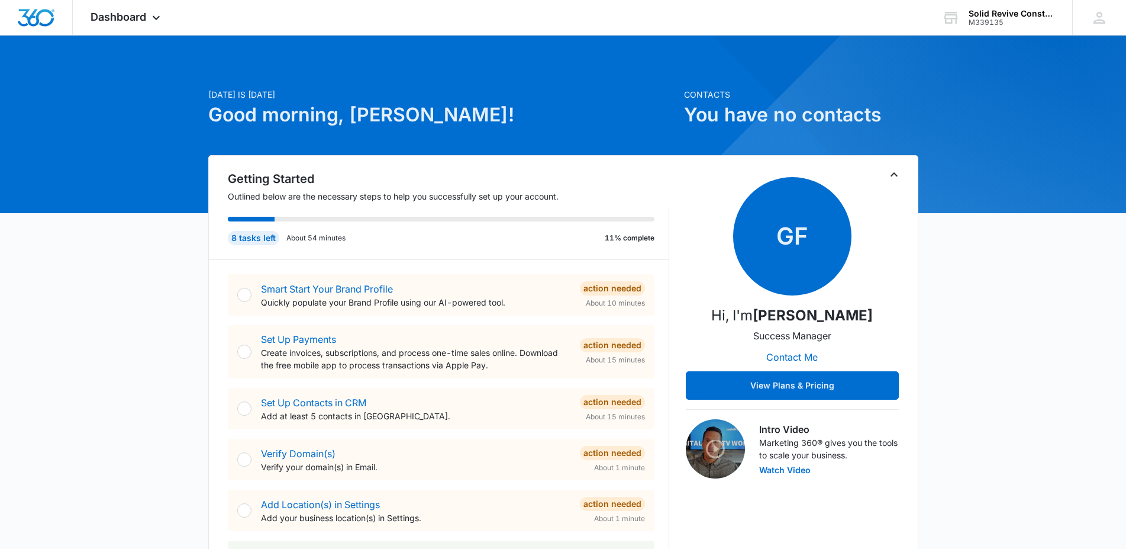
scroll to position [234, 0]
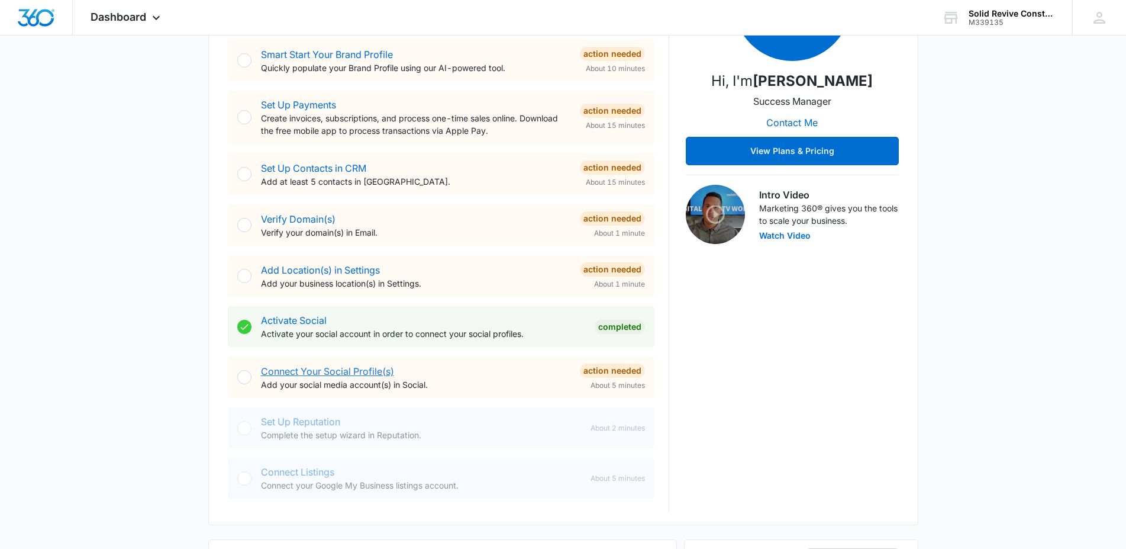
click at [336, 375] on link "Connect Your Social Profile(s)" at bounding box center [327, 371] width 133 height 12
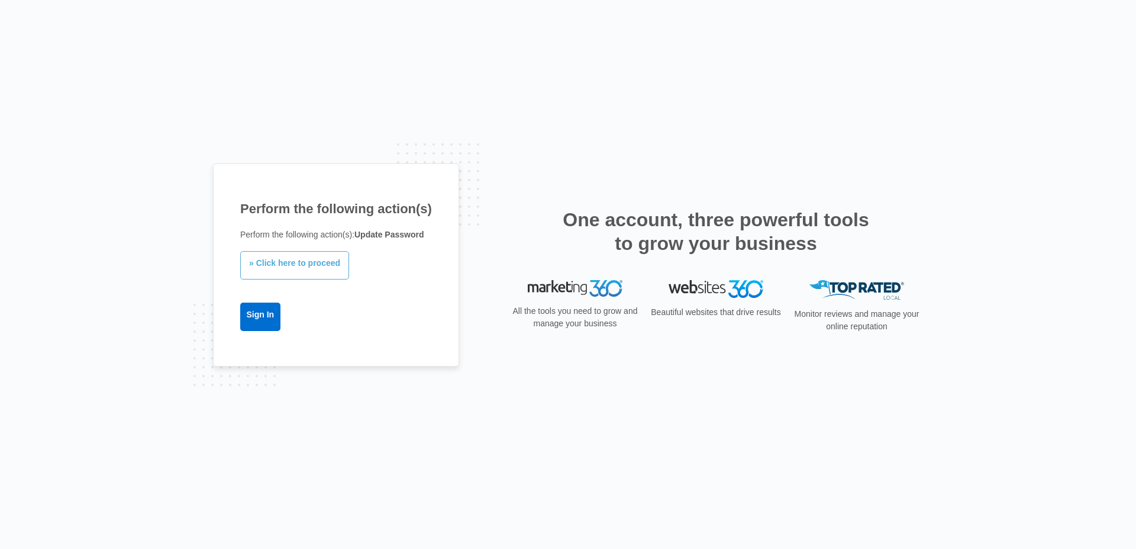
click at [307, 262] on link "» Click here to proceed" at bounding box center [294, 265] width 109 height 28
